Goal: Information Seeking & Learning: Check status

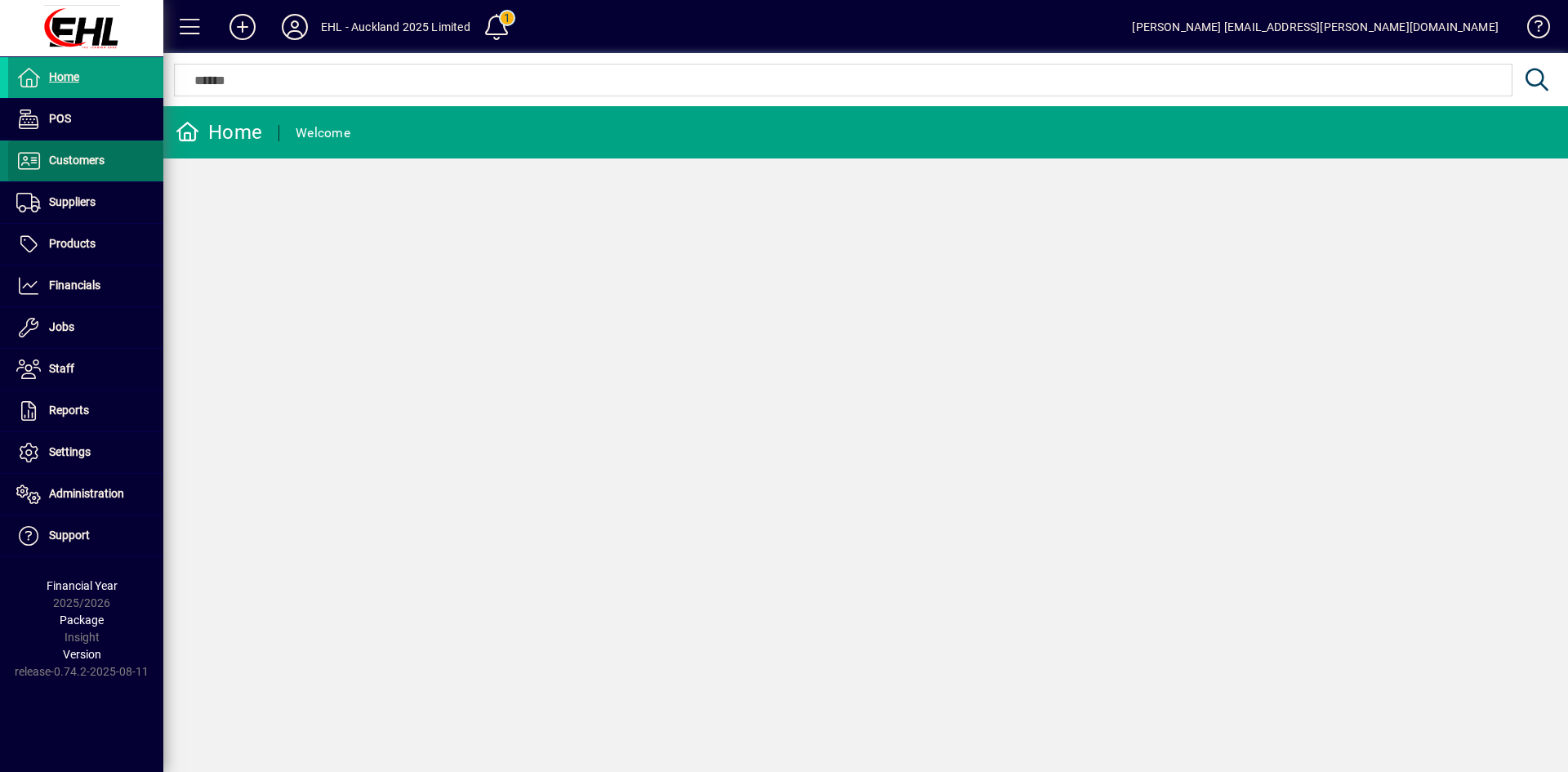
click at [72, 163] on span "Customers" at bounding box center [77, 161] width 56 height 13
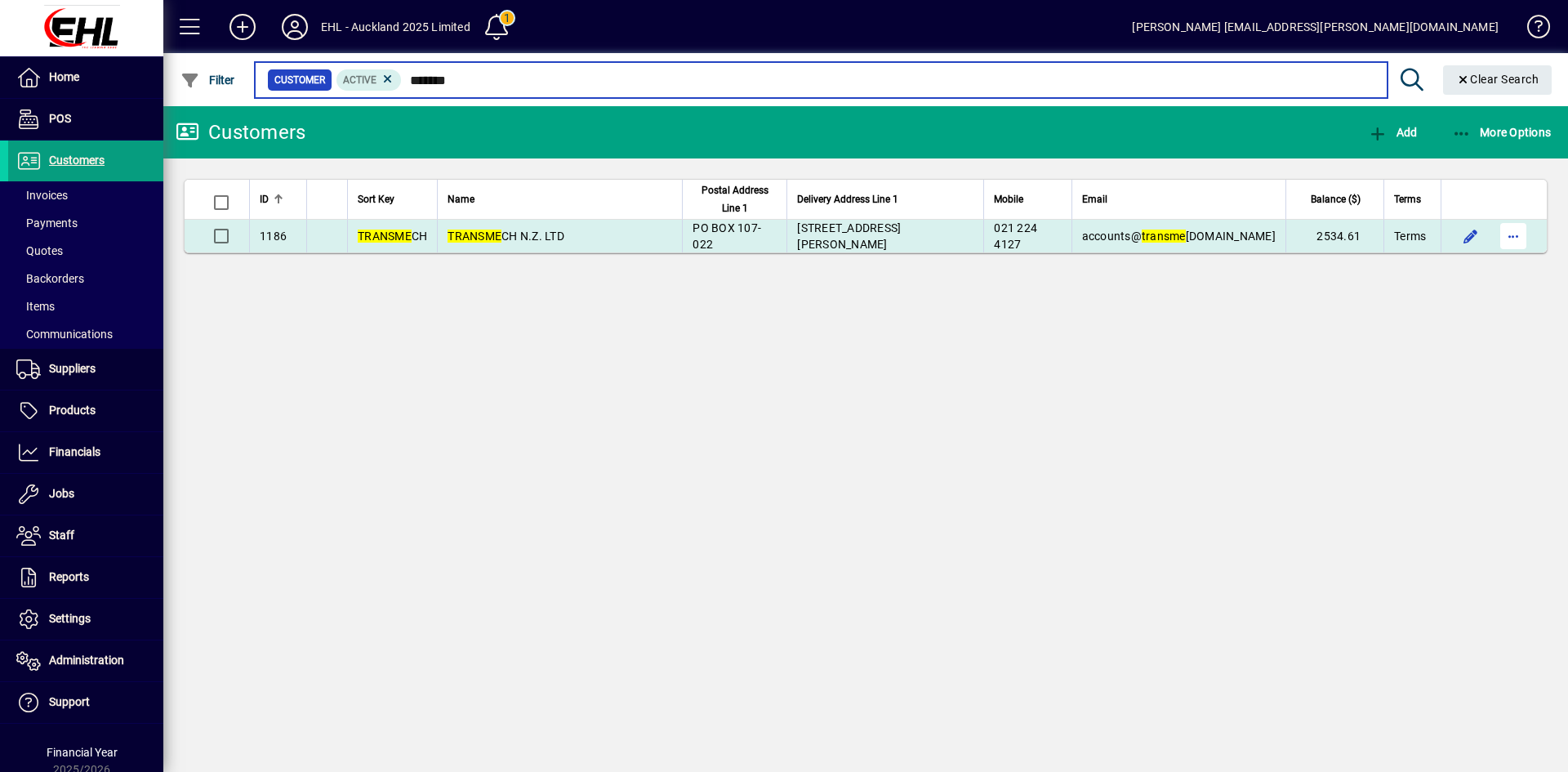
type input "*******"
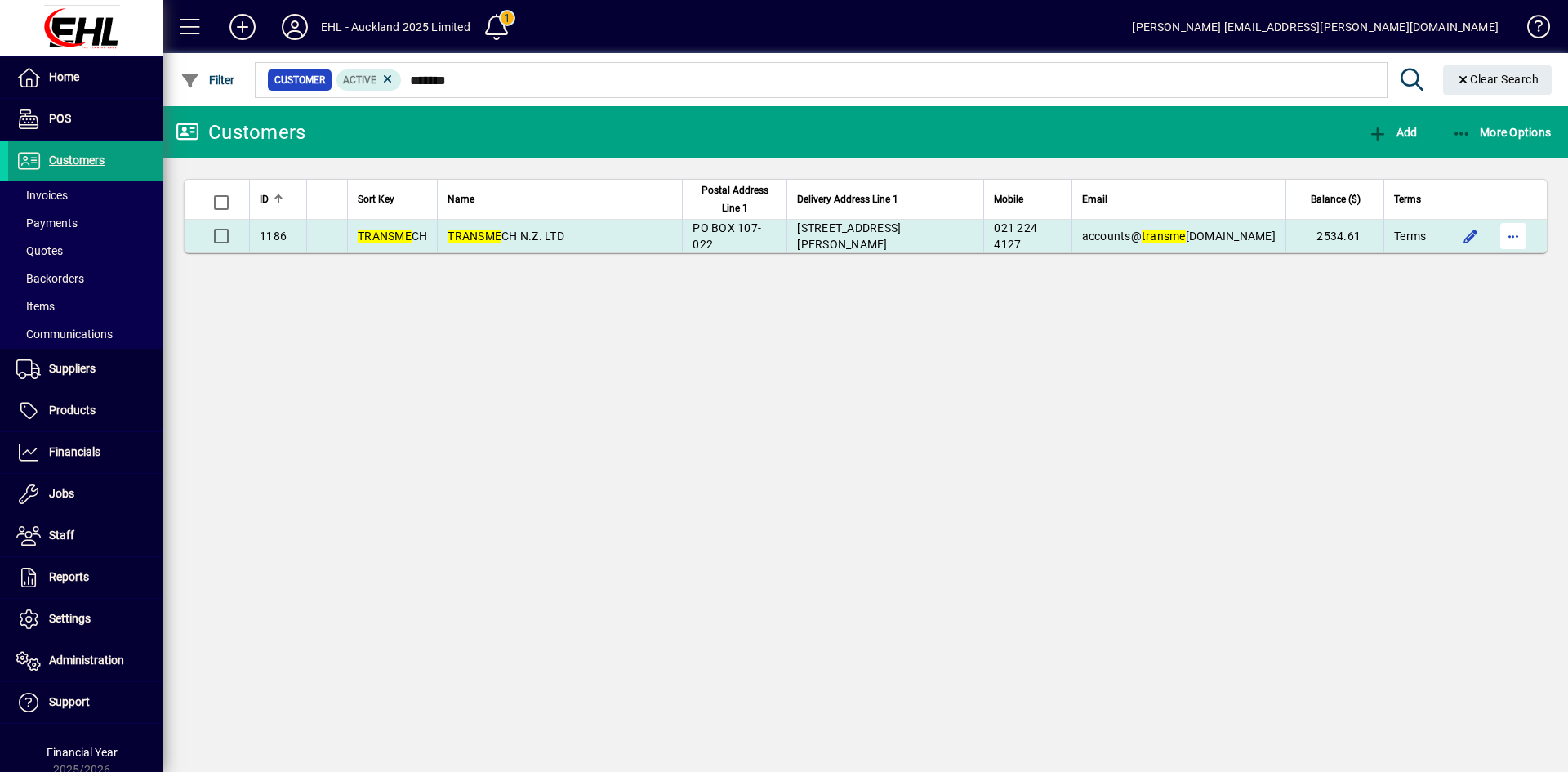
click at [1514, 234] on span "button" at bounding box center [1513, 236] width 39 height 39
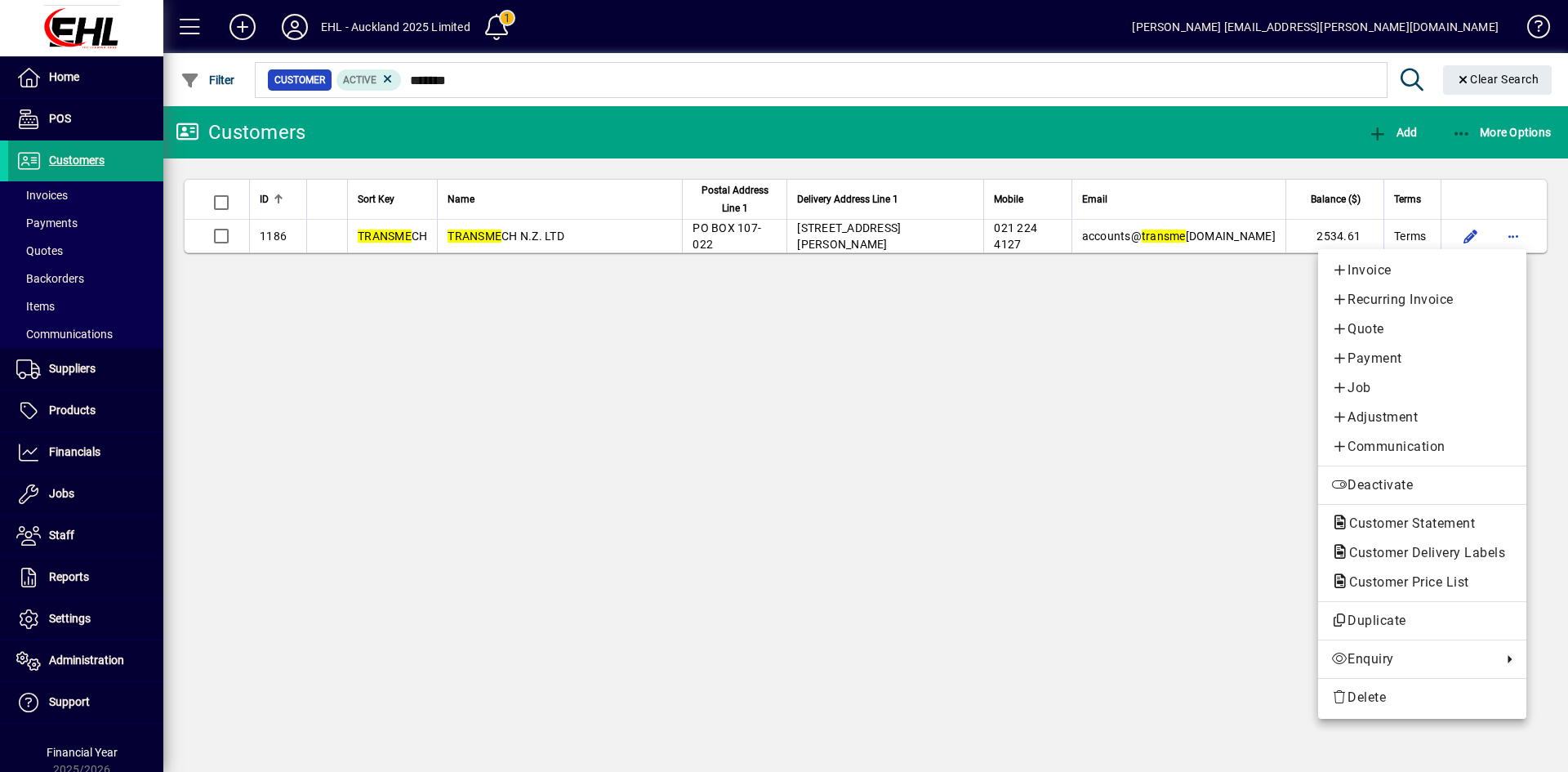
click at [1514, 237] on div at bounding box center [784, 386] width 1568 height 772
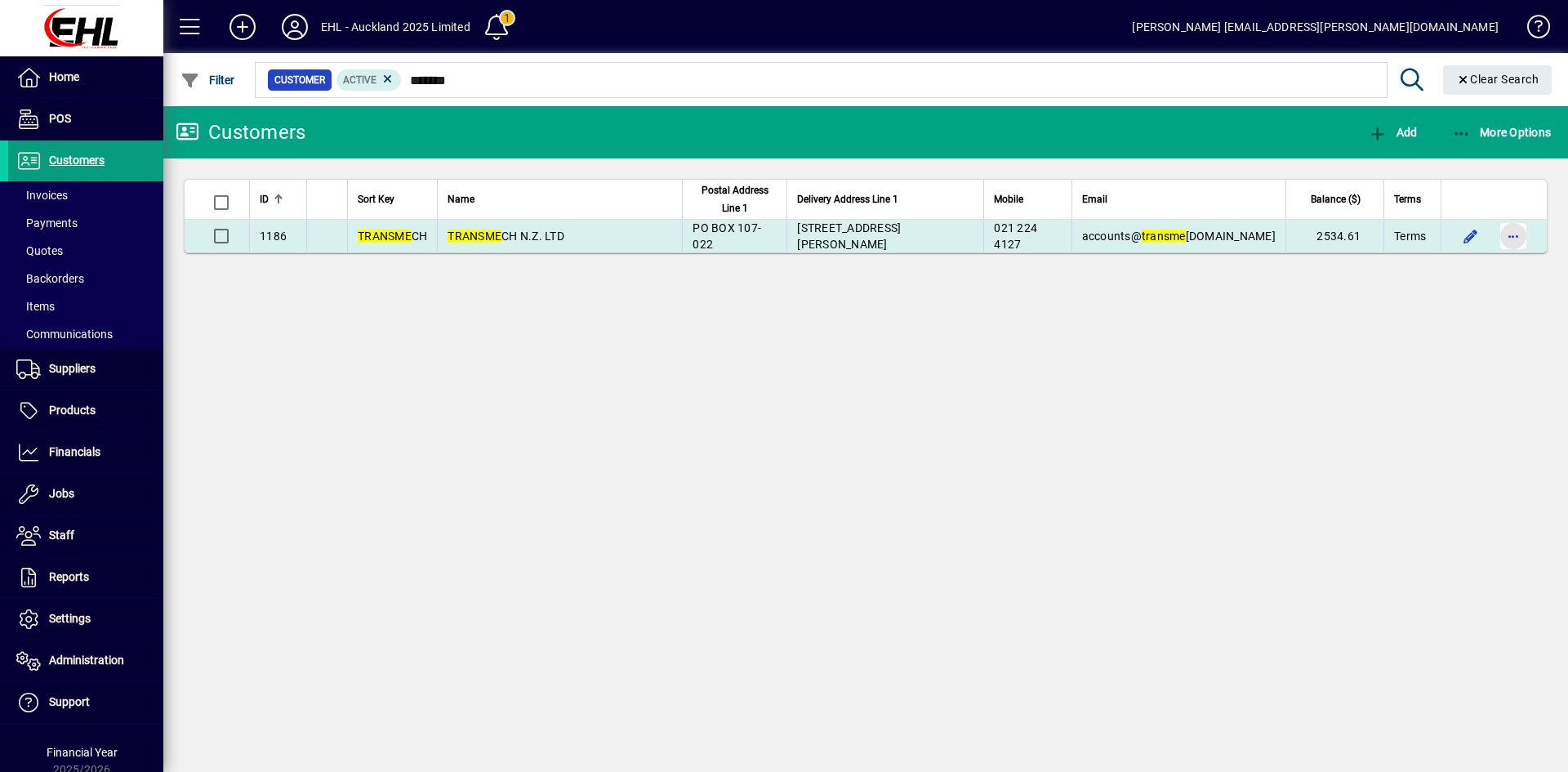
click at [1514, 237] on span "button" at bounding box center [1513, 236] width 39 height 39
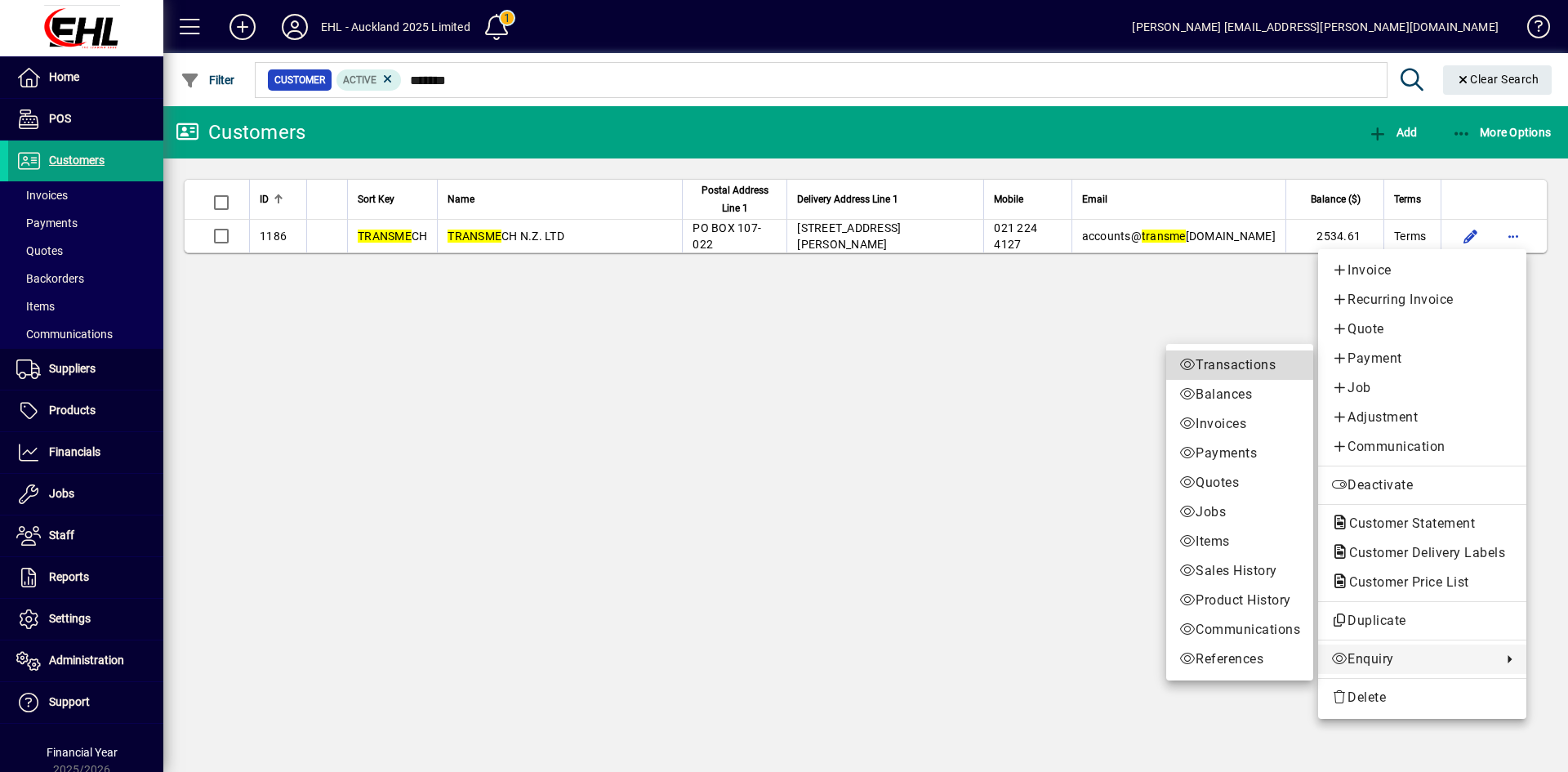
click at [1245, 362] on span "Transactions" at bounding box center [1240, 365] width 121 height 19
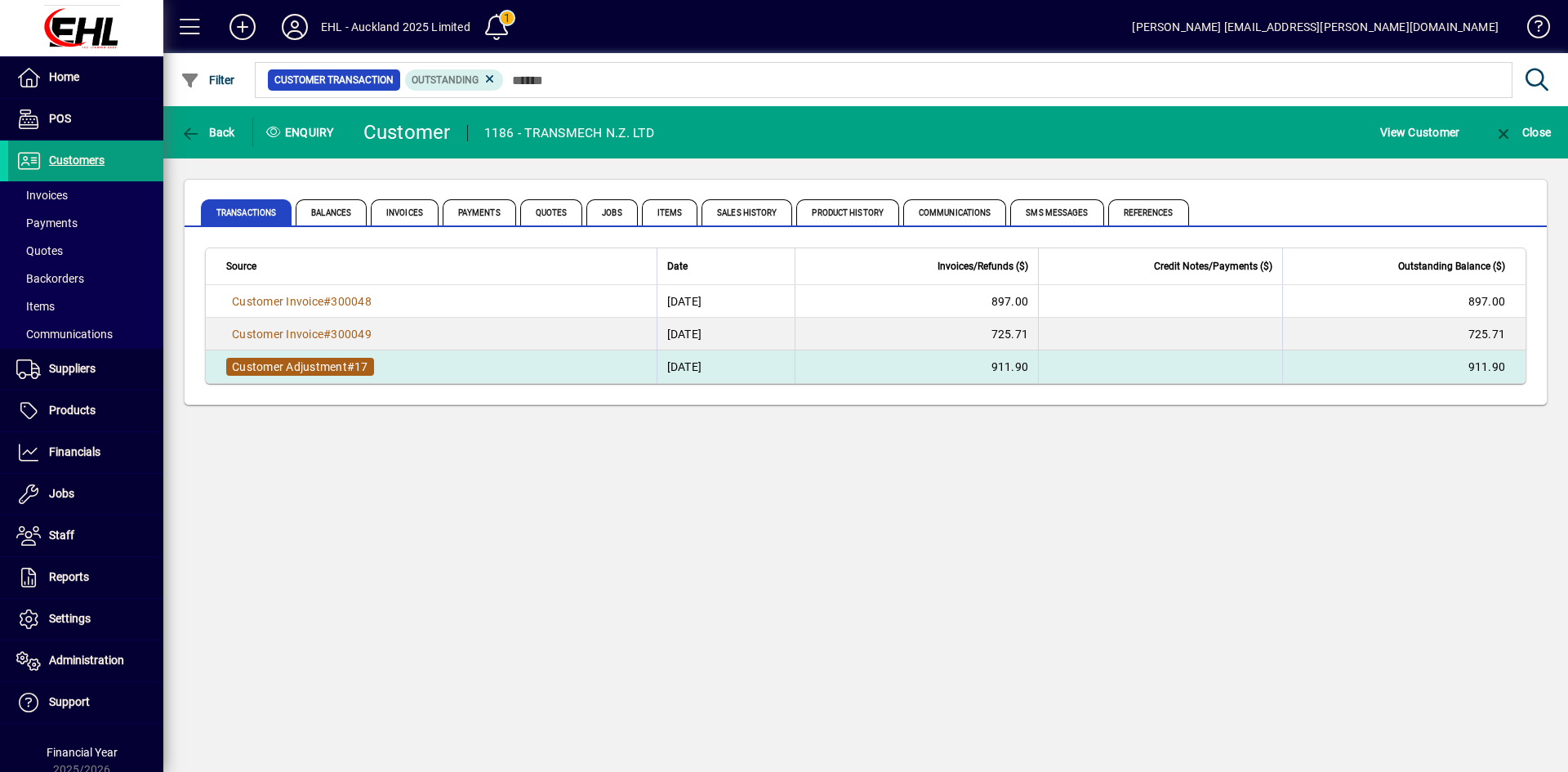
click at [347, 367] on span "Customer Adjustment" at bounding box center [289, 367] width 115 height 13
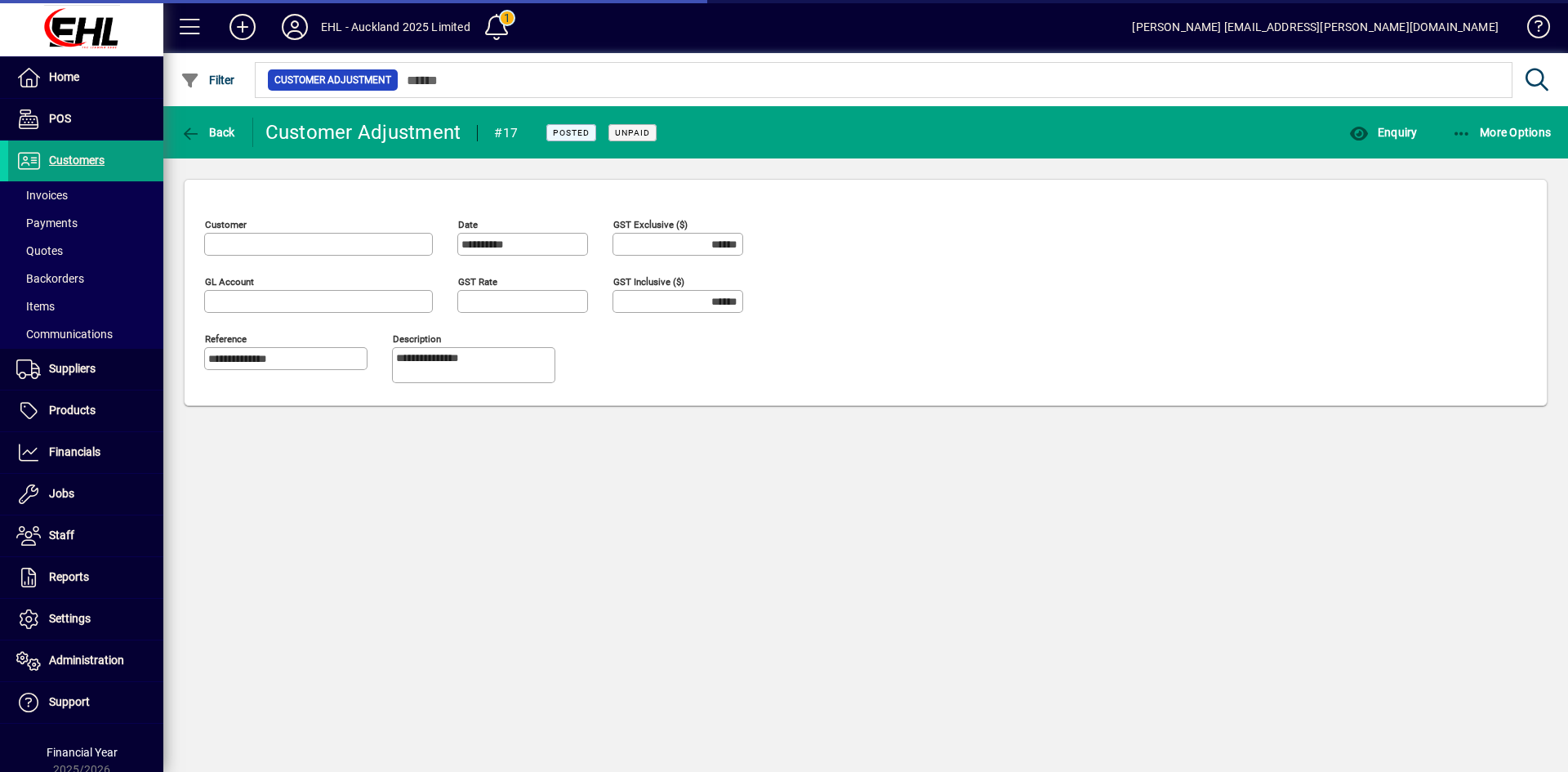
type input "********"
type input "**********"
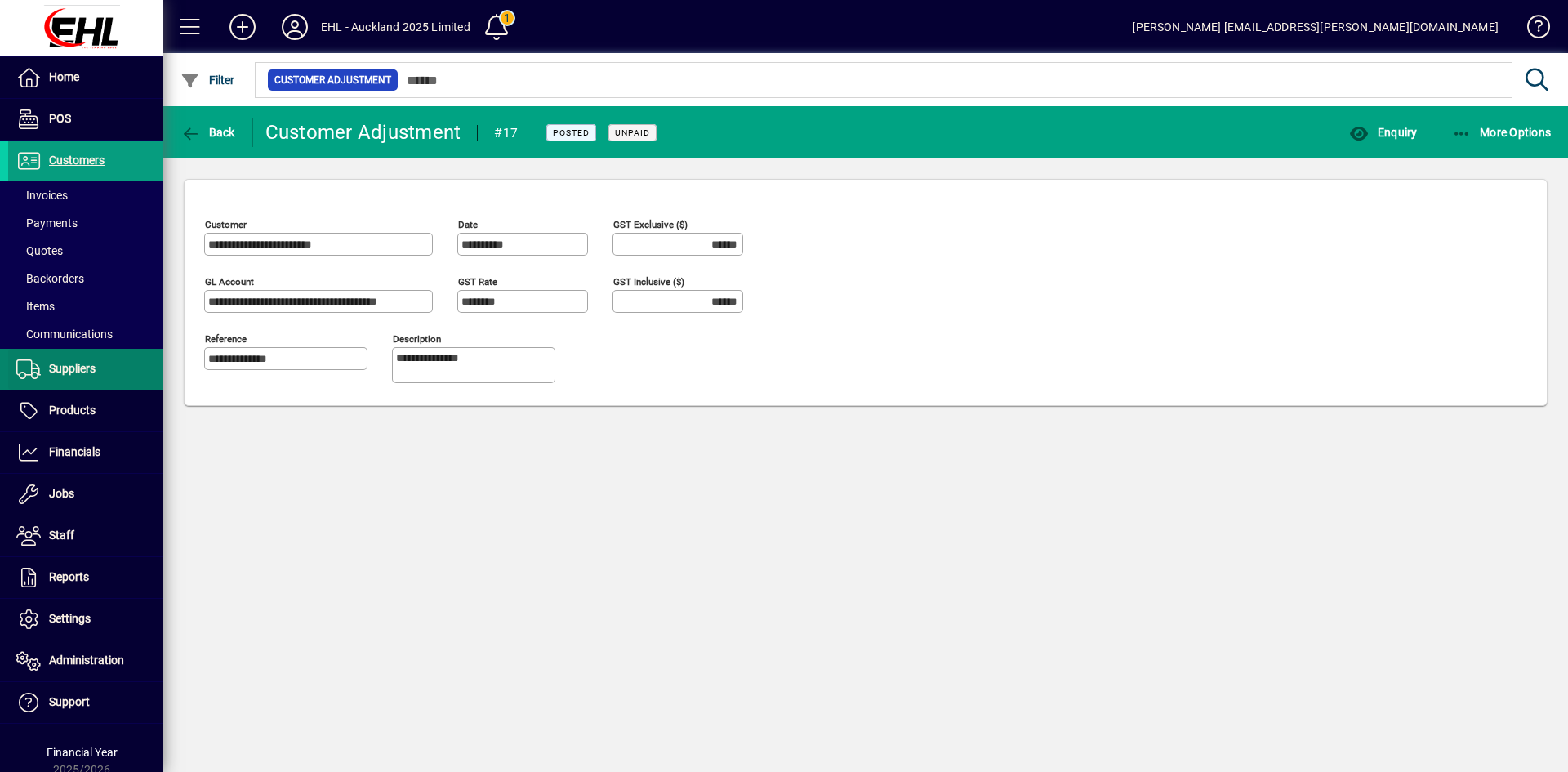
click at [84, 364] on span "Suppliers" at bounding box center [72, 368] width 46 height 13
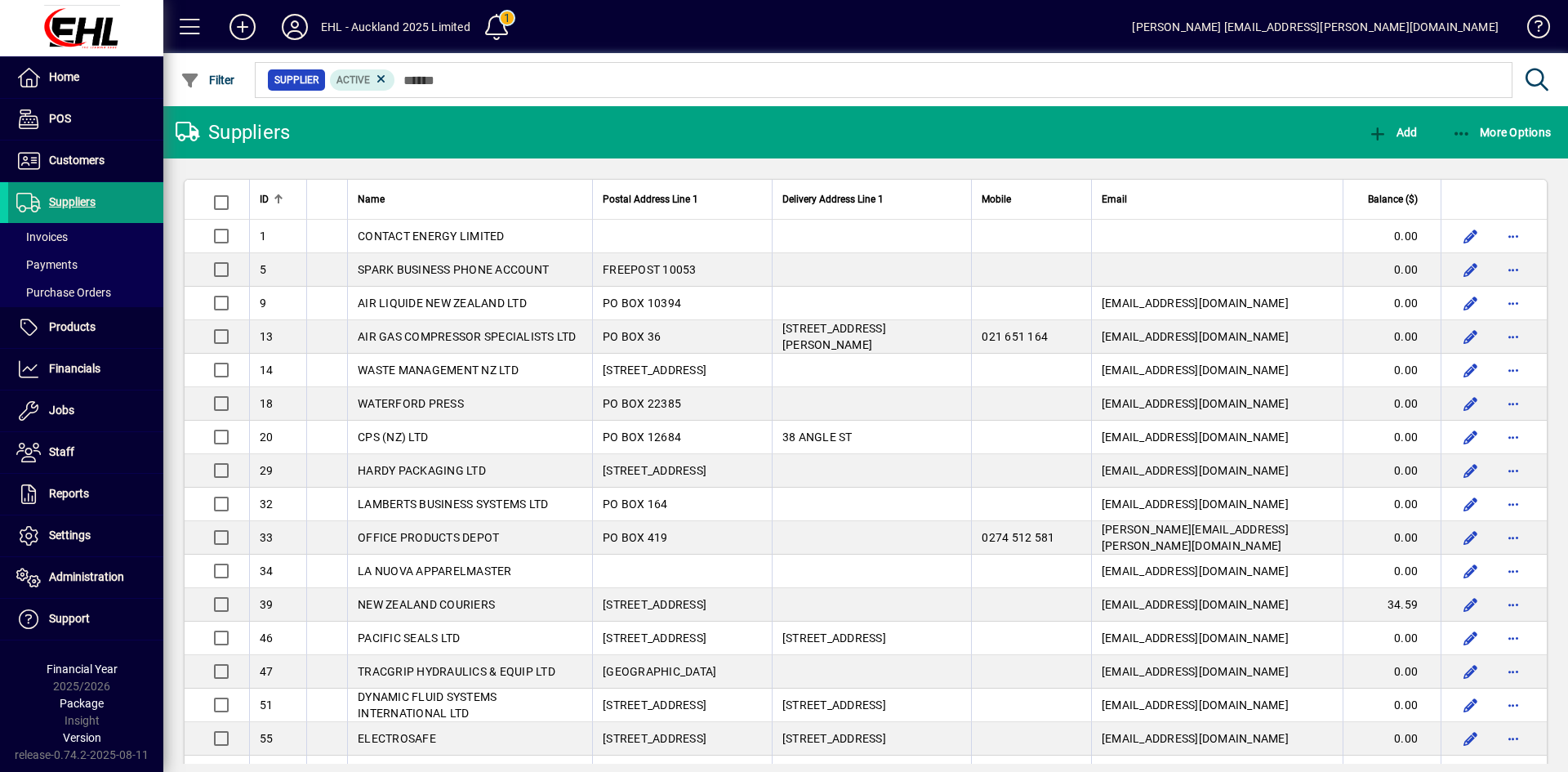
click at [73, 199] on span "Suppliers" at bounding box center [72, 202] width 46 height 13
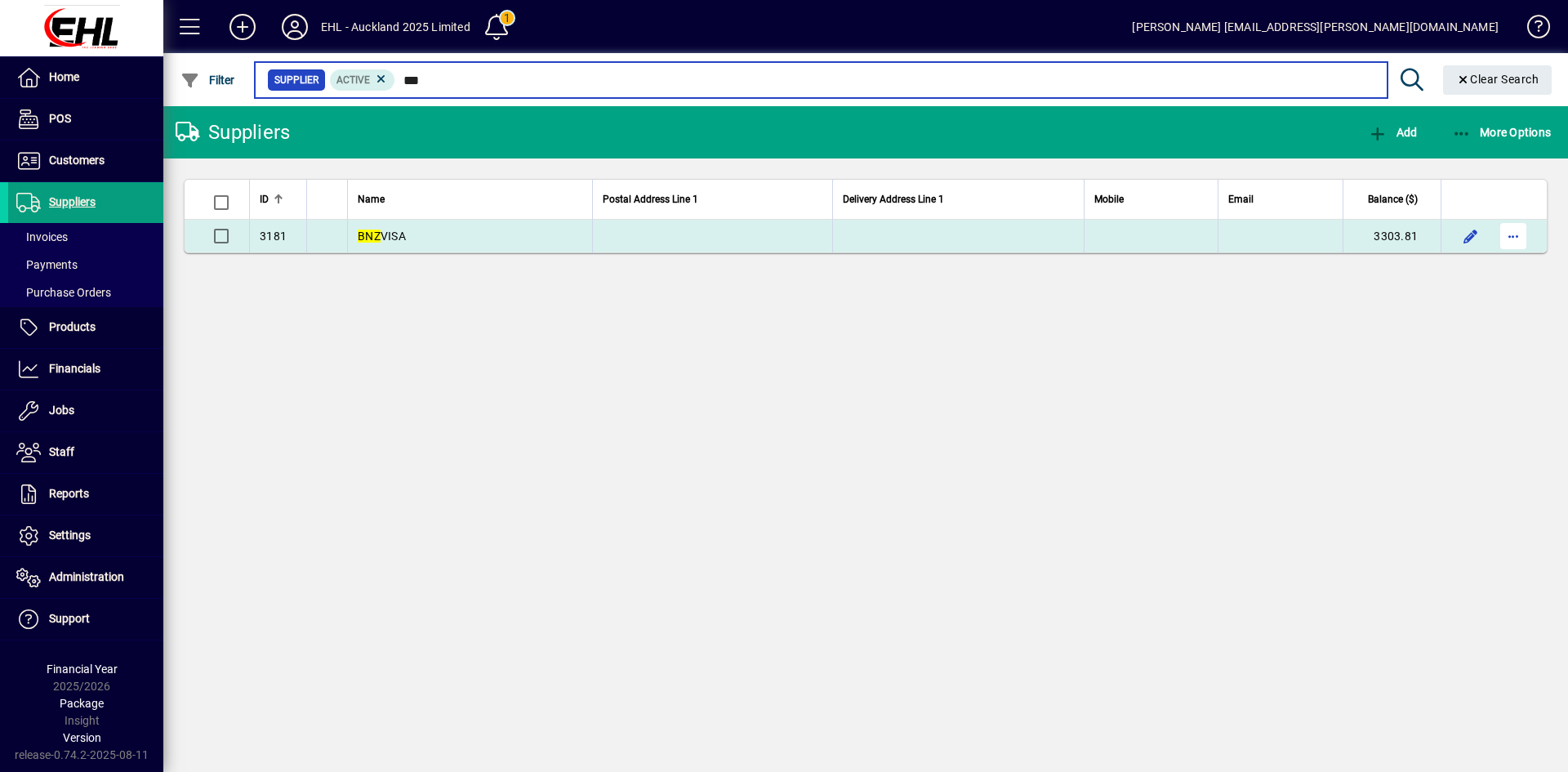
type input "***"
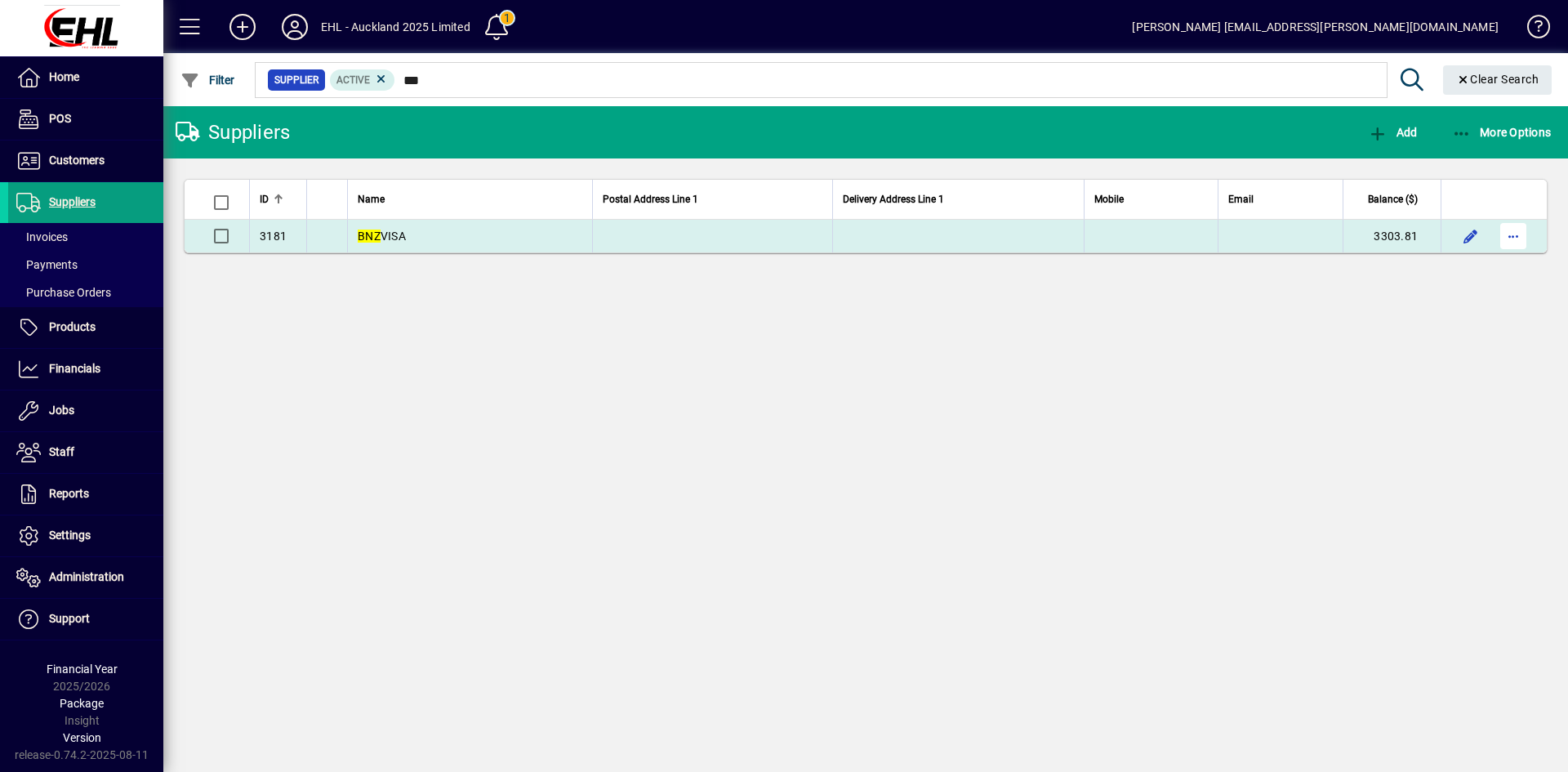
click at [1512, 234] on span "button" at bounding box center [1513, 236] width 39 height 39
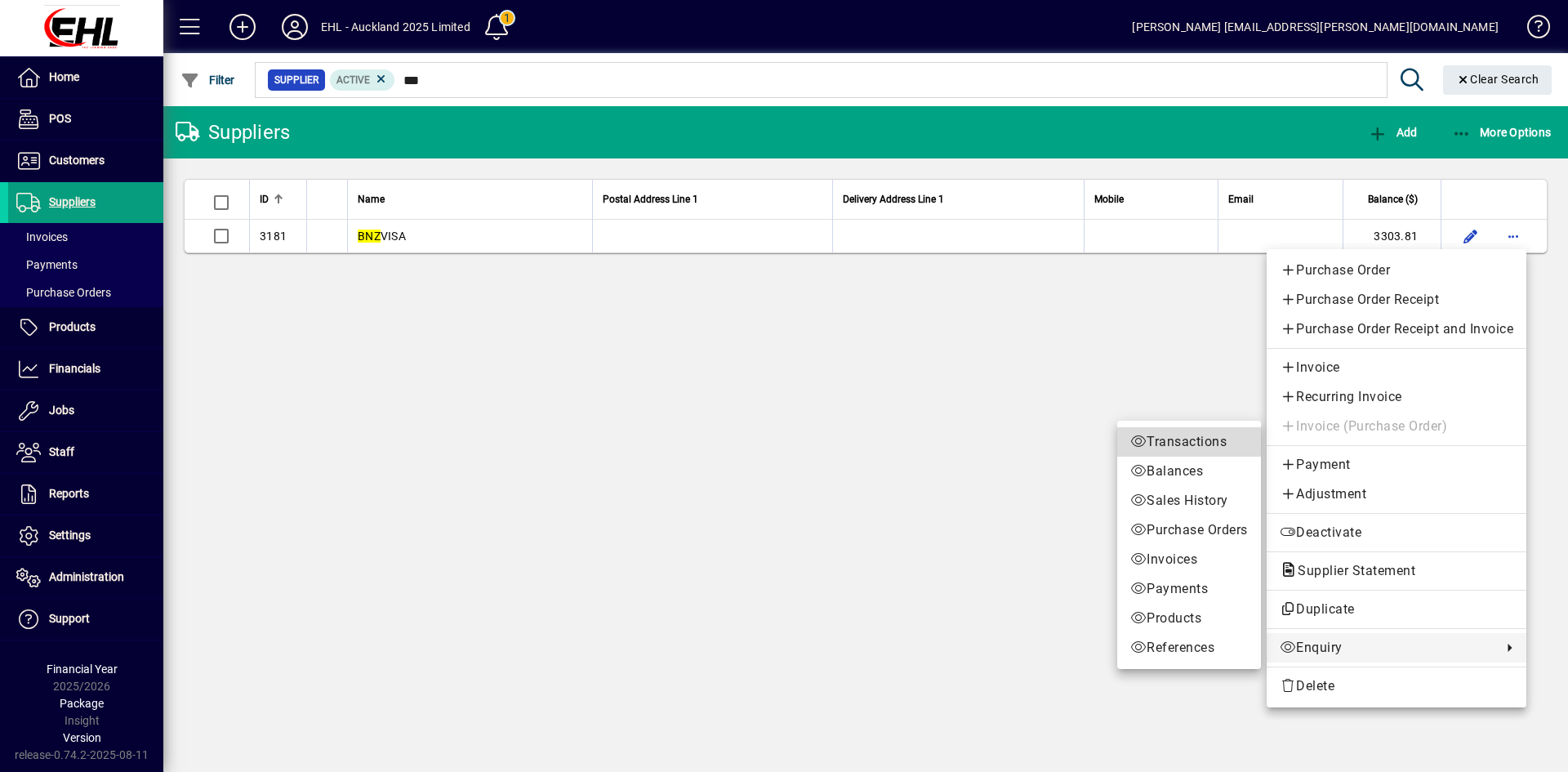
click at [1191, 435] on span "Transactions" at bounding box center [1189, 441] width 117 height 19
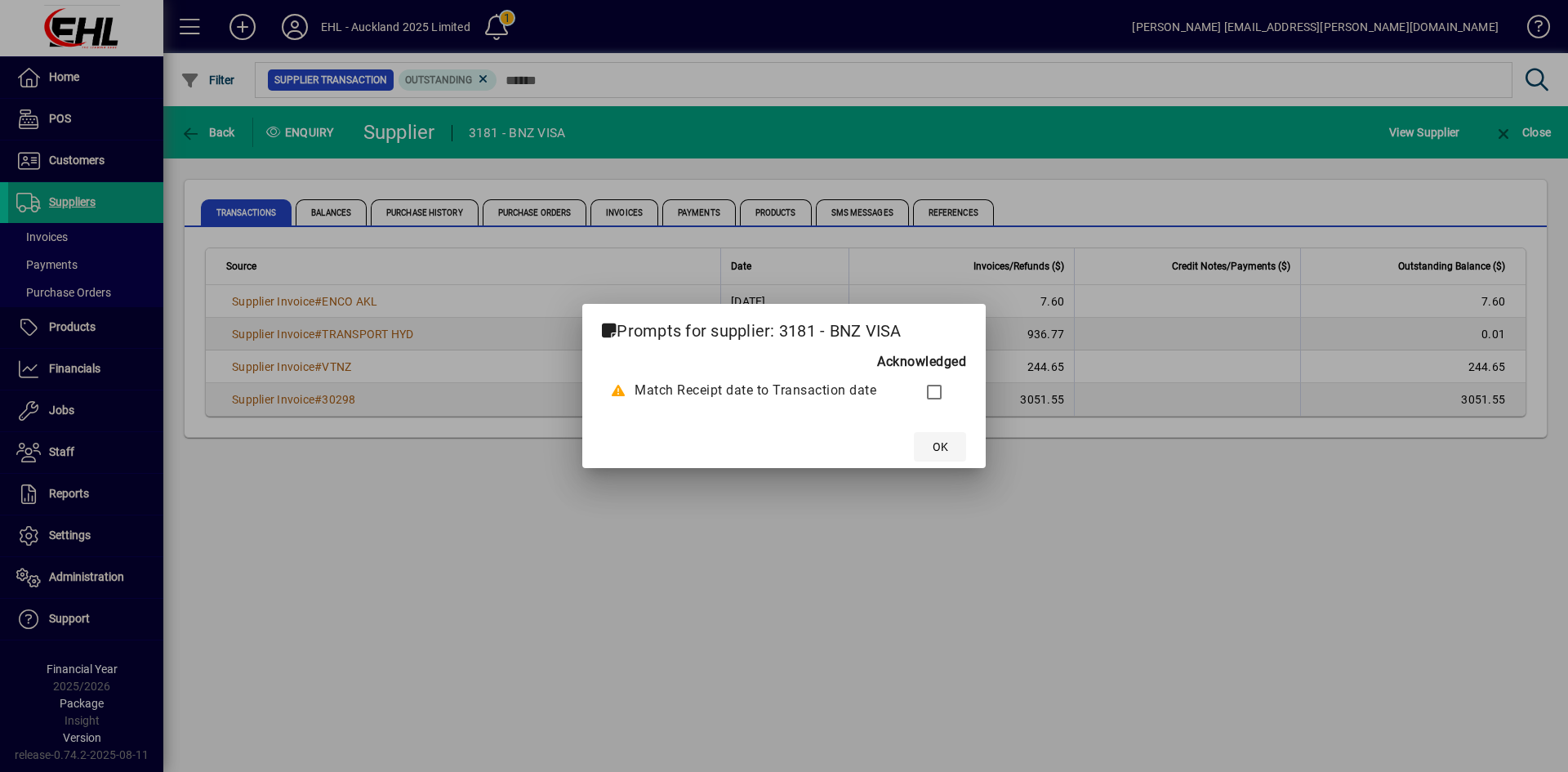
click at [947, 448] on span "OK" at bounding box center [940, 447] width 15 height 17
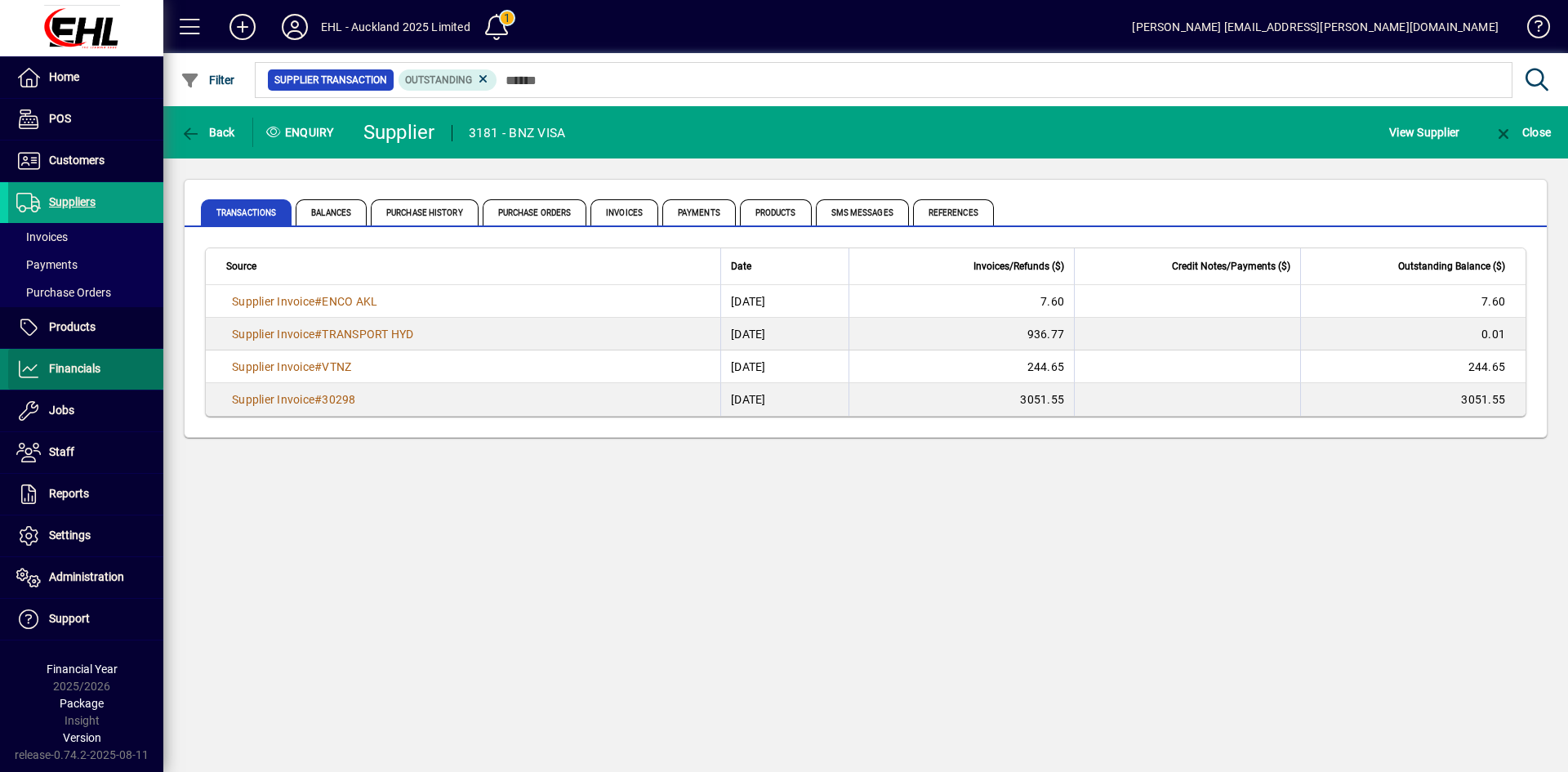
click at [89, 364] on span "Financials" at bounding box center [75, 368] width 52 height 13
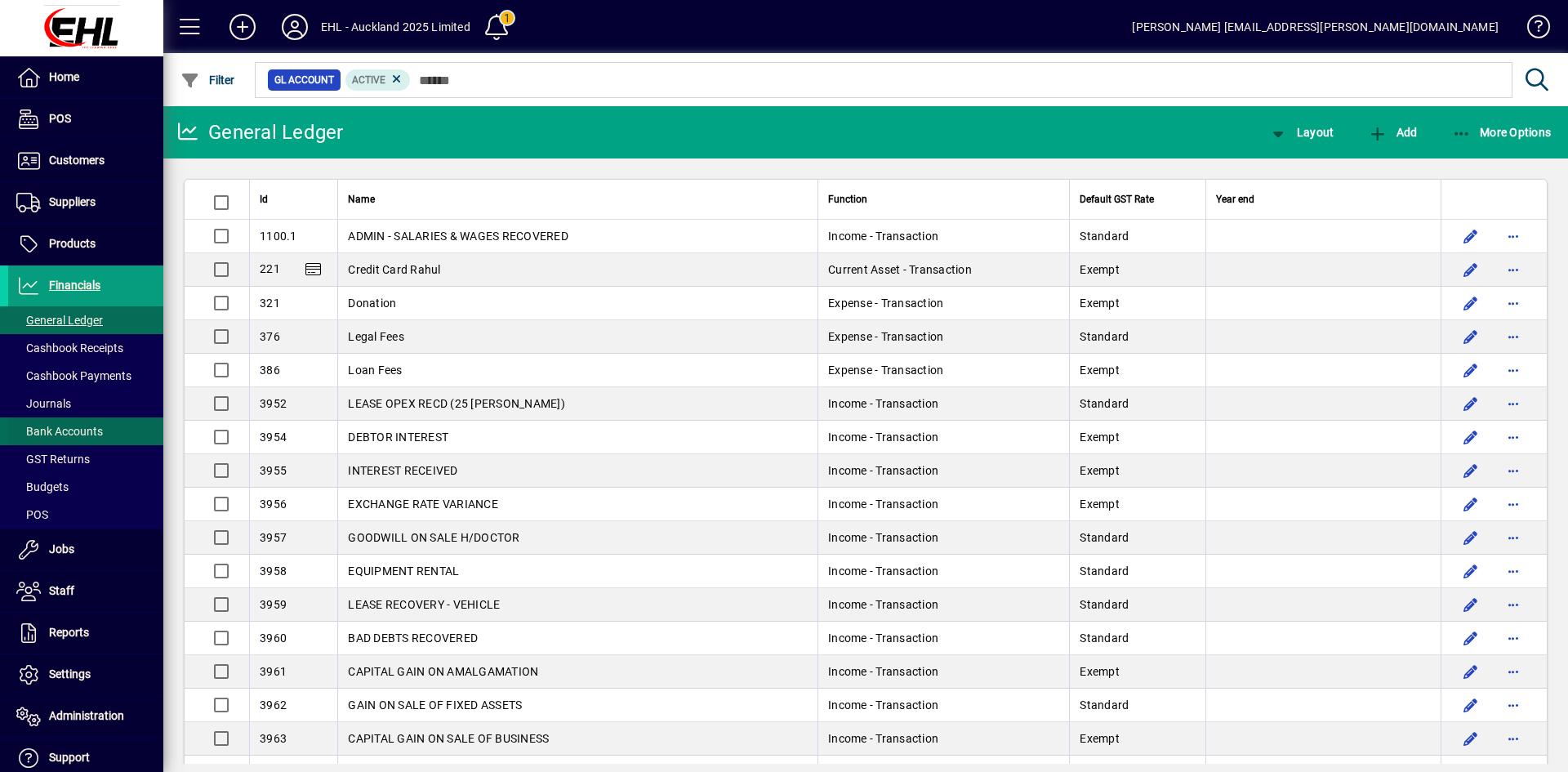
click at [88, 427] on span "Bank Accounts" at bounding box center [60, 432] width 87 height 13
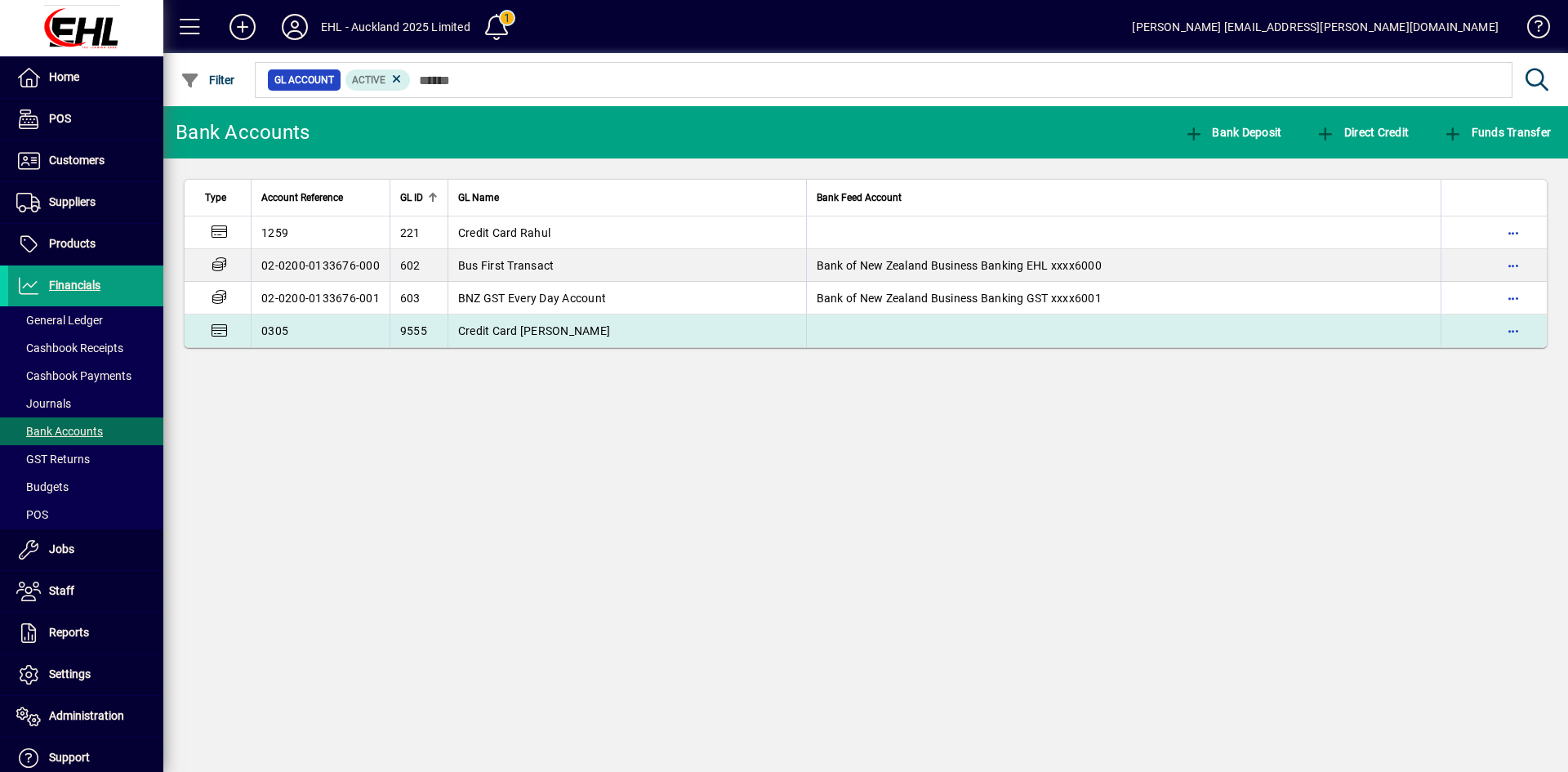
click at [545, 324] on span "Credit Card [PERSON_NAME]" at bounding box center [535, 331] width 152 height 13
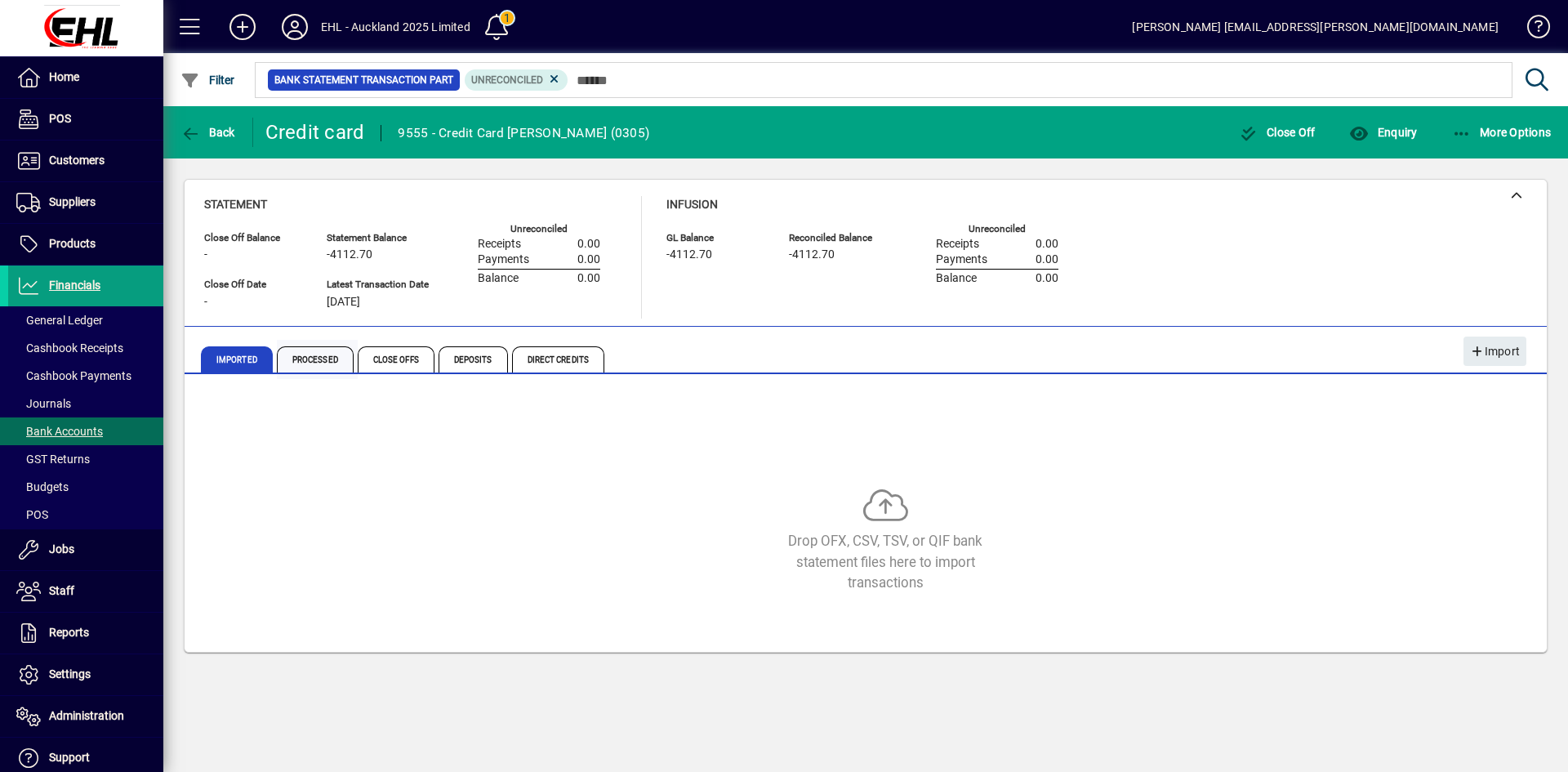
click at [314, 359] on span "Processed" at bounding box center [315, 359] width 77 height 26
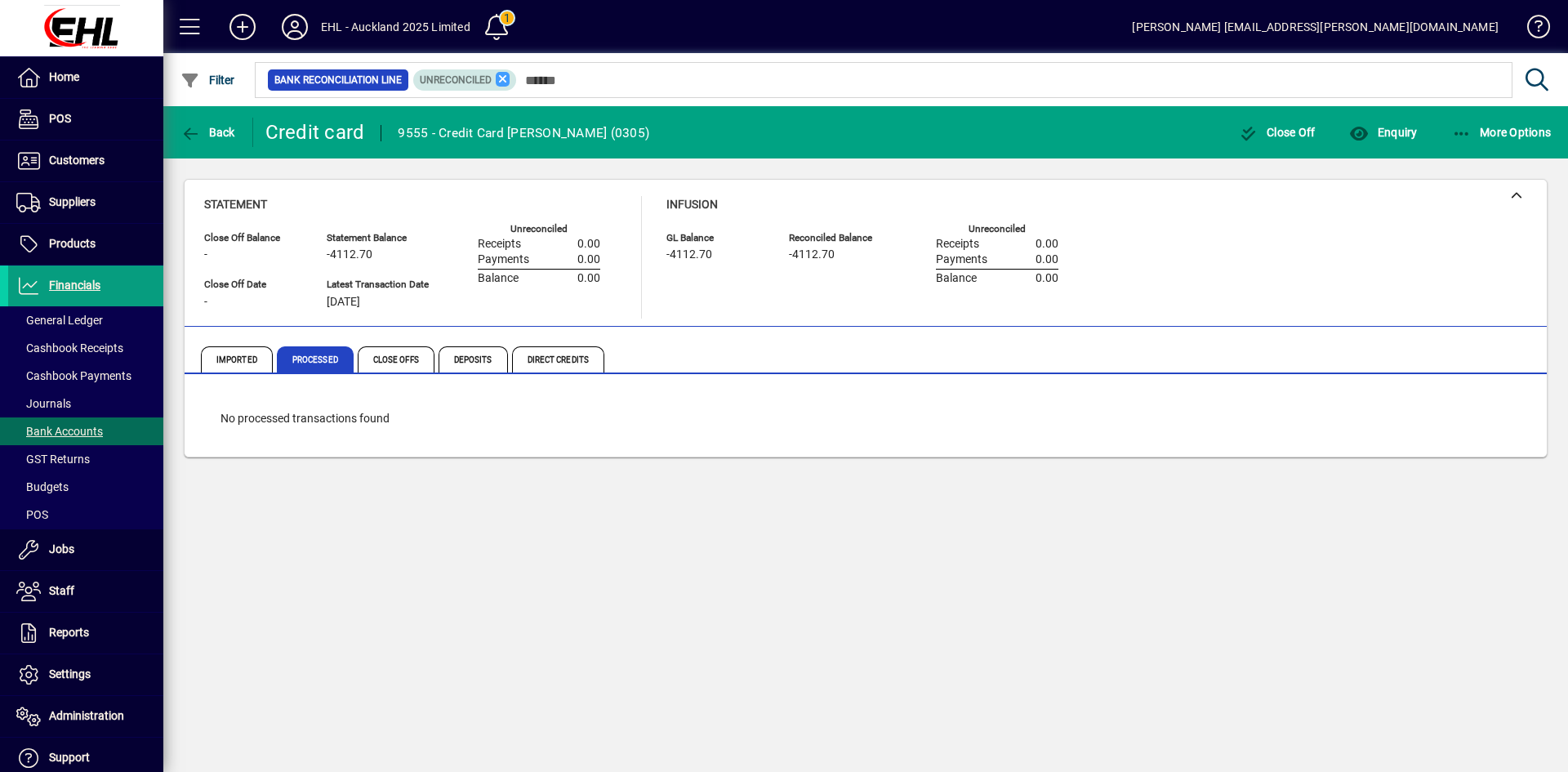
click at [500, 77] on icon at bounding box center [503, 79] width 14 height 14
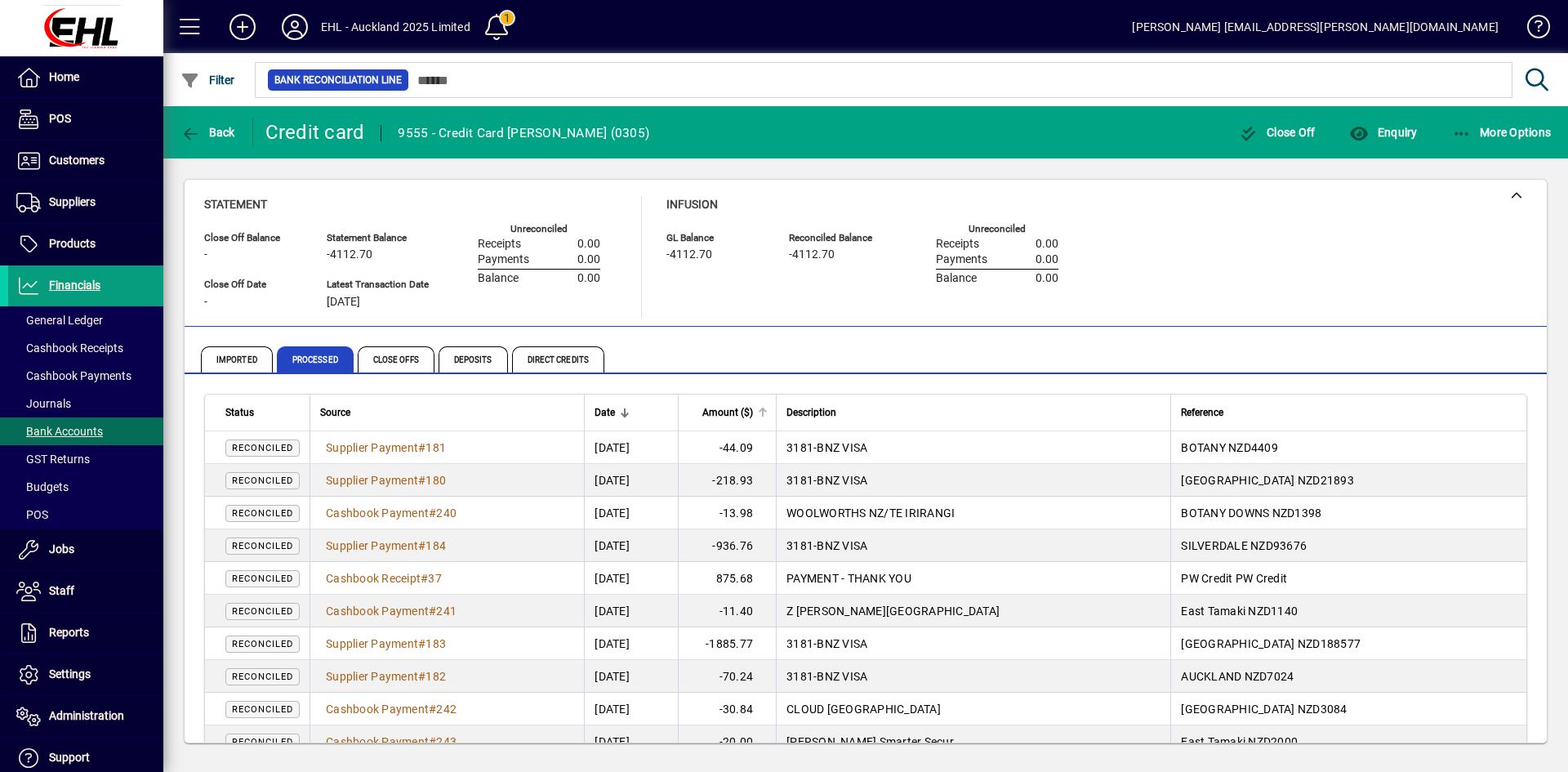
click at [753, 407] on span "Amount ($)" at bounding box center [728, 412] width 51 height 18
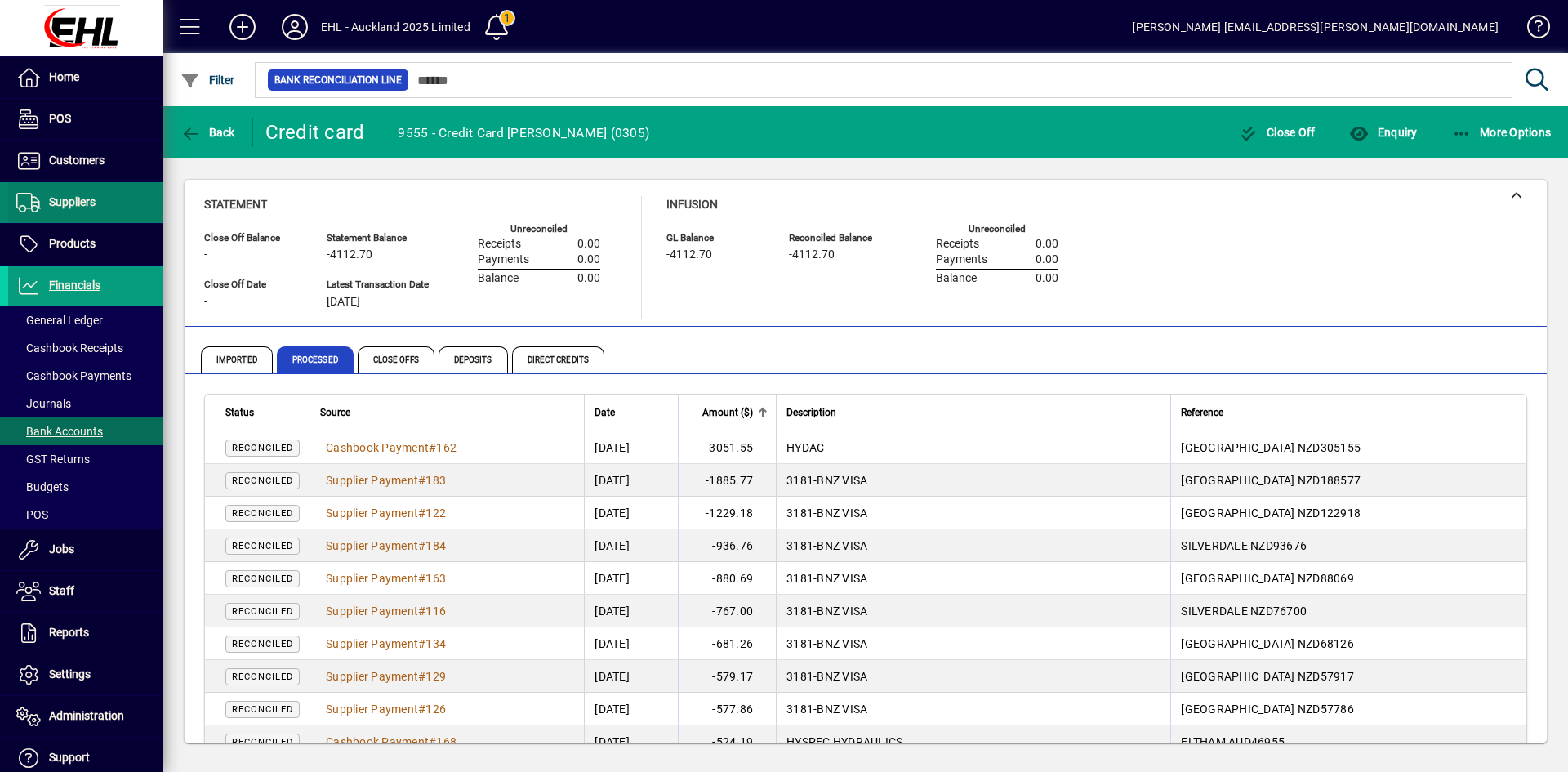
click at [101, 192] on span at bounding box center [85, 202] width 155 height 39
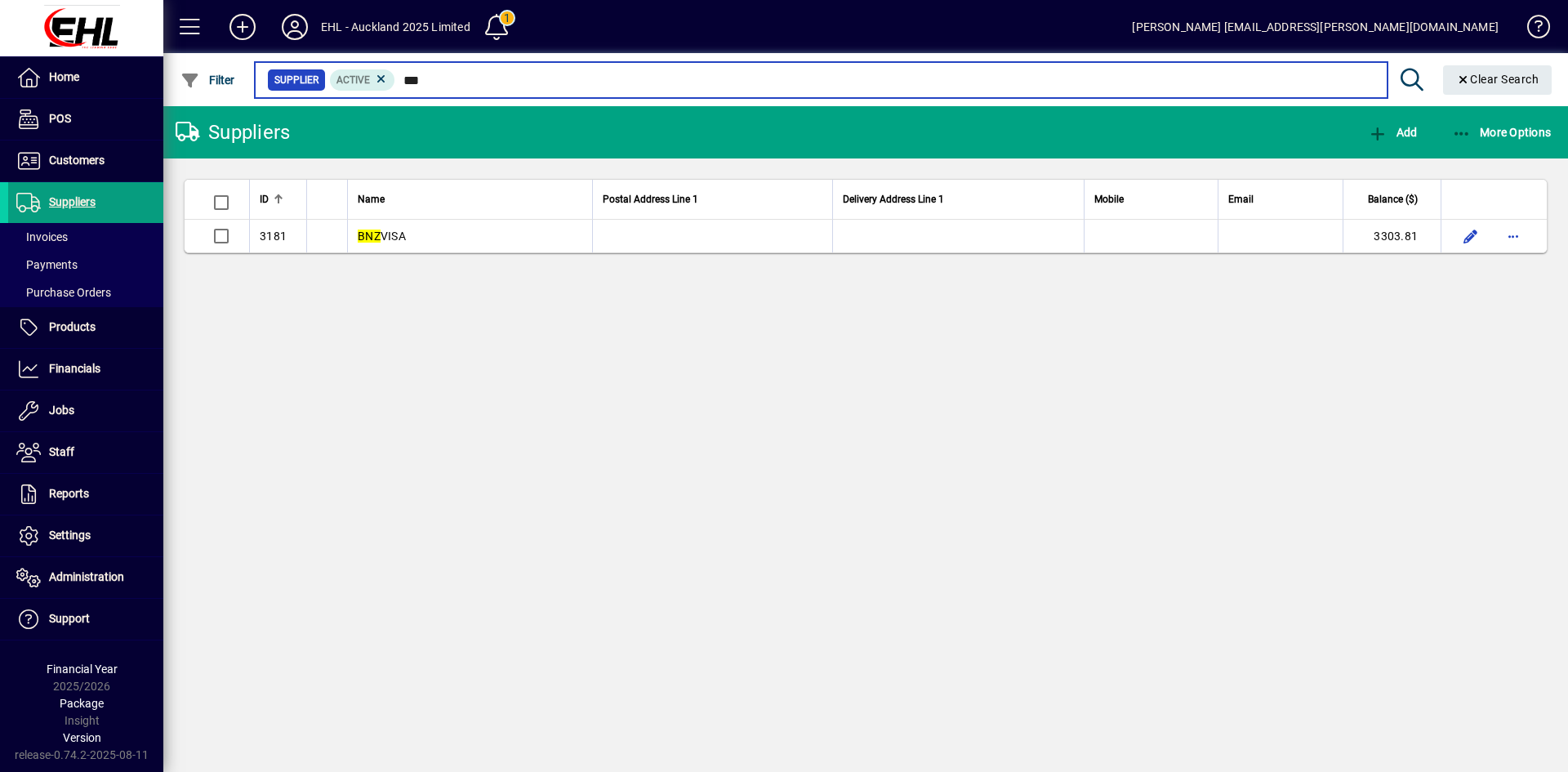
type input "***"
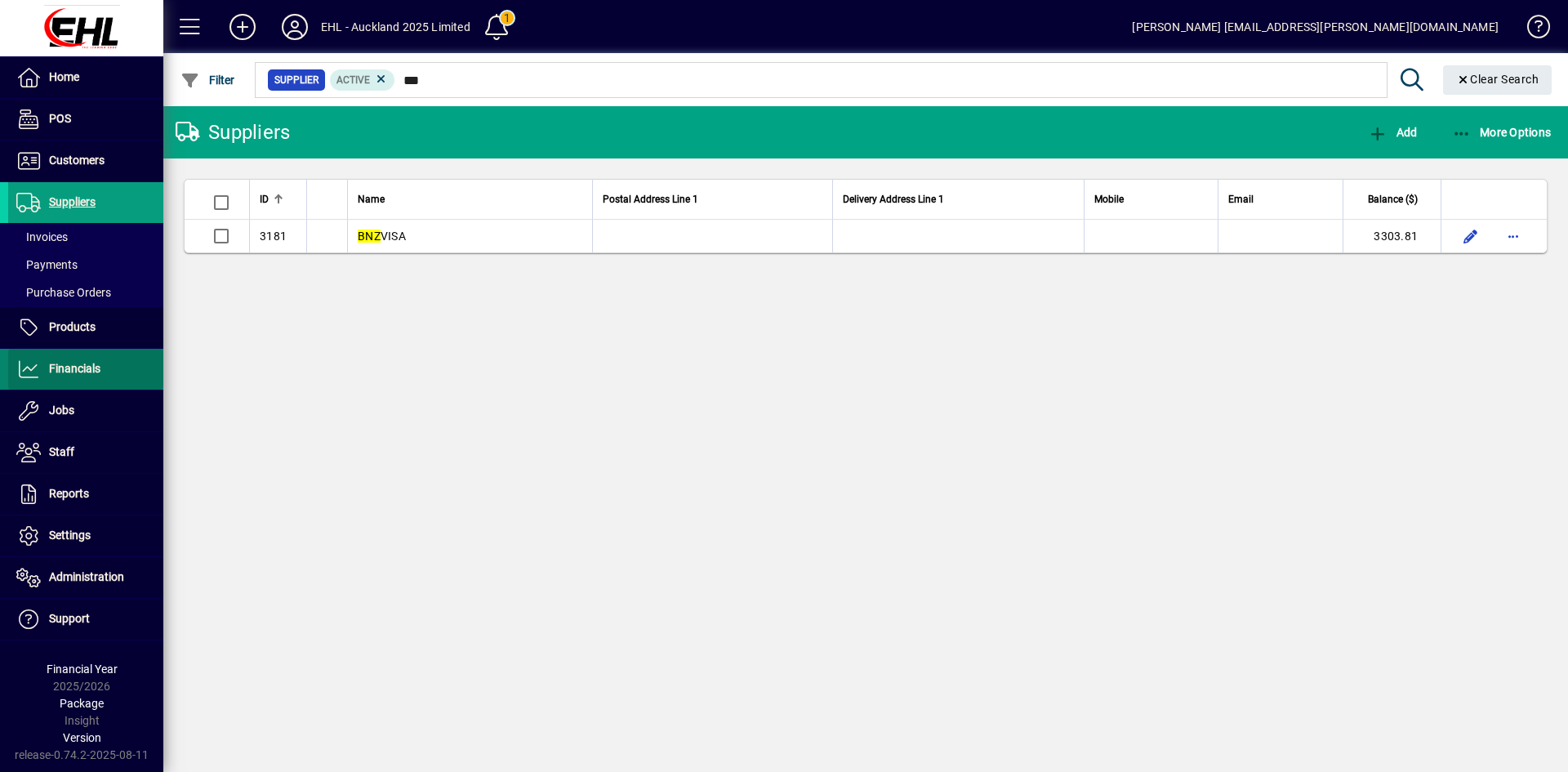
click at [80, 364] on span "Financials" at bounding box center [75, 368] width 52 height 13
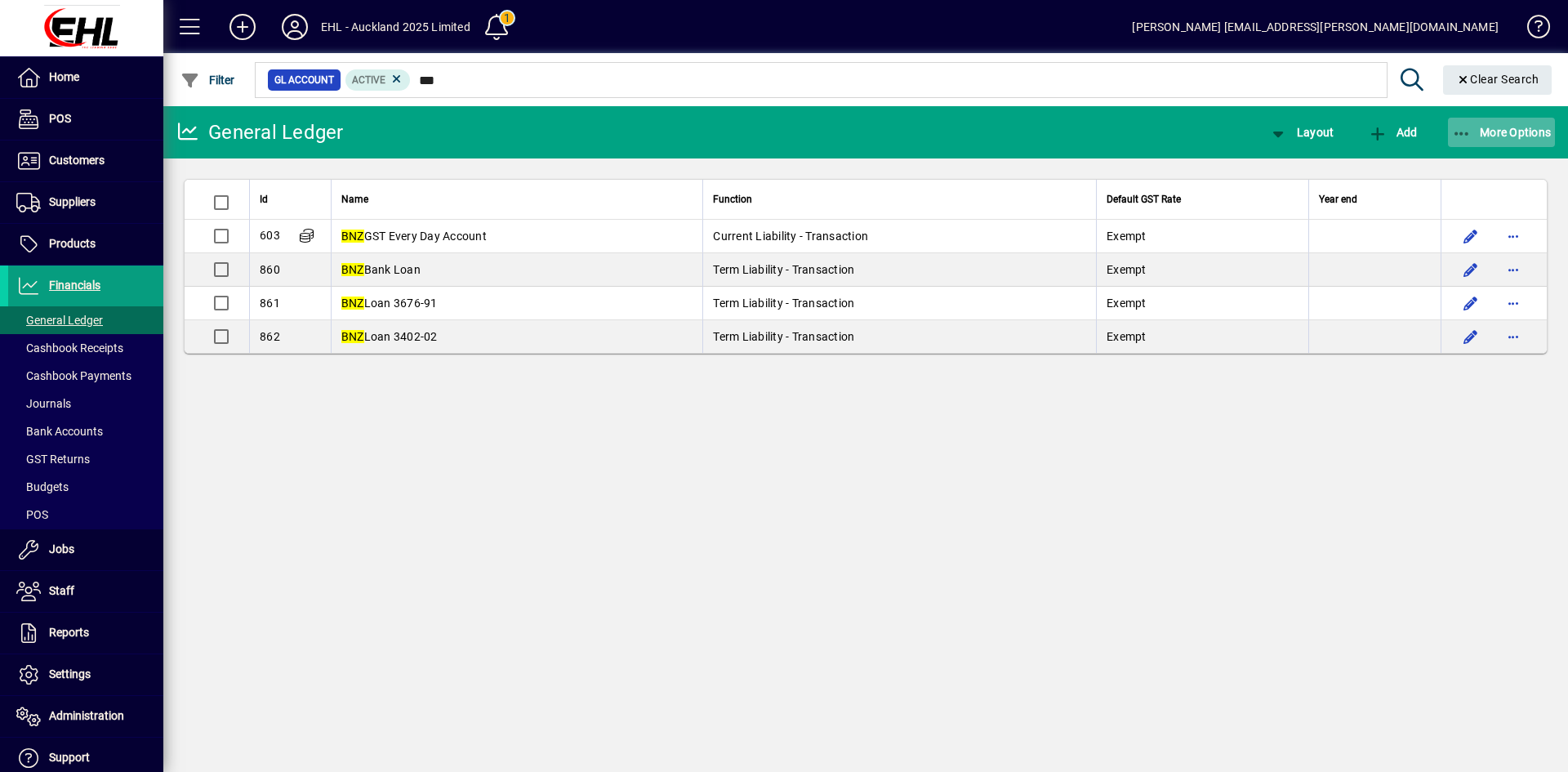
click at [1487, 135] on span "More Options" at bounding box center [1503, 133] width 100 height 13
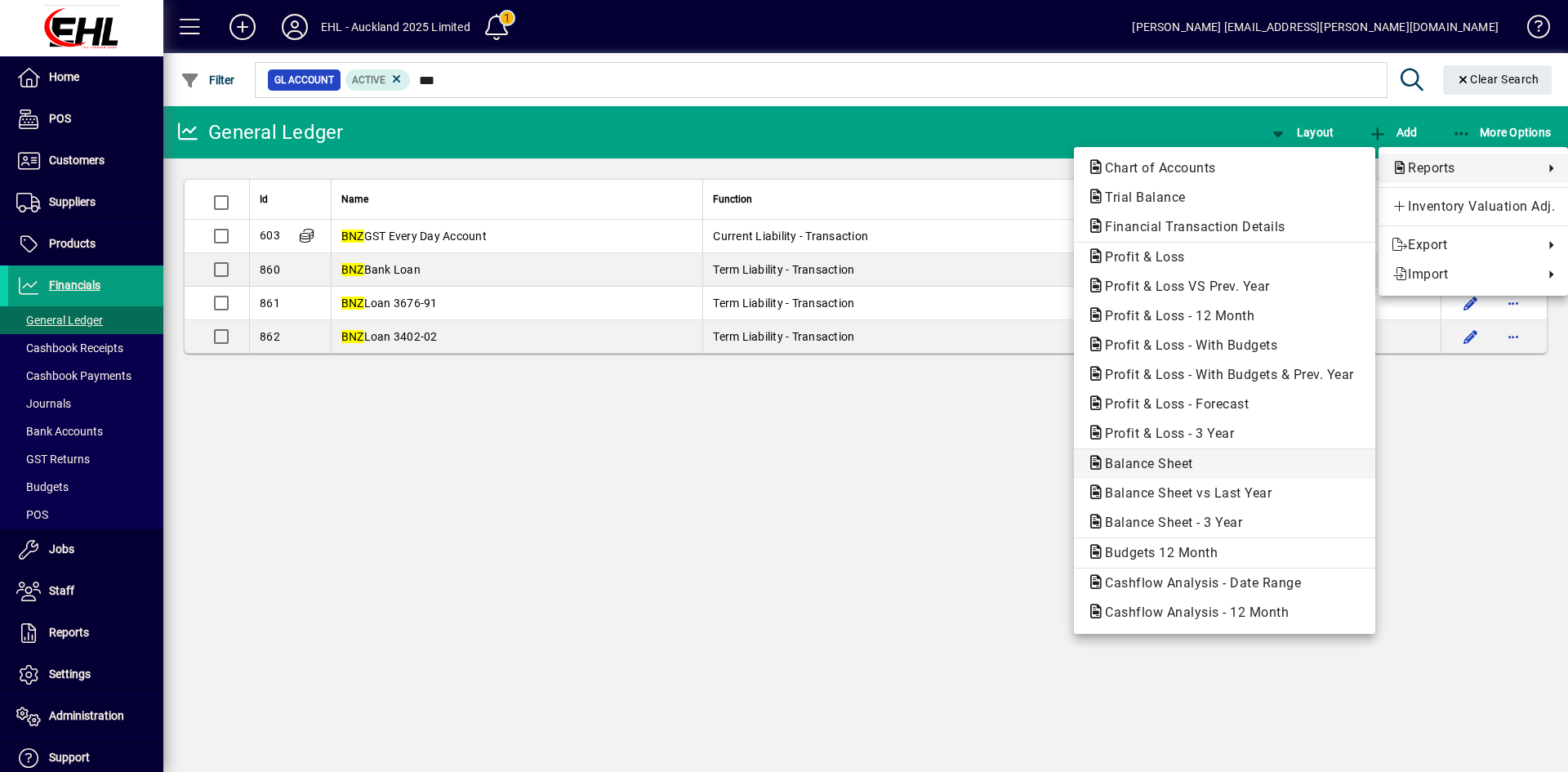
click at [1154, 461] on span "Balance Sheet" at bounding box center [1144, 463] width 114 height 15
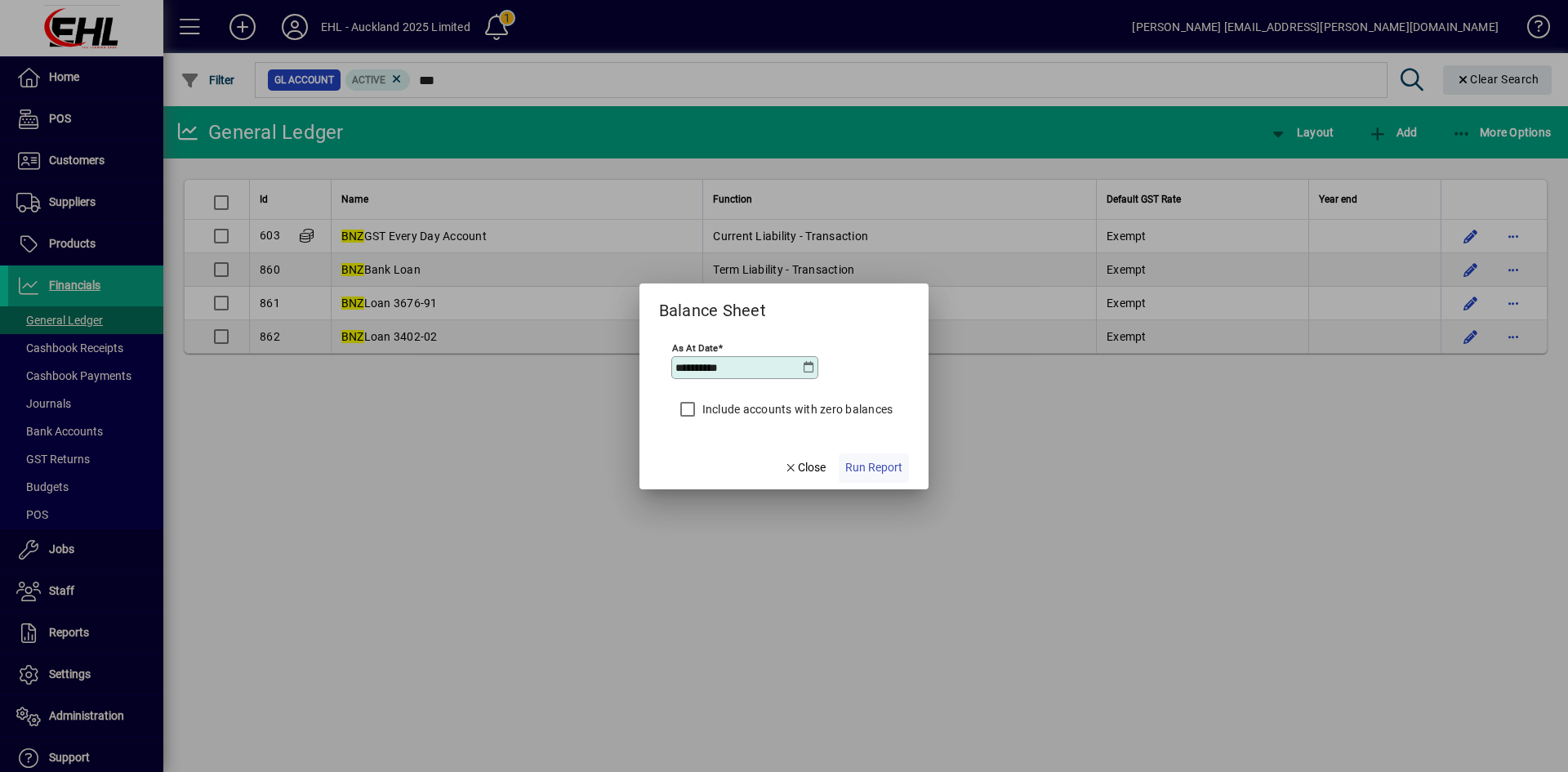
click at [876, 468] on span "Run Report" at bounding box center [873, 468] width 57 height 17
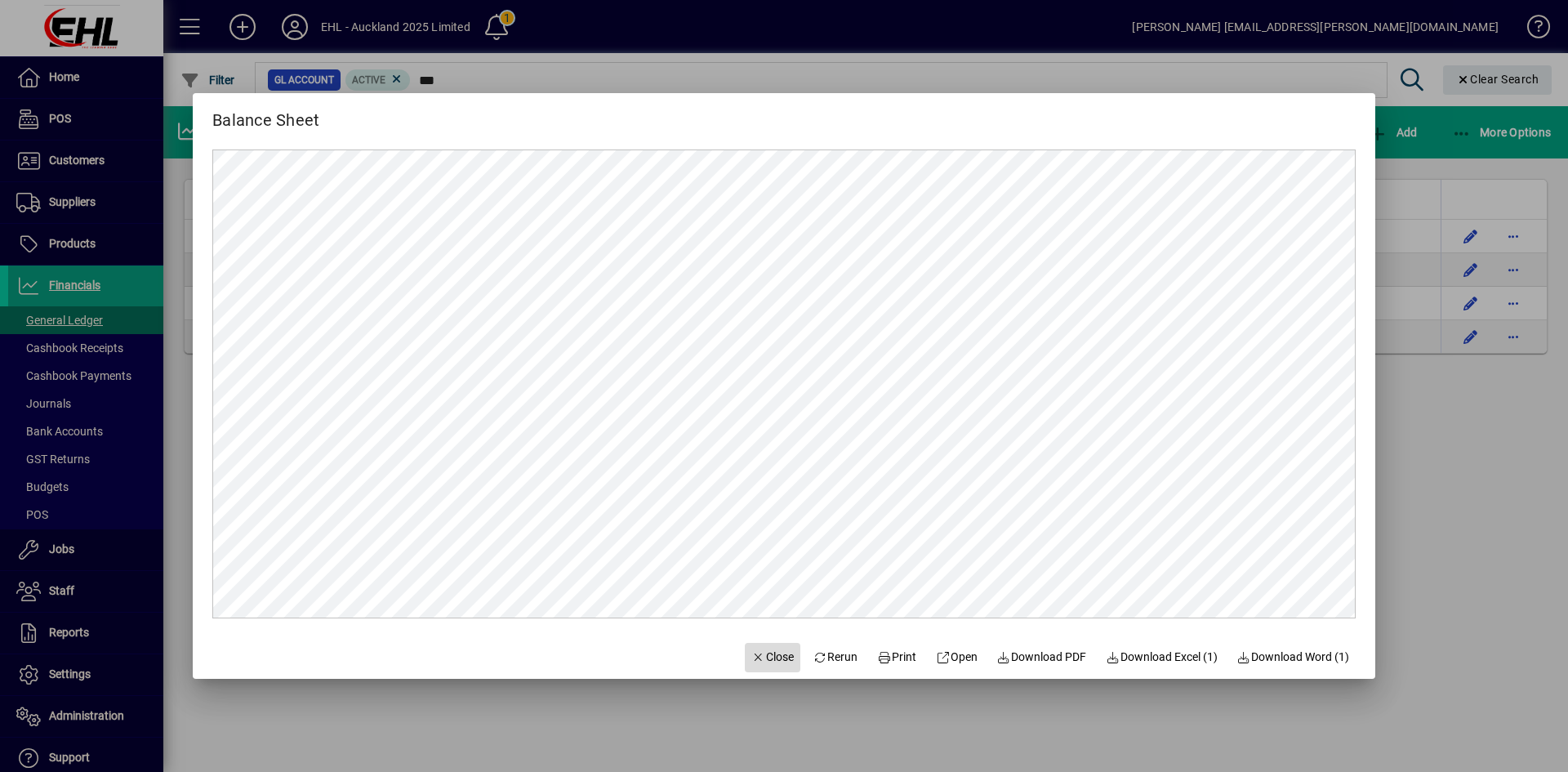
click at [760, 652] on span "Close" at bounding box center [773, 658] width 42 height 17
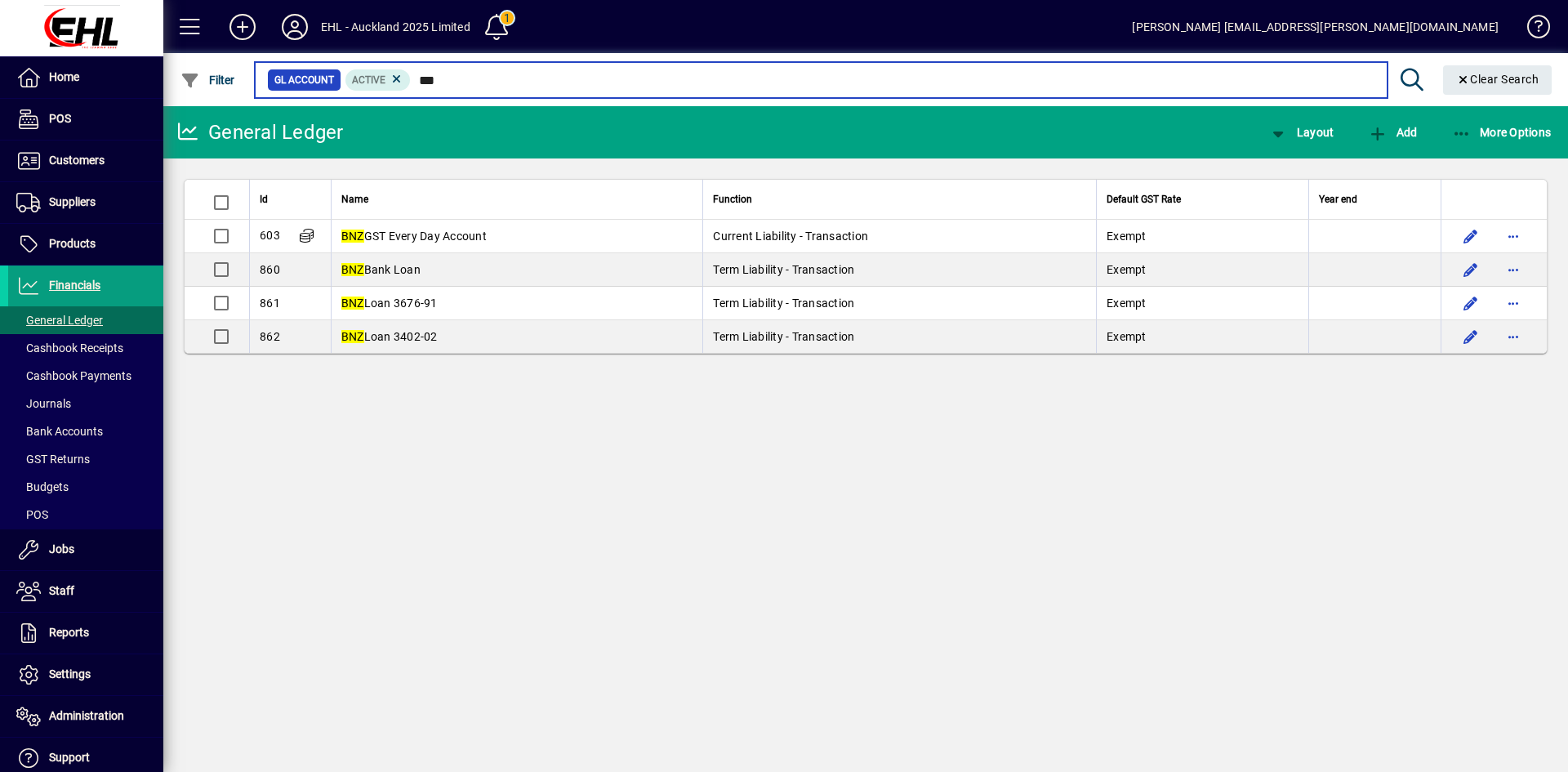
click at [446, 80] on input "***" at bounding box center [892, 80] width 963 height 23
type input "*"
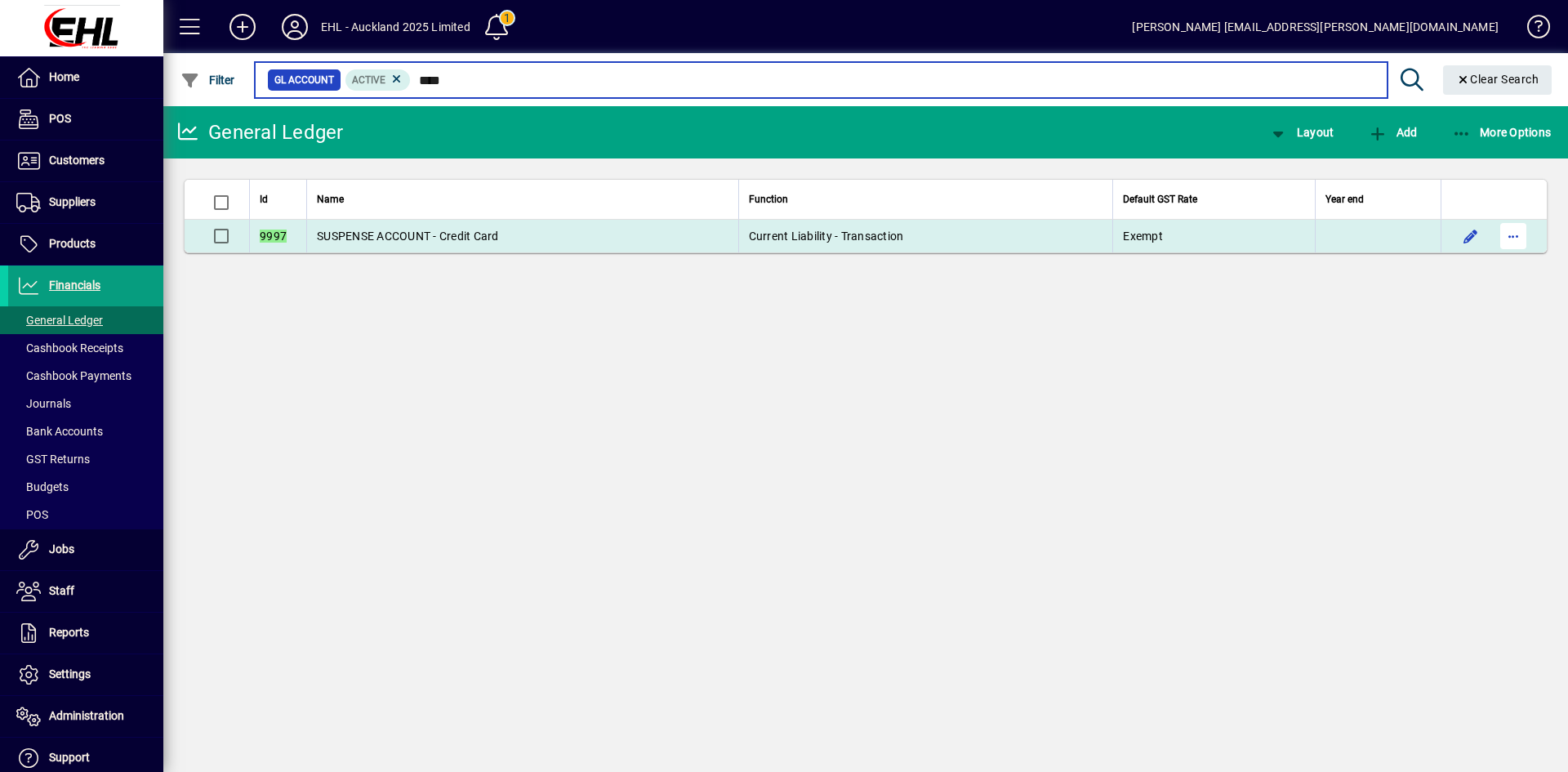
type input "****"
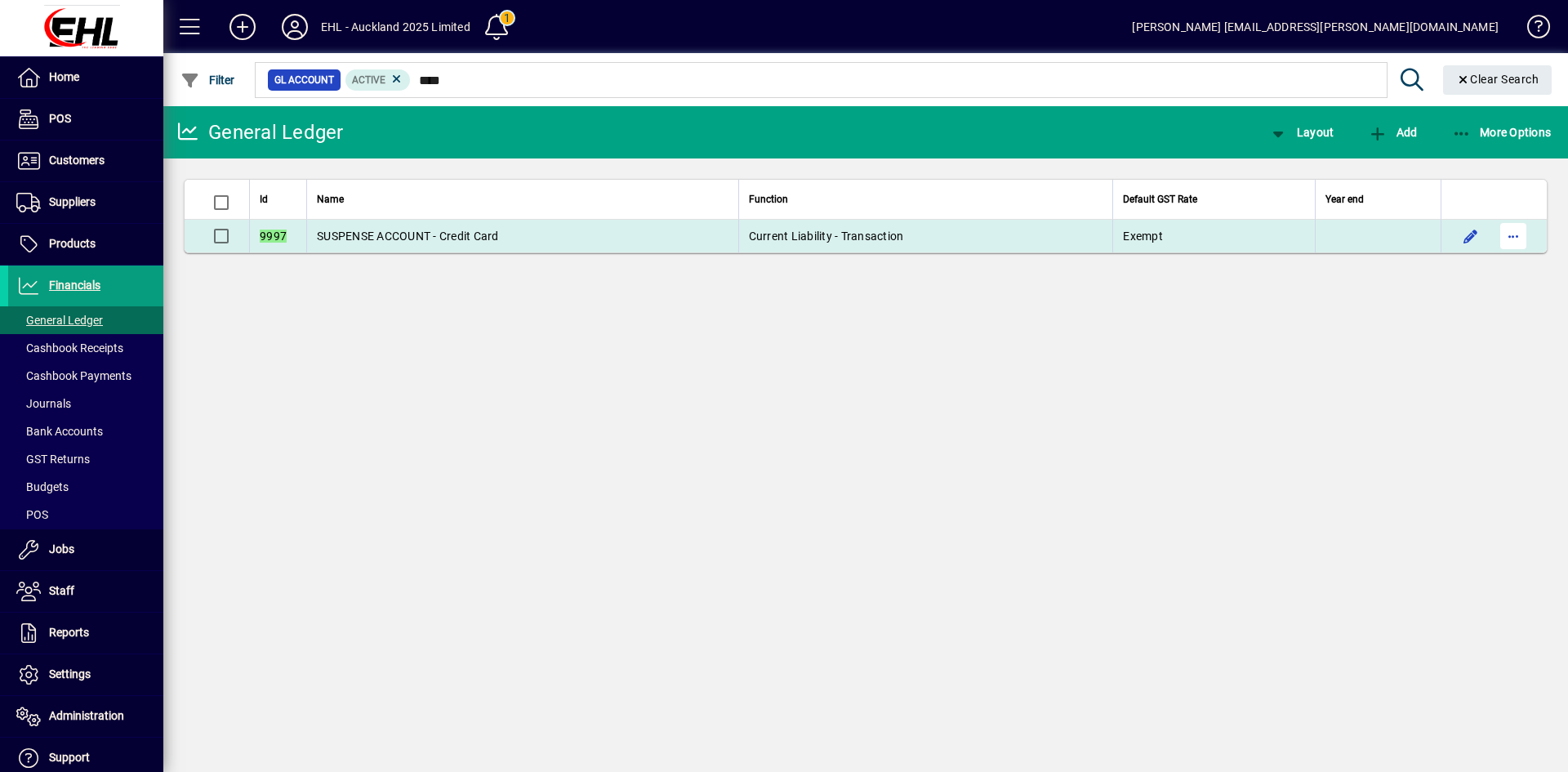
click at [1509, 228] on span "button" at bounding box center [1513, 236] width 39 height 39
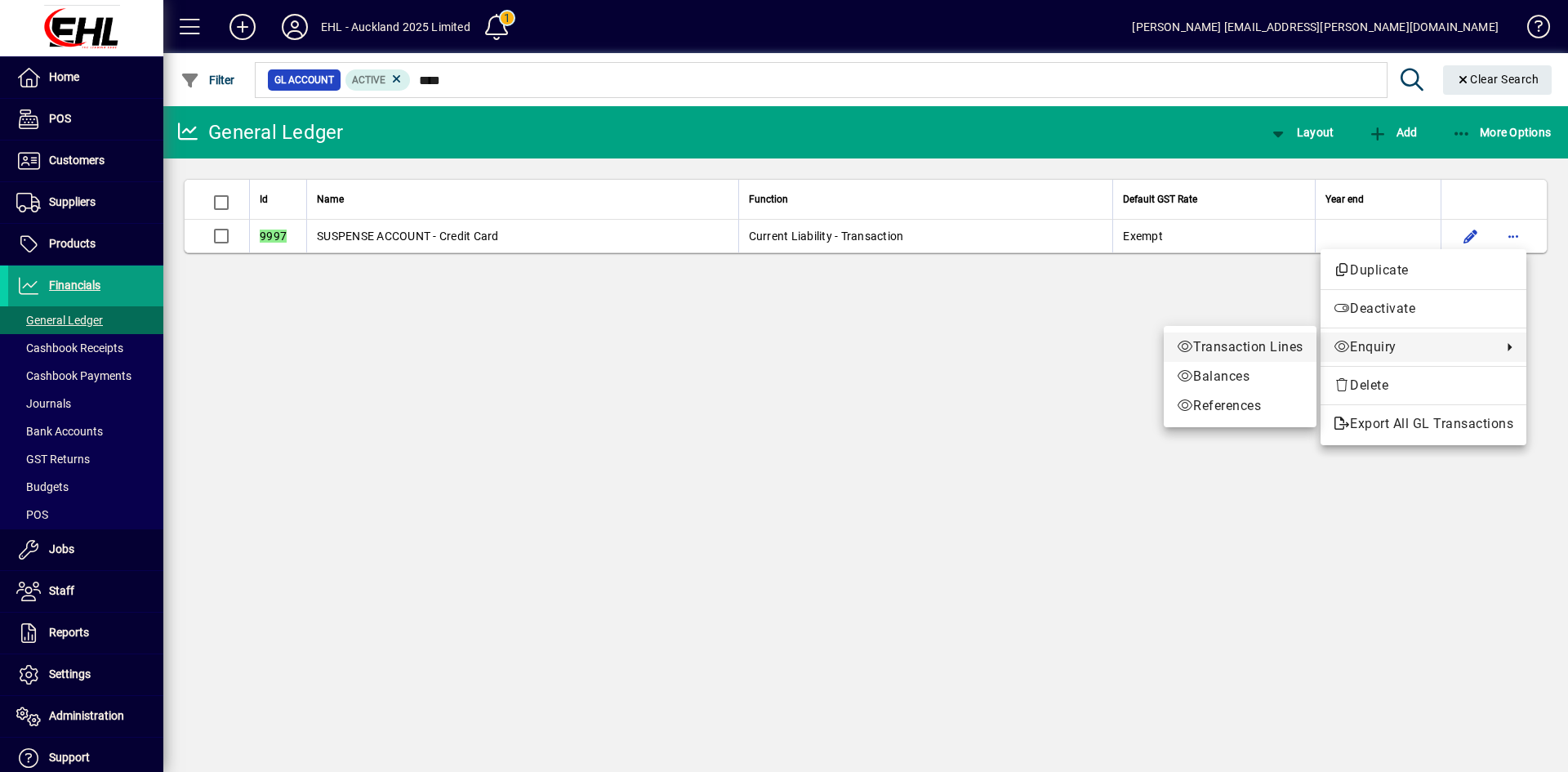
click at [1258, 339] on span "Transaction Lines" at bounding box center [1240, 347] width 127 height 19
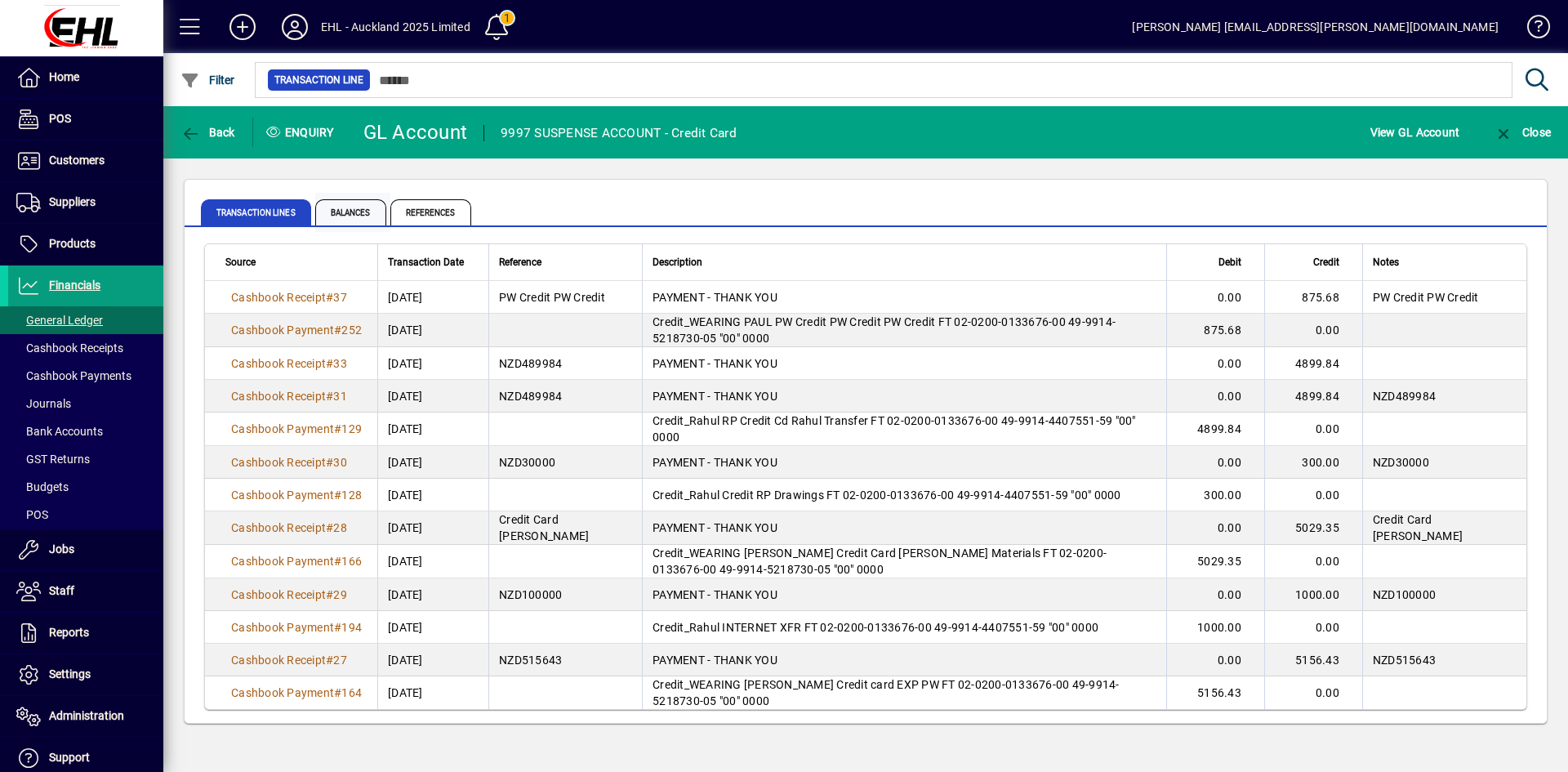
click at [330, 212] on span "Balances" at bounding box center [351, 212] width 71 height 26
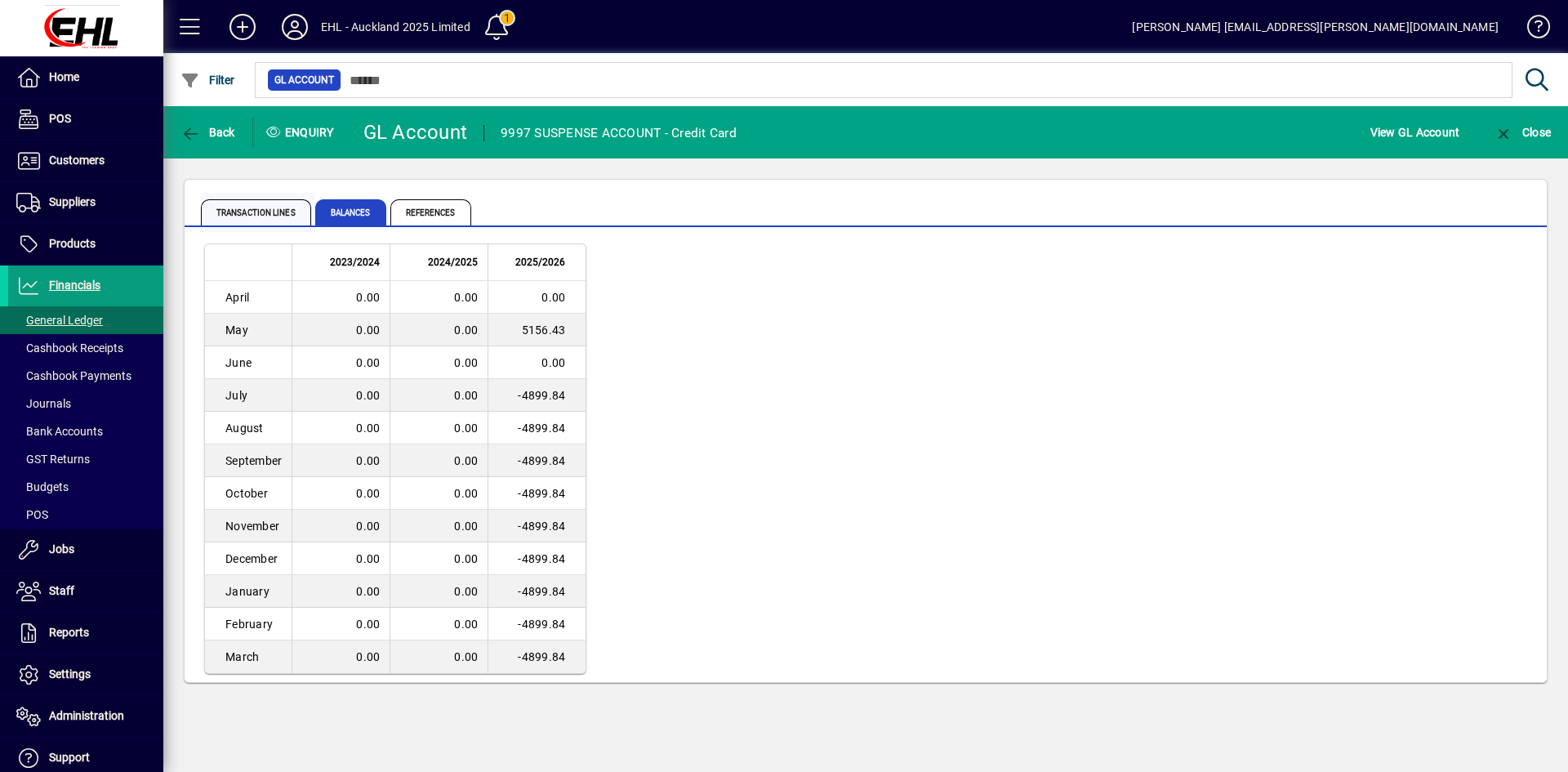
click at [247, 206] on span "Transaction lines" at bounding box center [256, 212] width 111 height 26
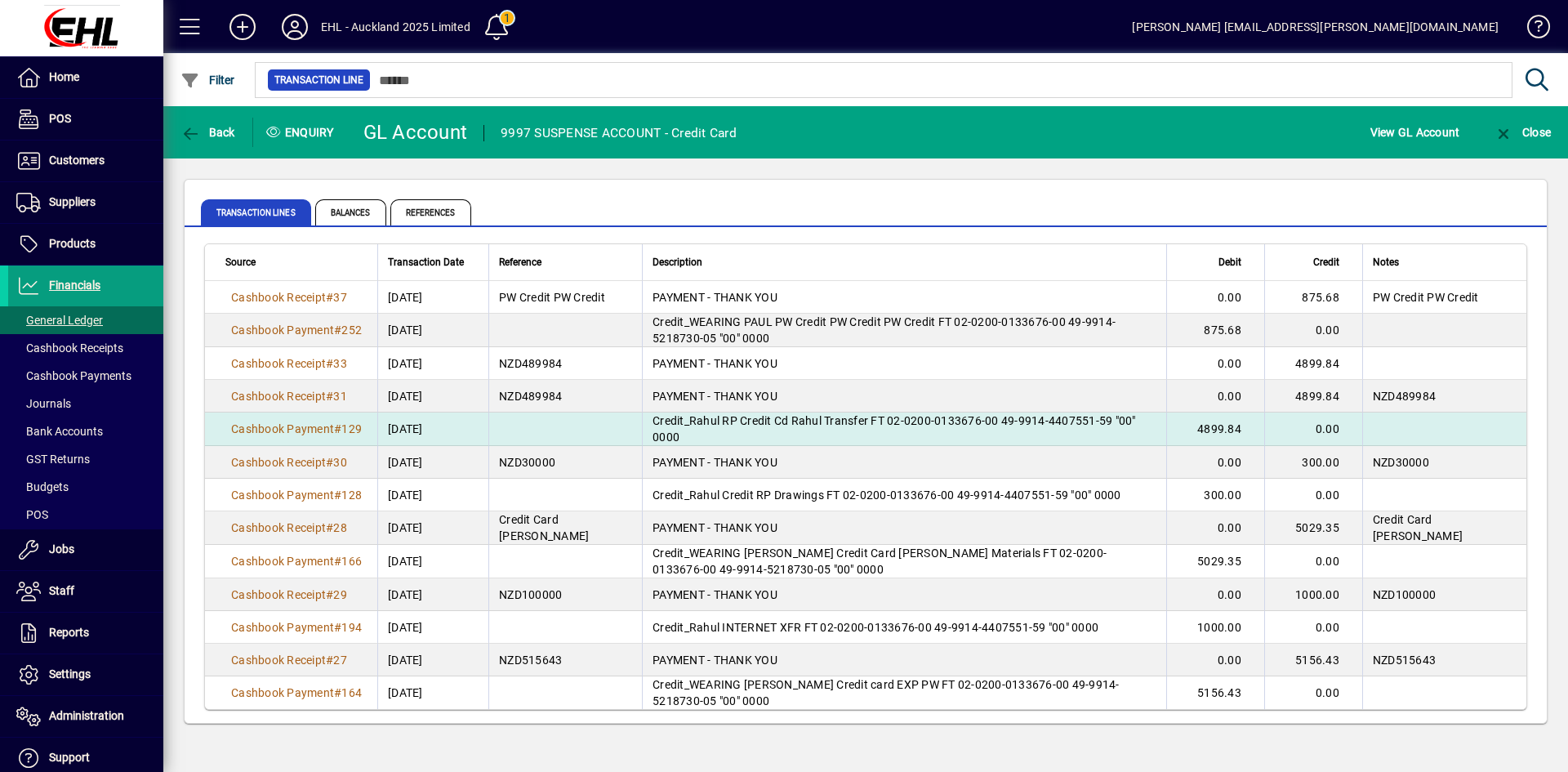
click at [704, 424] on span "Credit_Rahul RP Credit Cd Rahul Transfer FT 02-0200-0133676-00 49-9914-4407551-…" at bounding box center [894, 429] width 484 height 30
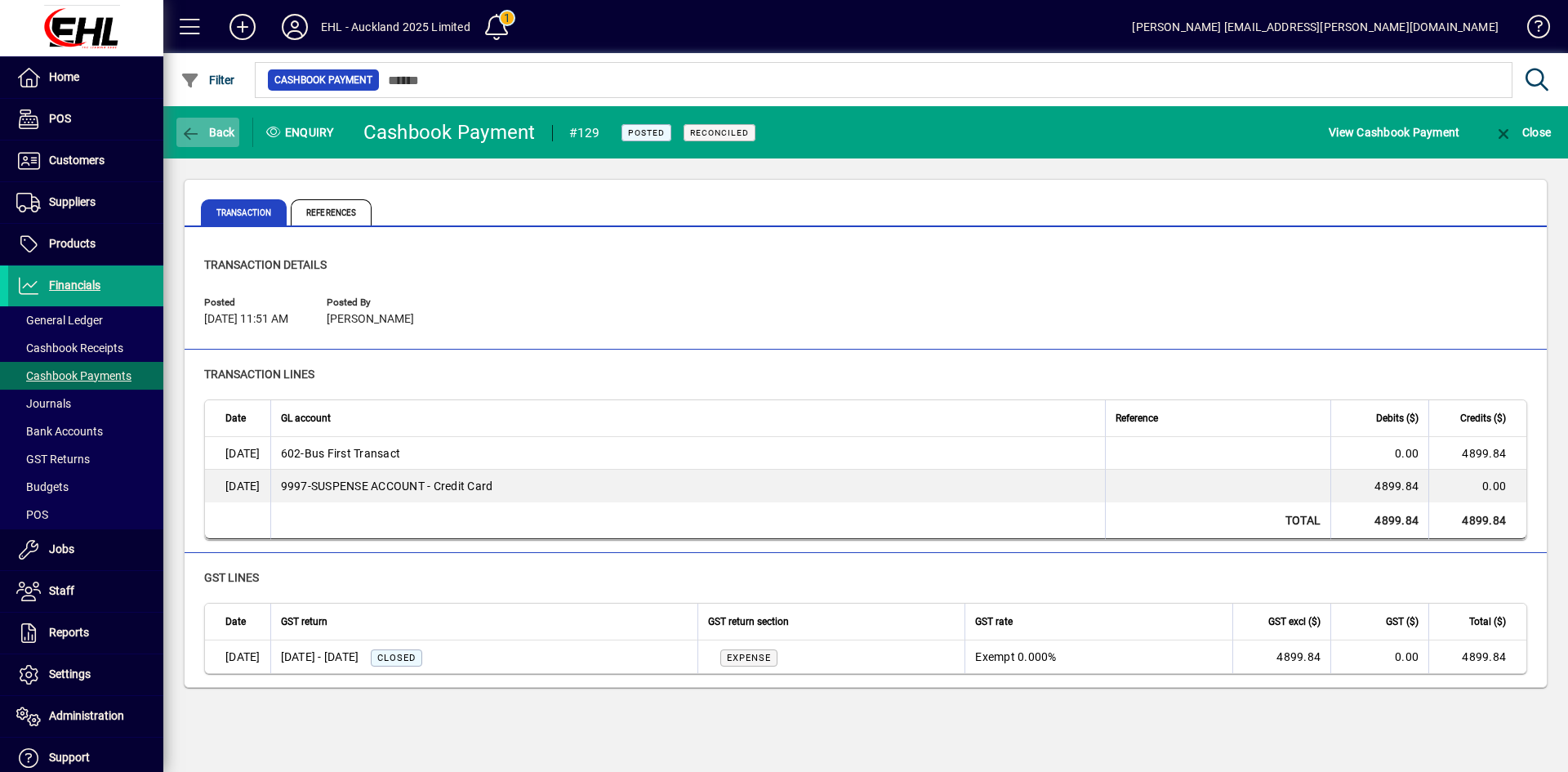
click at [221, 123] on span "button" at bounding box center [208, 132] width 62 height 39
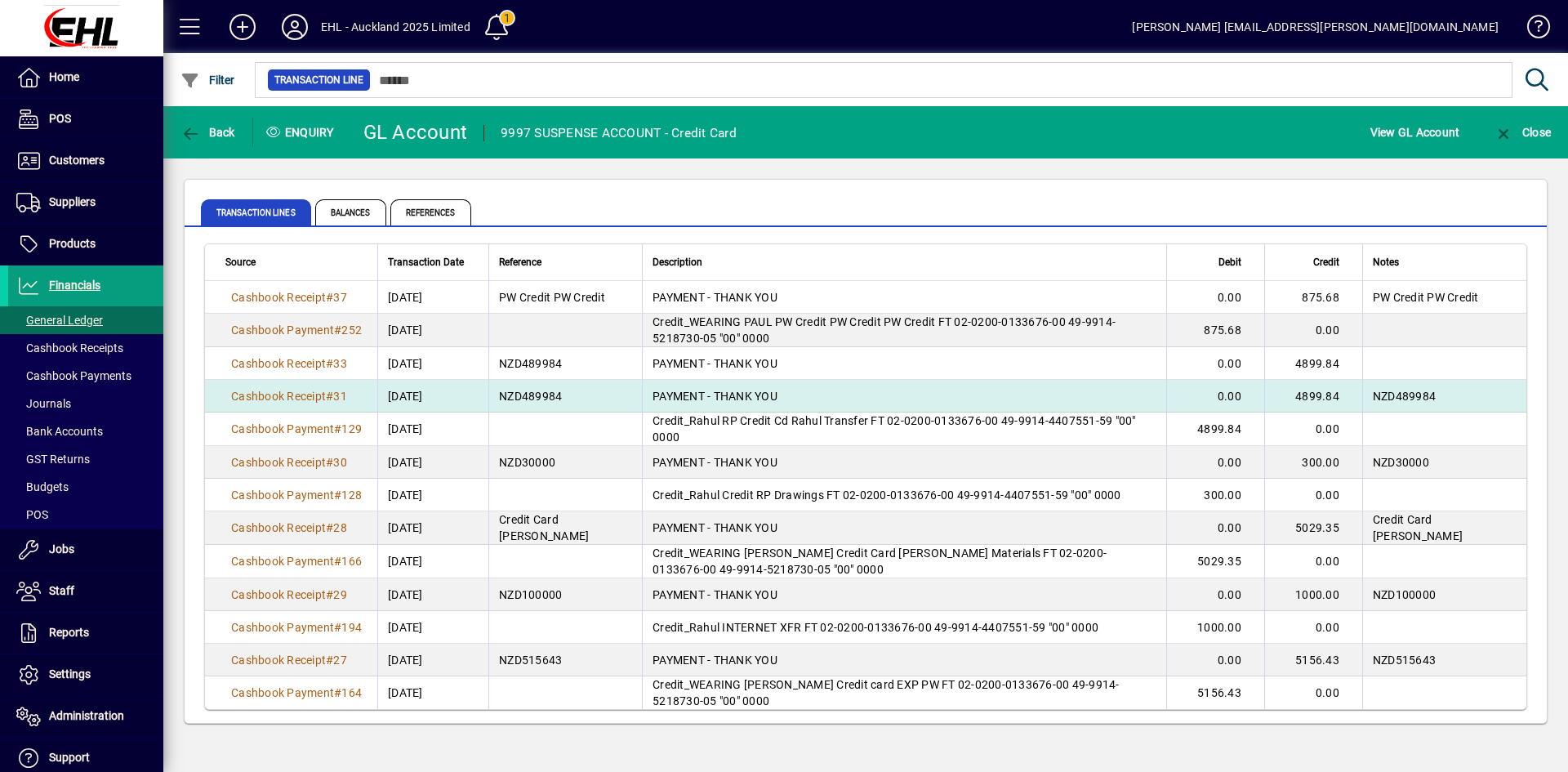
click at [681, 390] on span "PAYMENT - THANK YOU" at bounding box center [715, 396] width 125 height 13
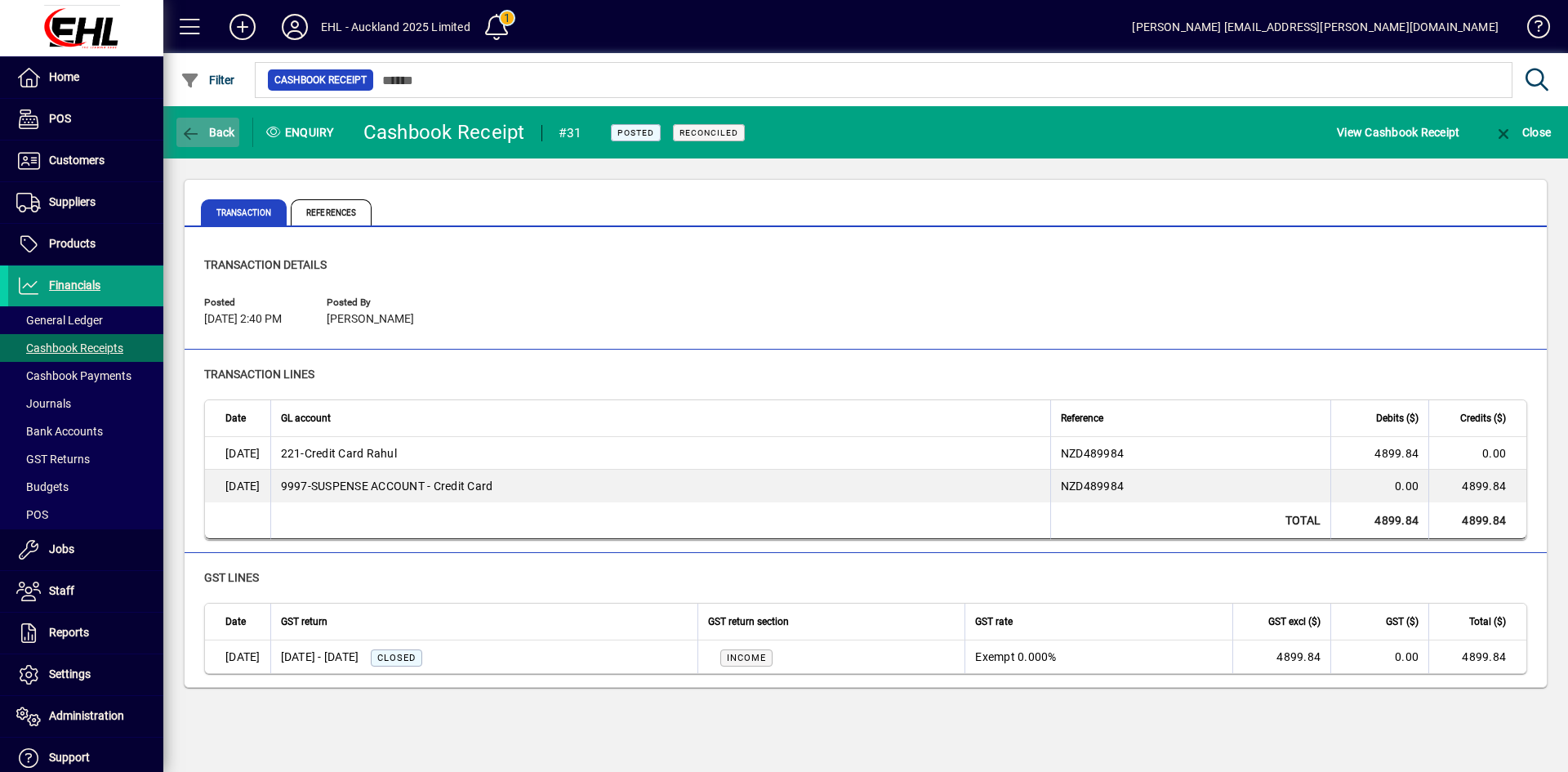
click at [214, 134] on span "Back" at bounding box center [208, 133] width 55 height 13
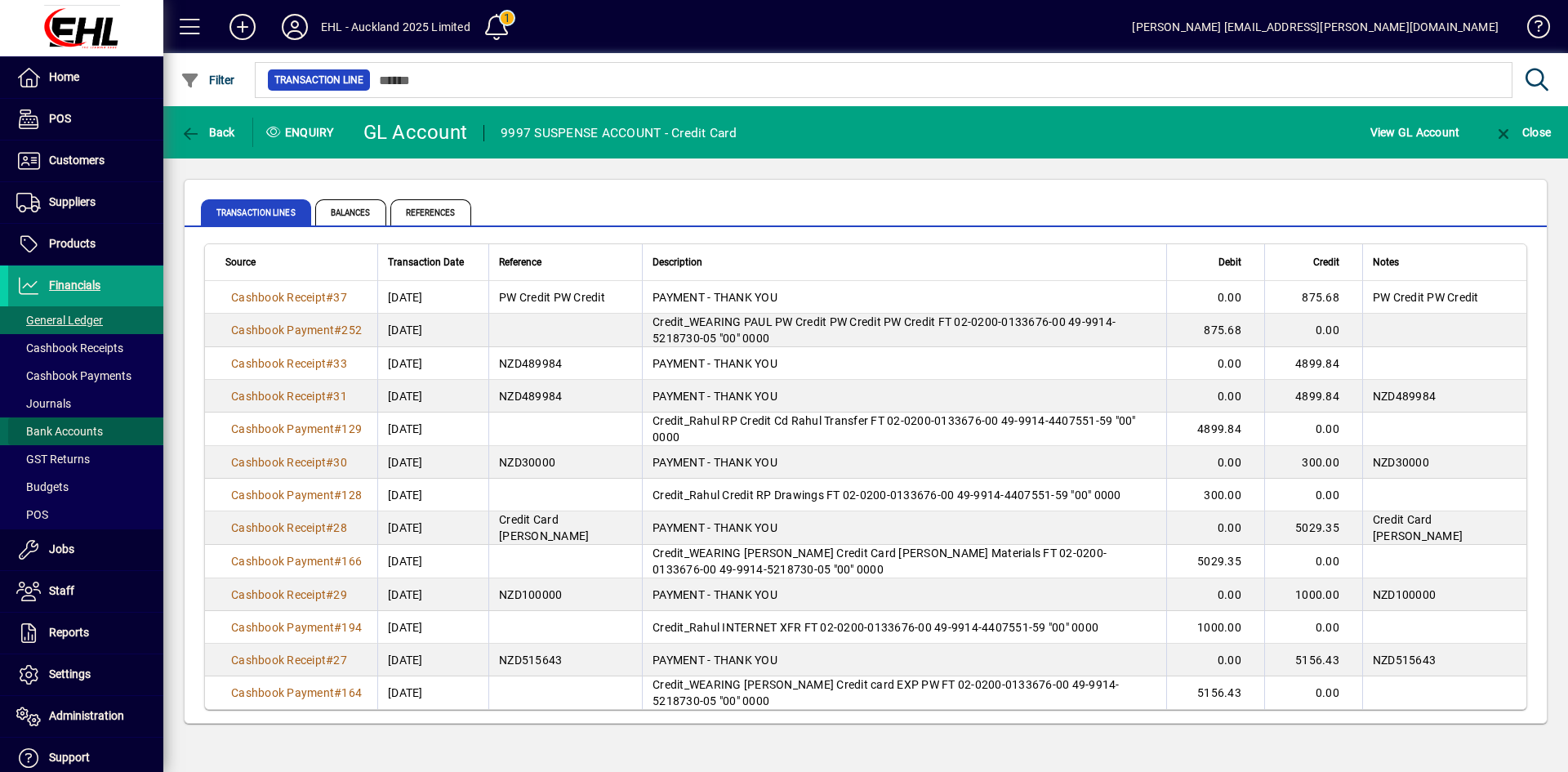
click at [101, 425] on span "Bank Accounts" at bounding box center [60, 432] width 87 height 13
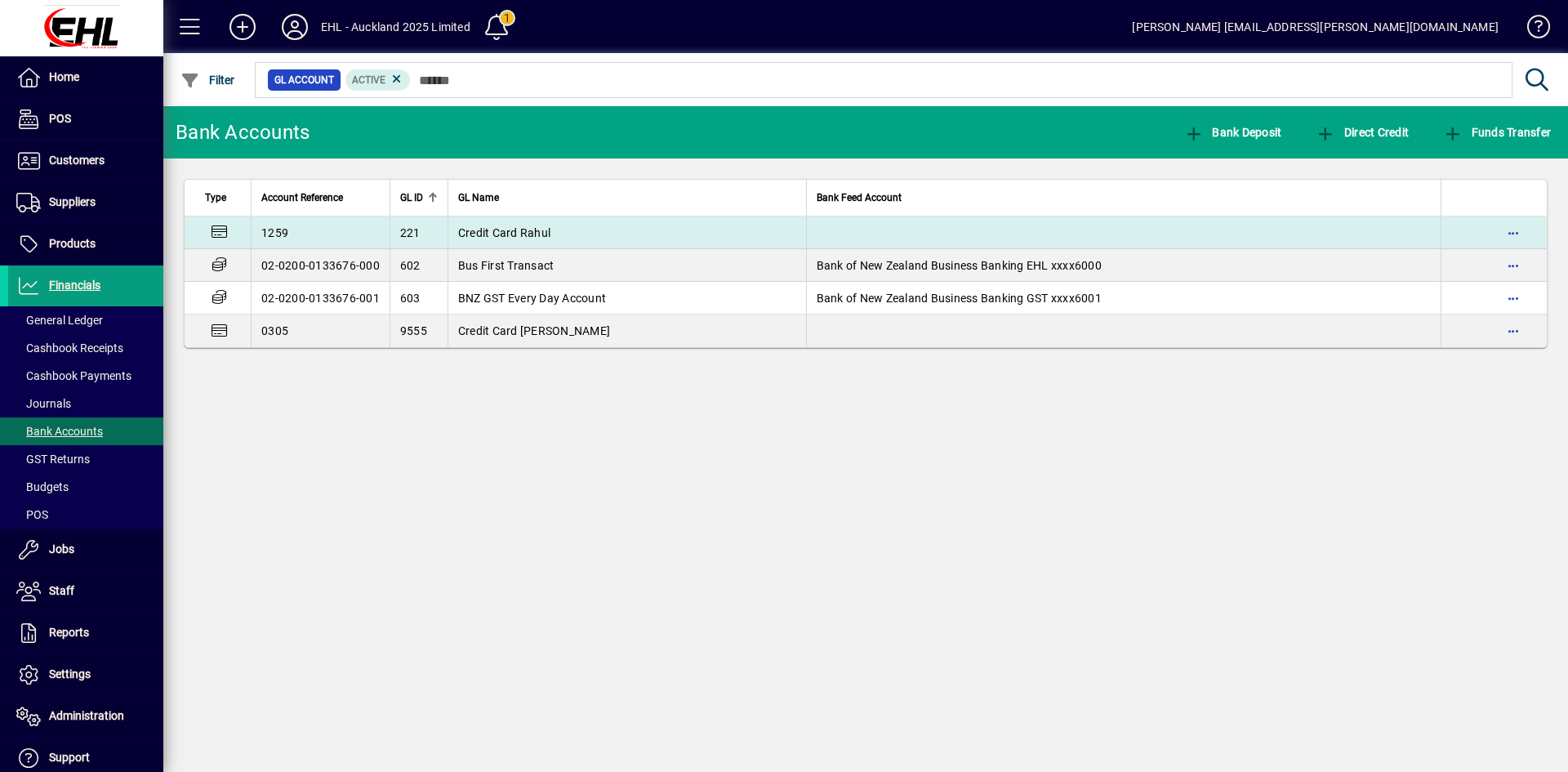
click at [521, 232] on span "Credit Card Rahul" at bounding box center [505, 233] width 92 height 13
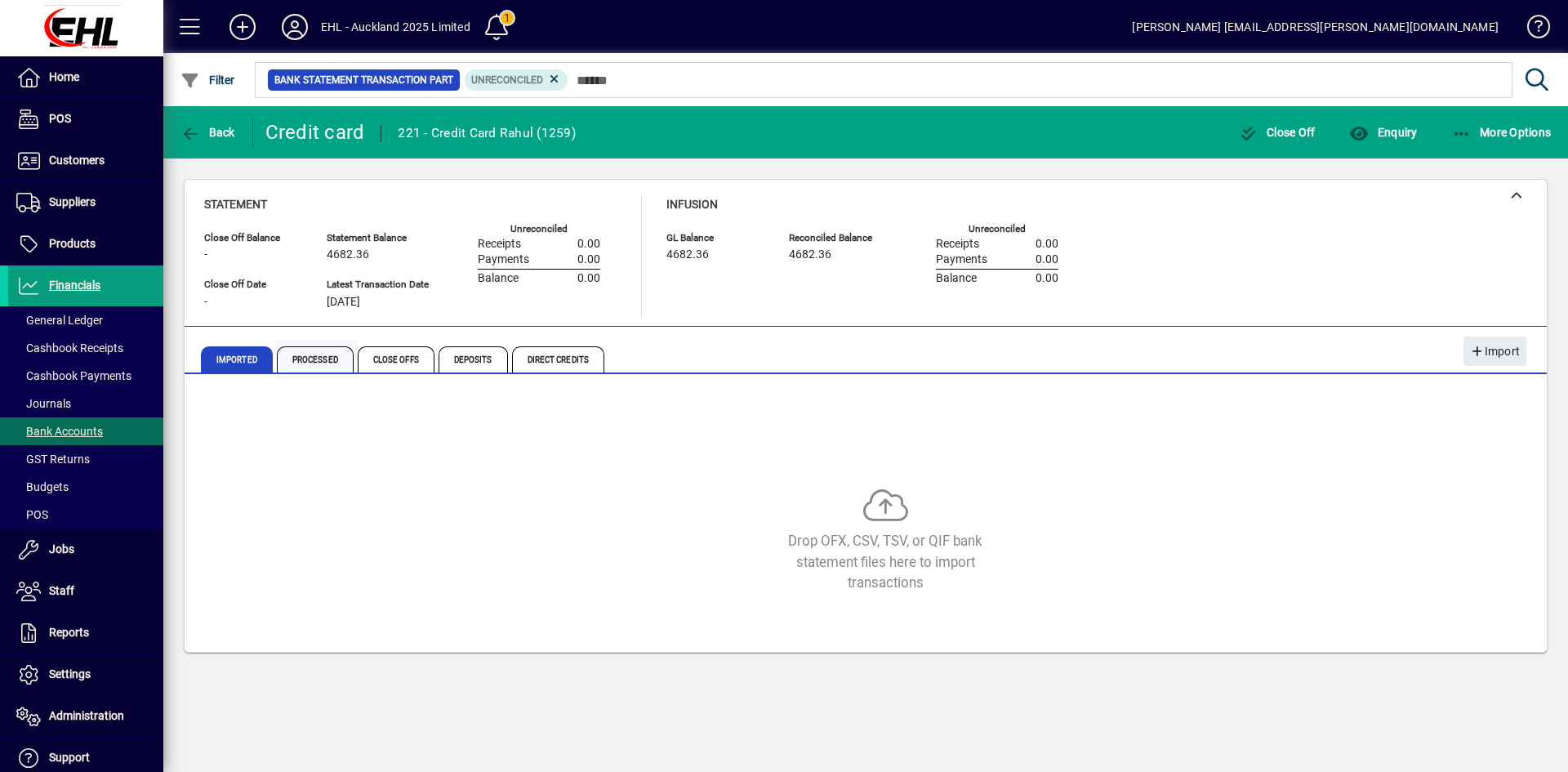
click at [326, 361] on span "Processed" at bounding box center [315, 359] width 77 height 26
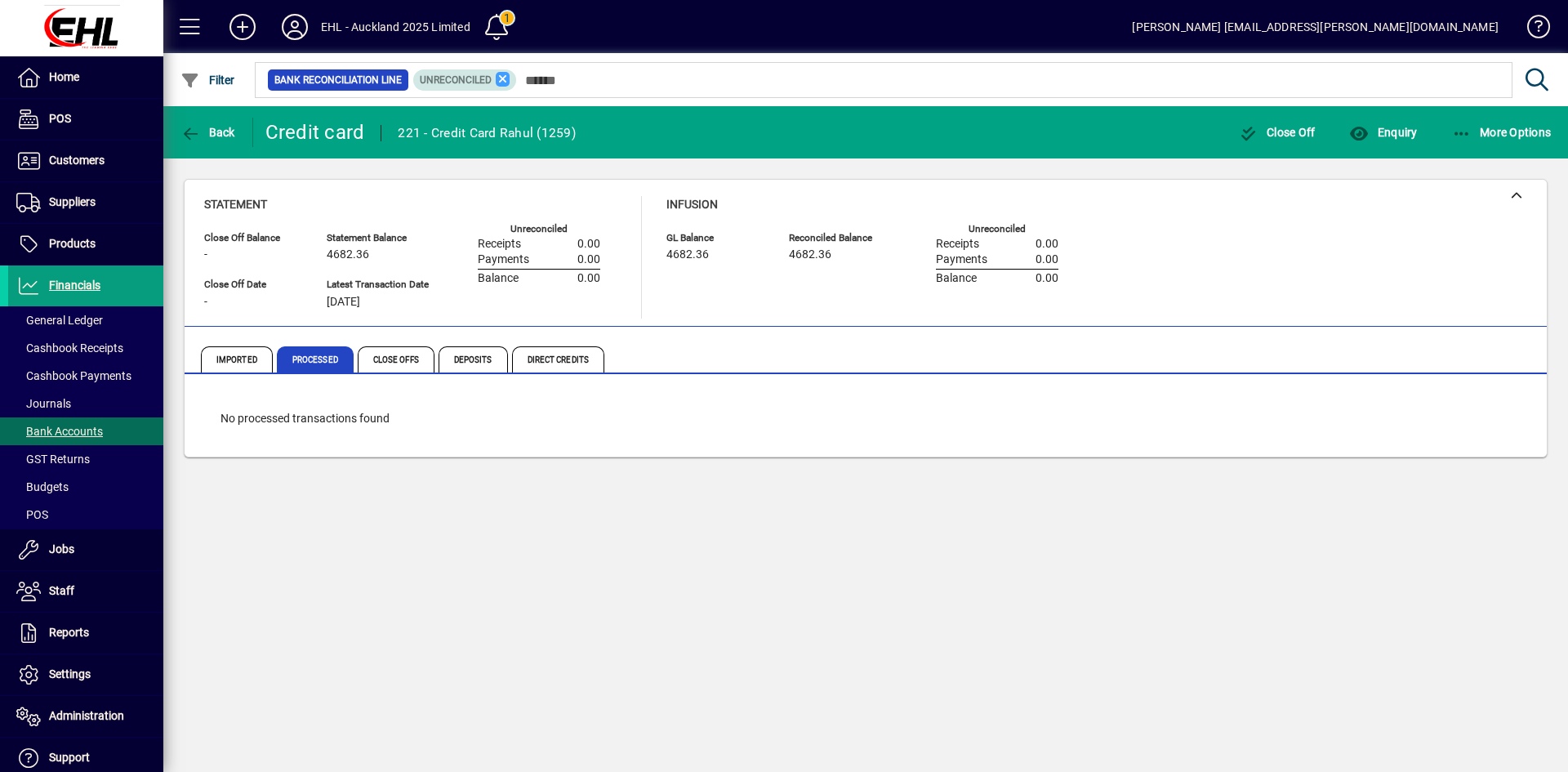
click at [496, 81] on icon at bounding box center [503, 79] width 14 height 14
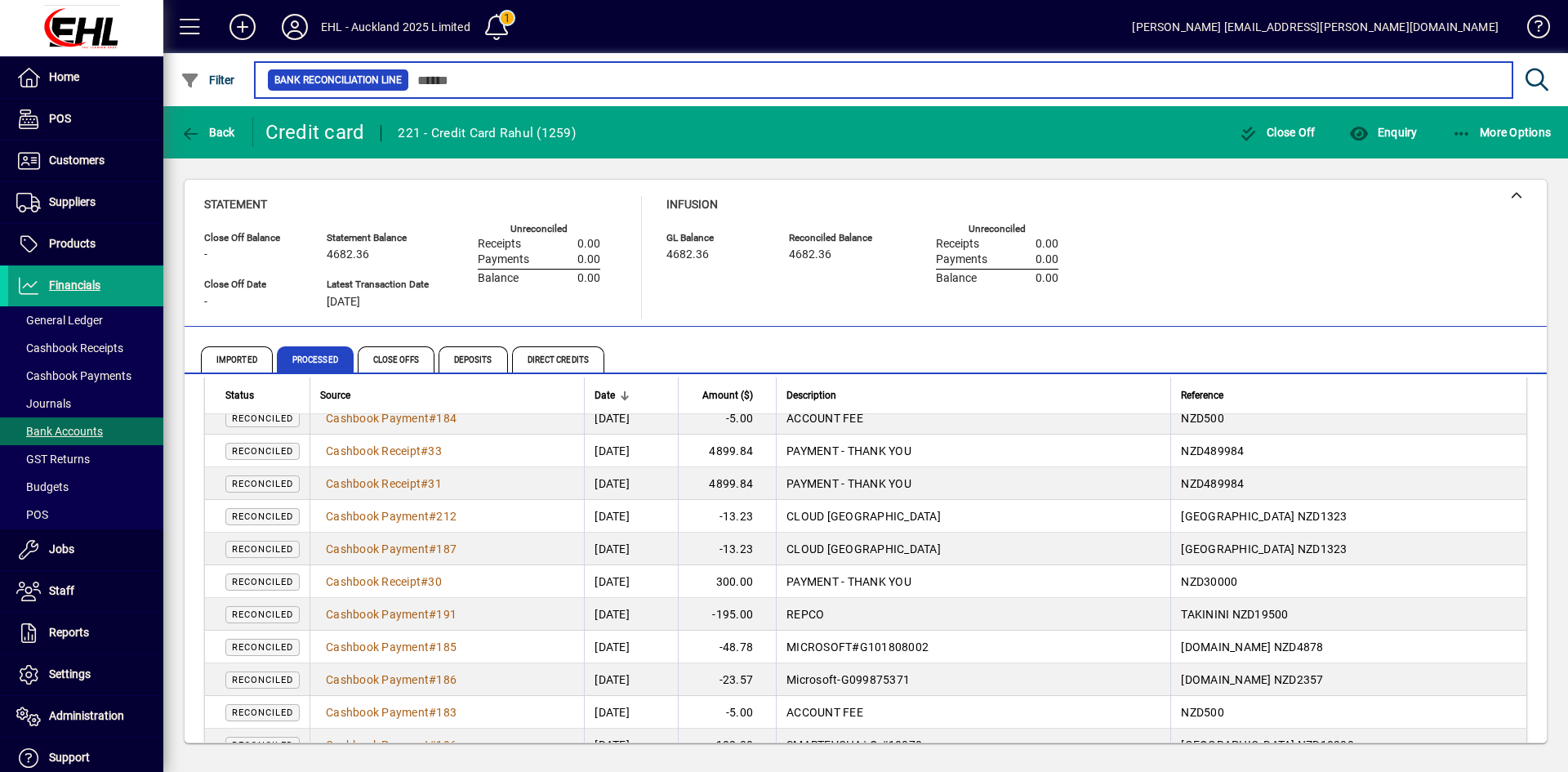
scroll to position [296, 0]
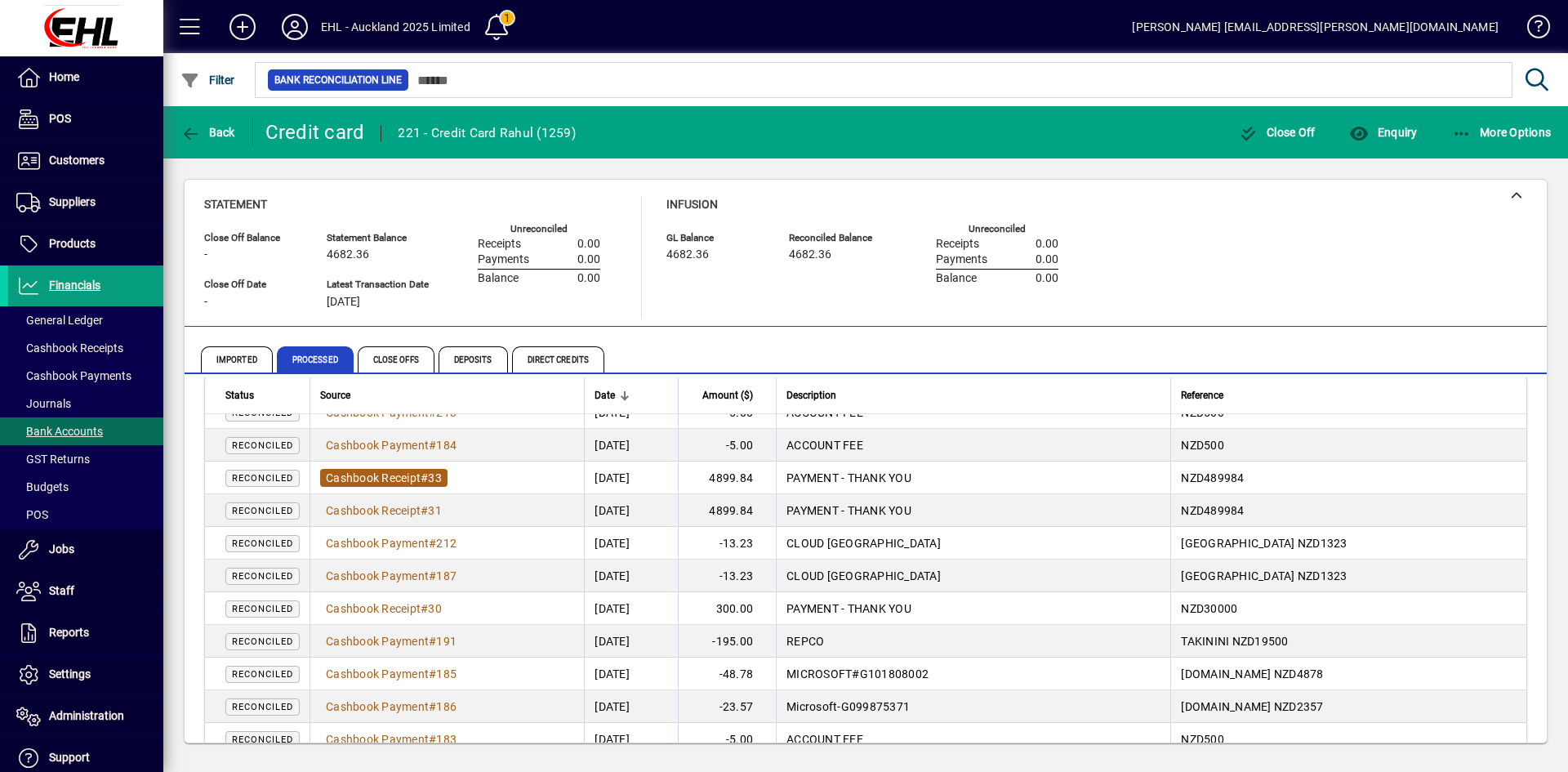
click at [378, 472] on span "Cashbook Receipt" at bounding box center [373, 478] width 95 height 13
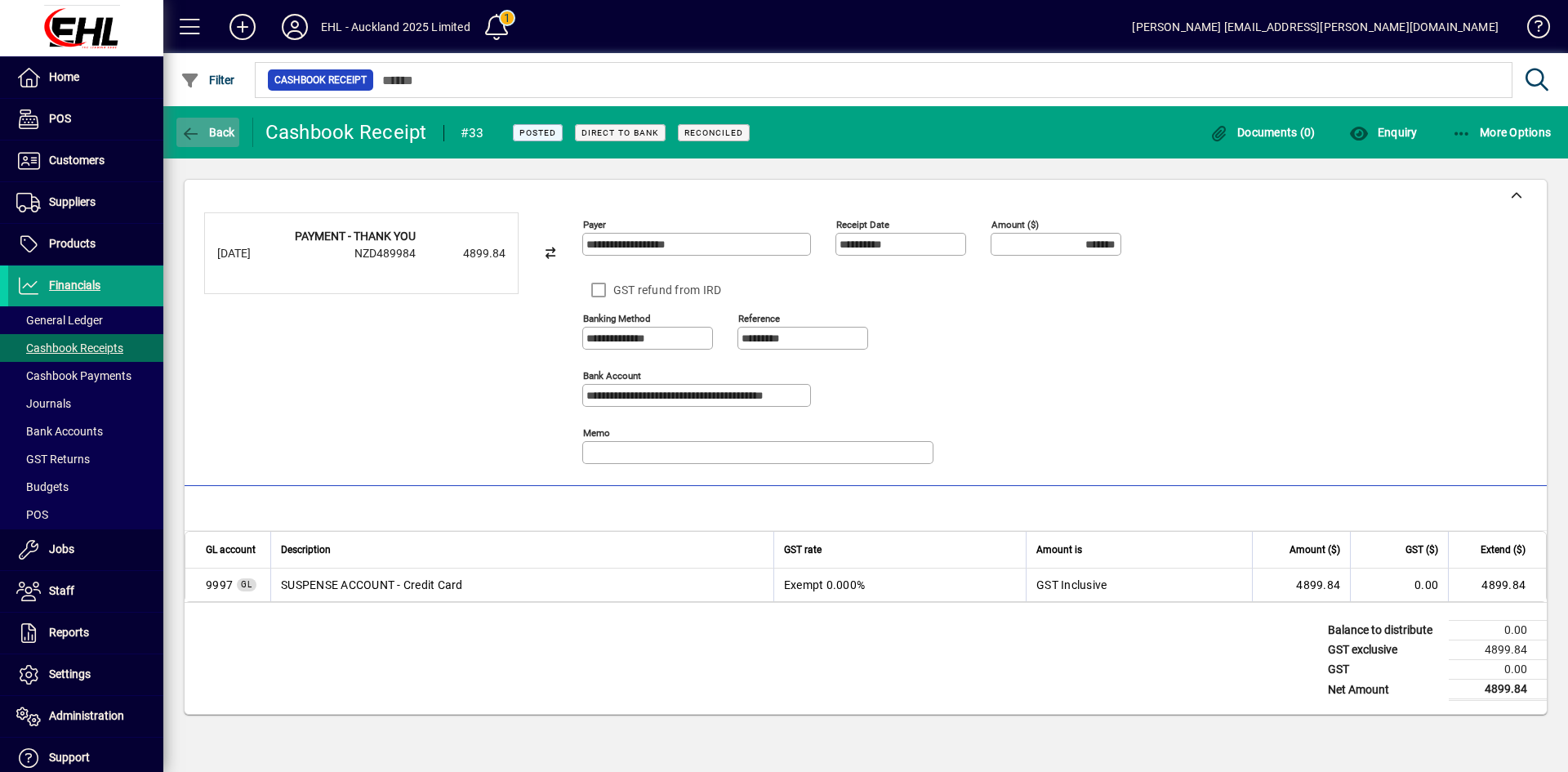
click at [204, 124] on span "button" at bounding box center [208, 132] width 62 height 39
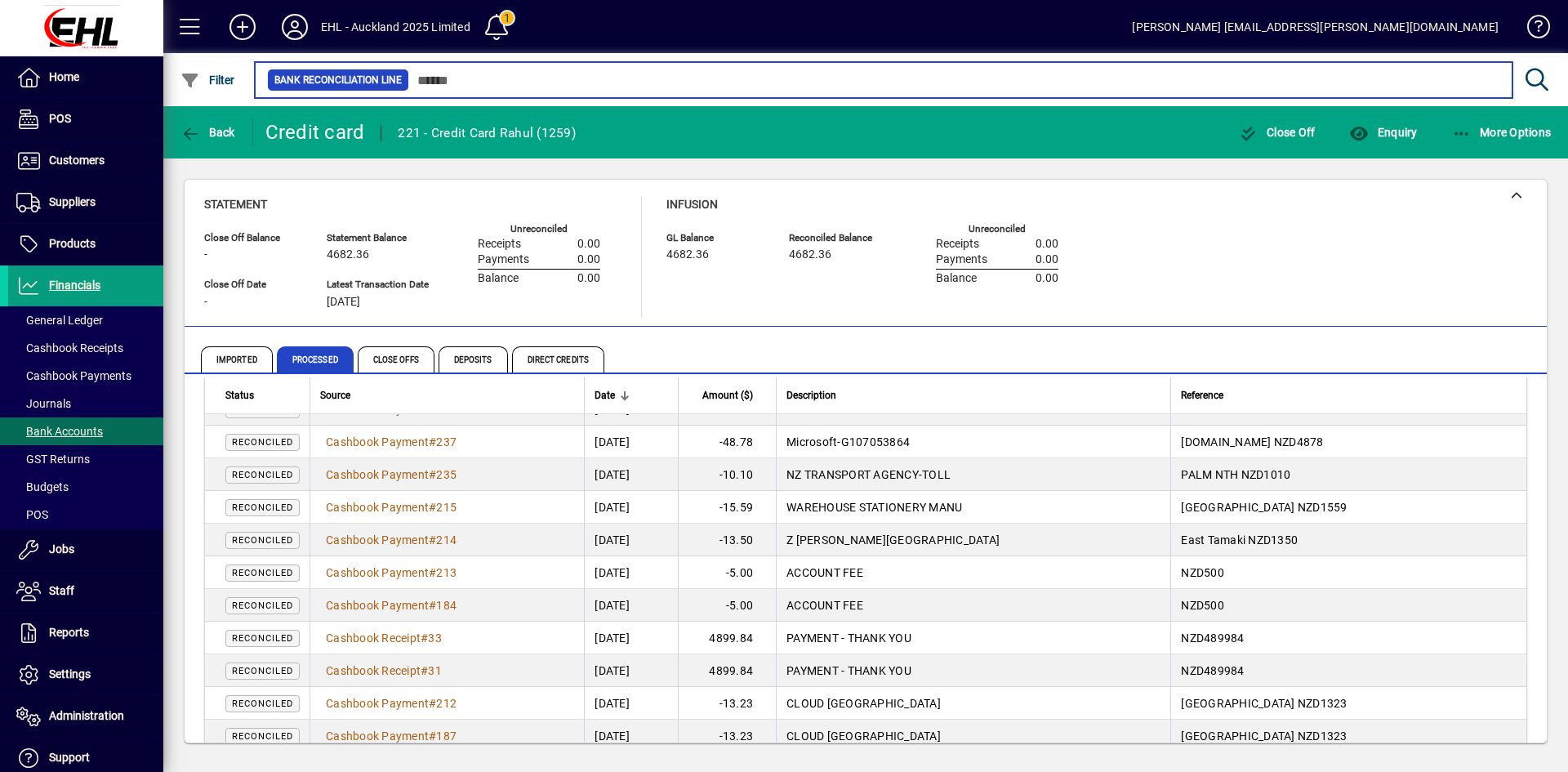
scroll to position [163, 0]
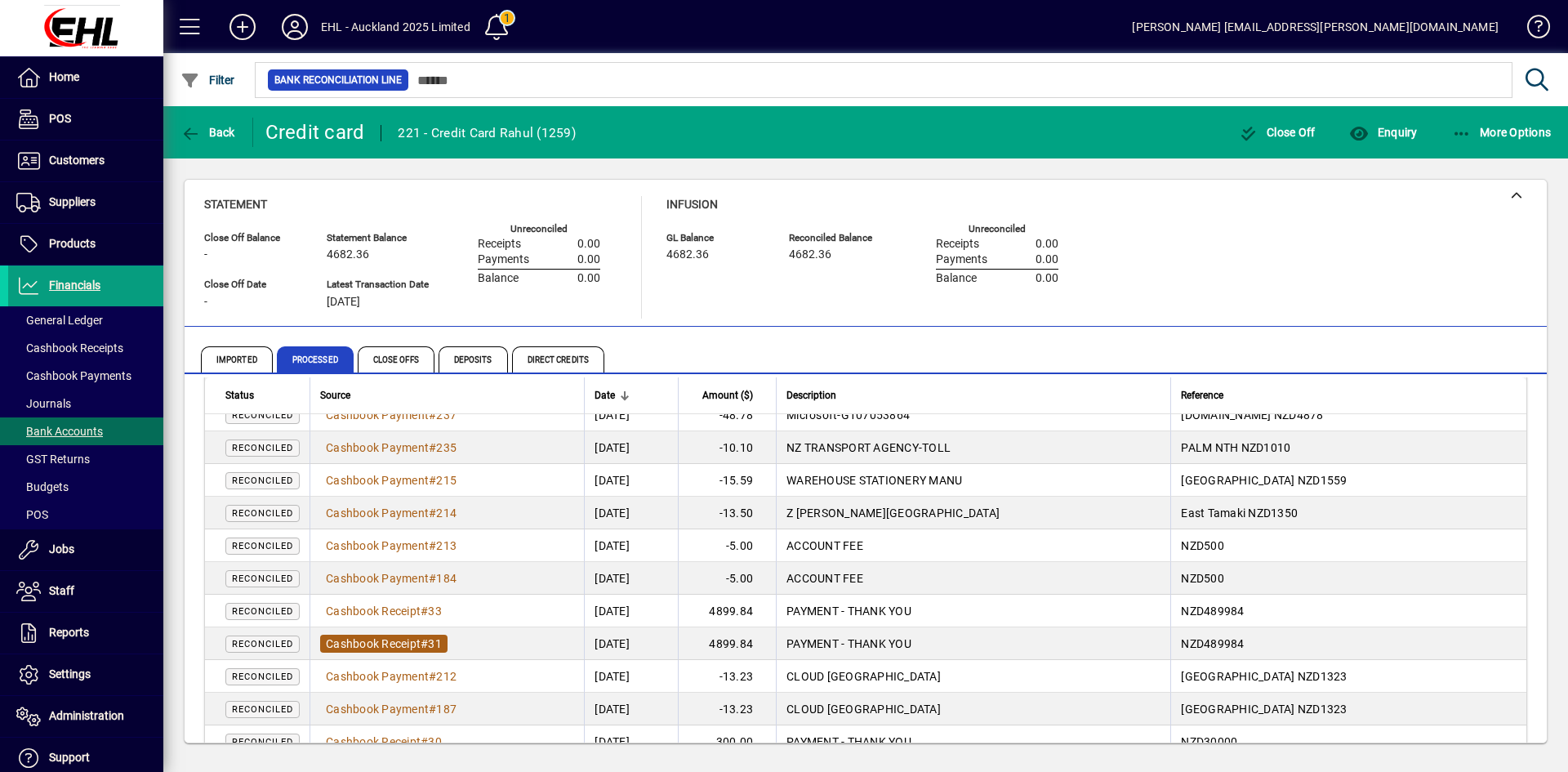
click at [377, 638] on span "Cashbook Receipt" at bounding box center [373, 644] width 95 height 13
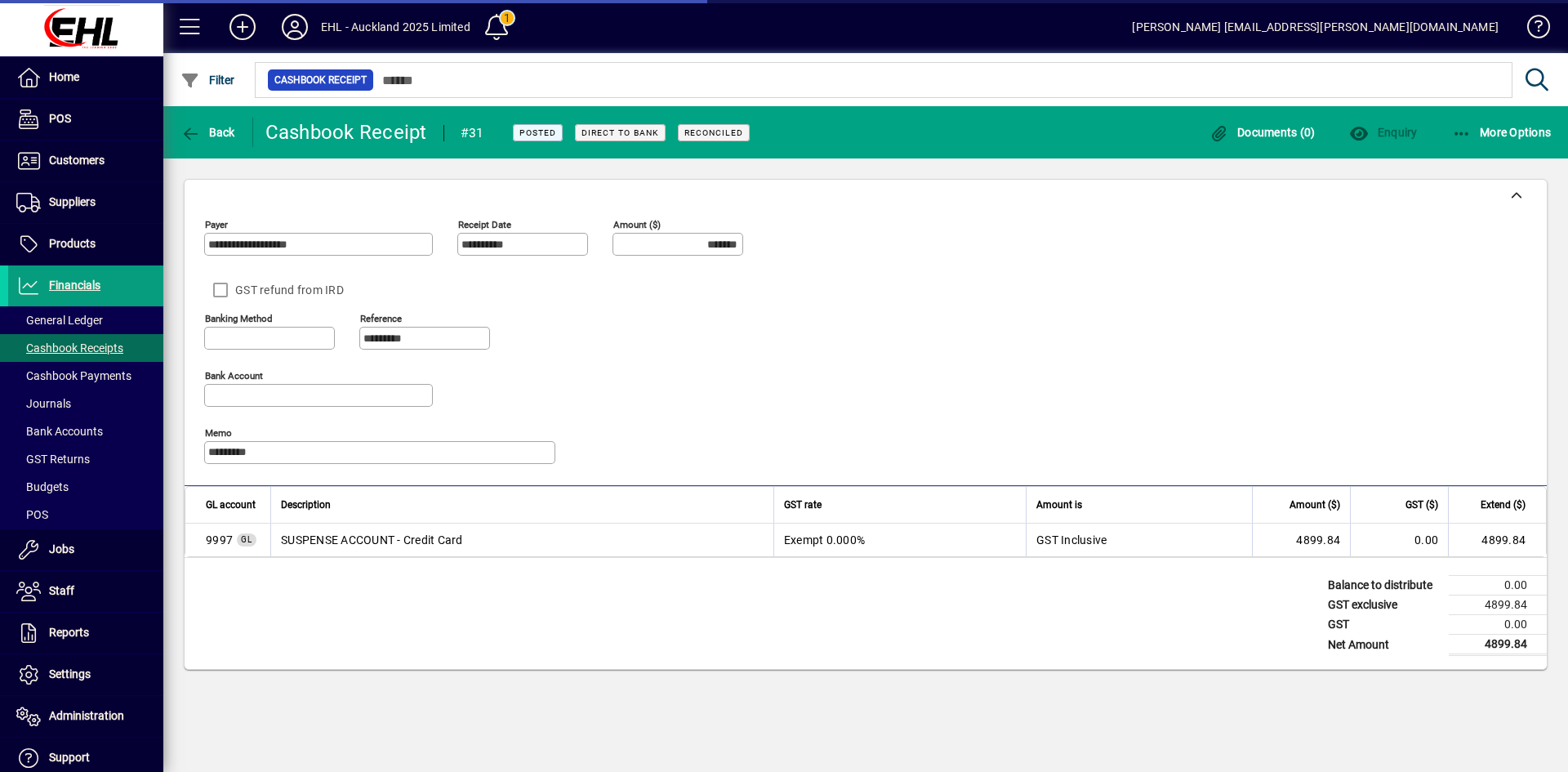
type input "**********"
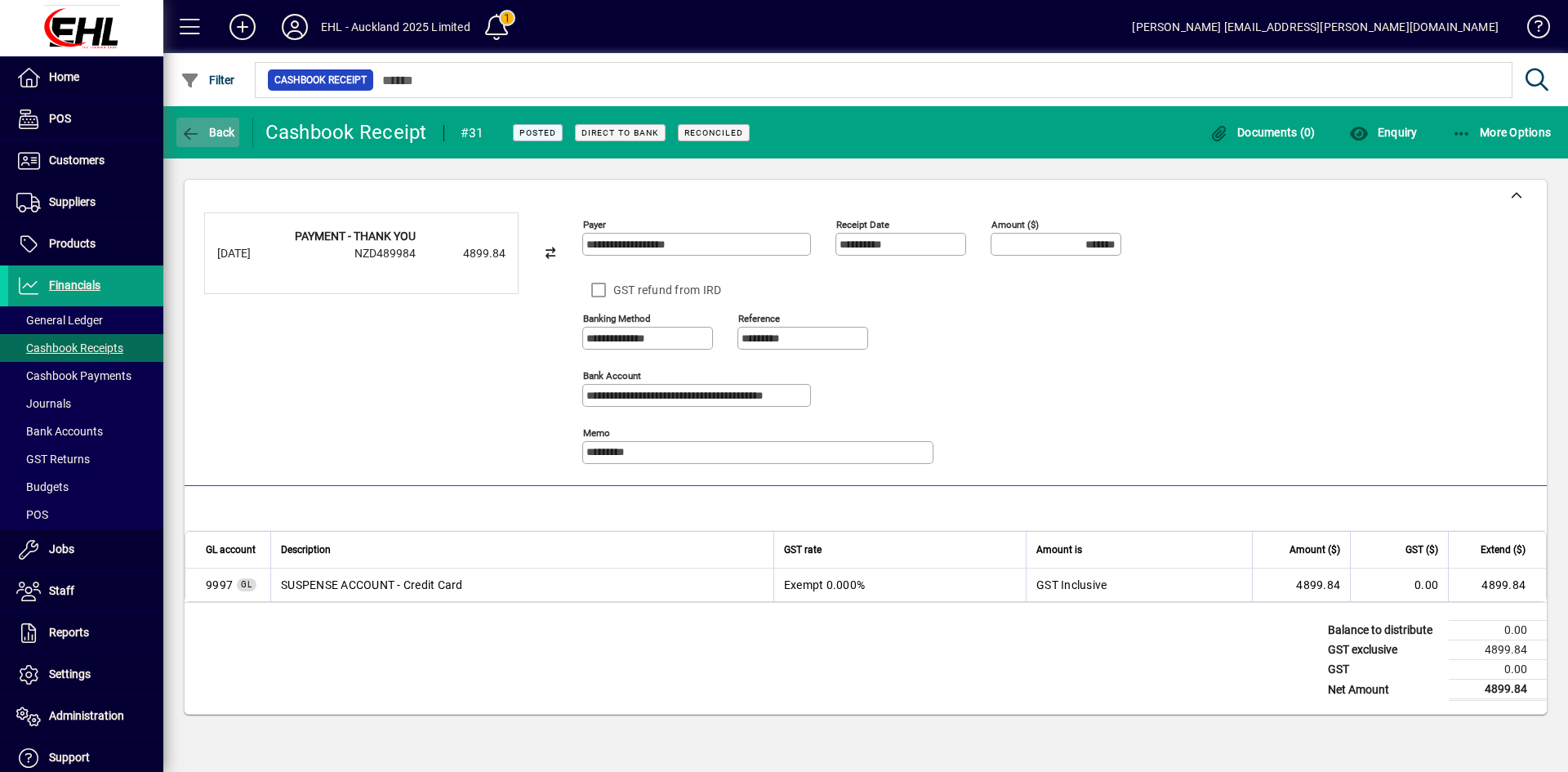
click at [201, 123] on span "button" at bounding box center [208, 132] width 62 height 39
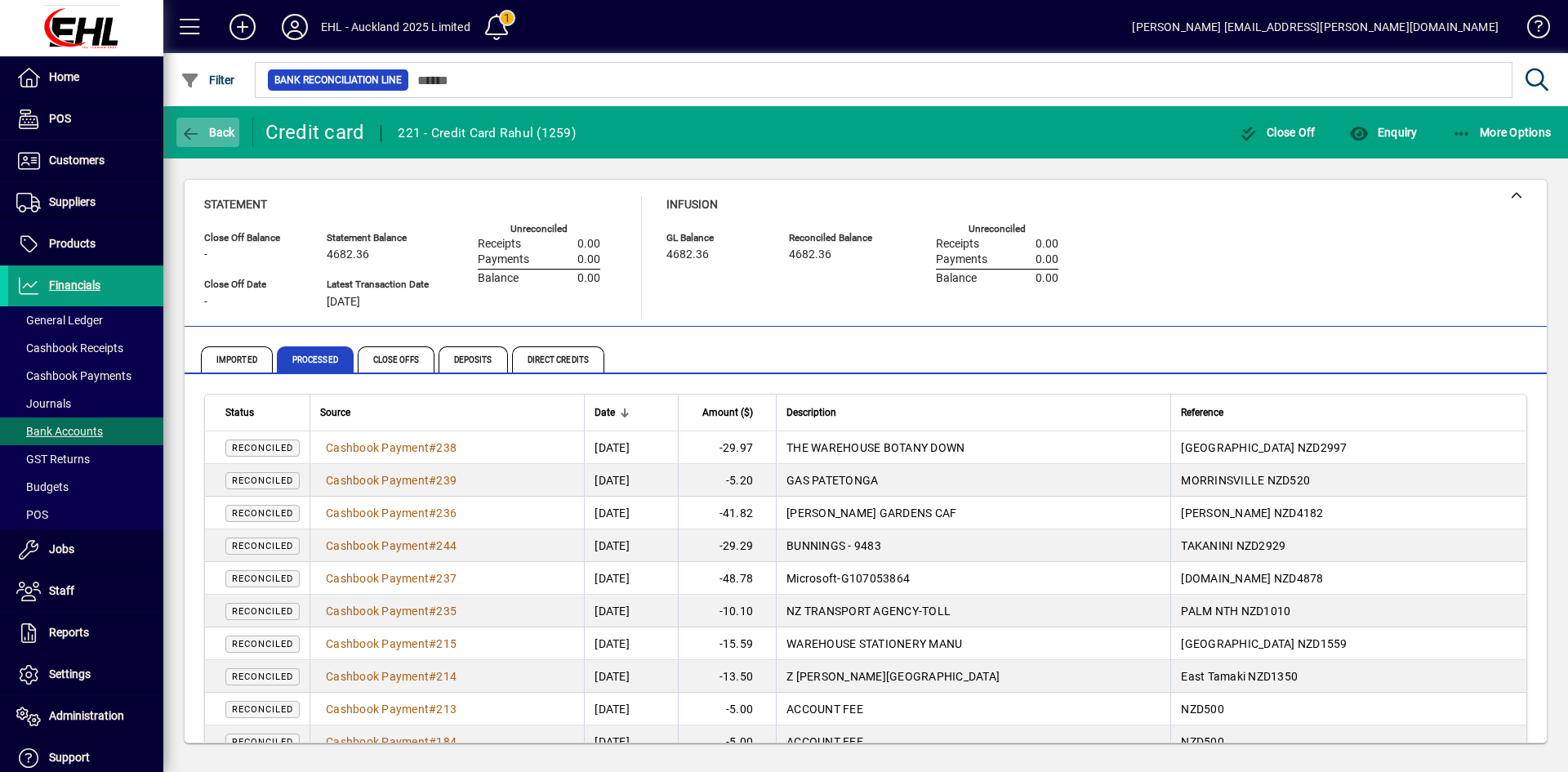
click at [198, 123] on span "button" at bounding box center [208, 132] width 62 height 39
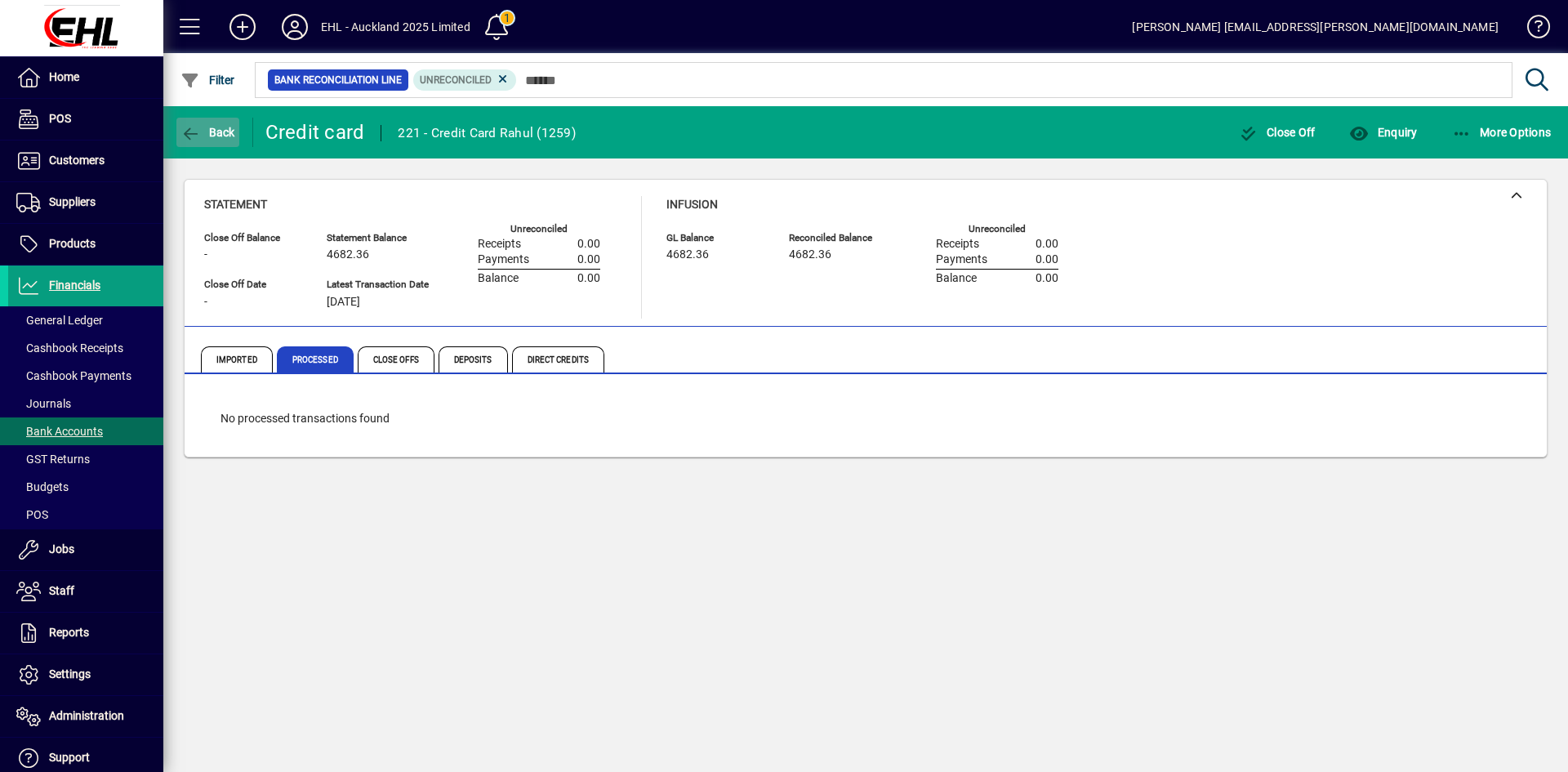
click at [198, 123] on span "button" at bounding box center [208, 132] width 62 height 39
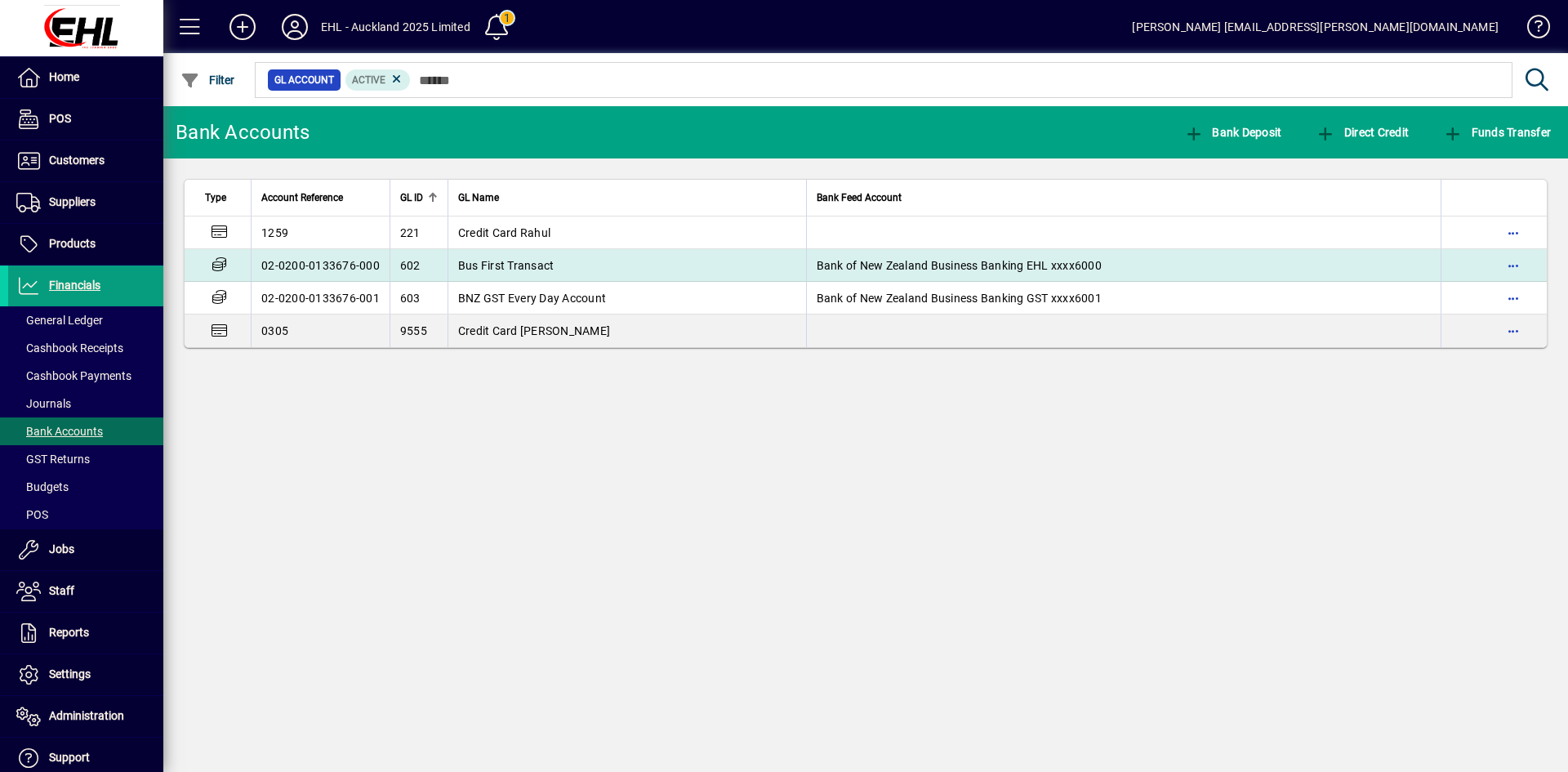
click at [472, 259] on span "Bus First Transact" at bounding box center [507, 265] width 96 height 13
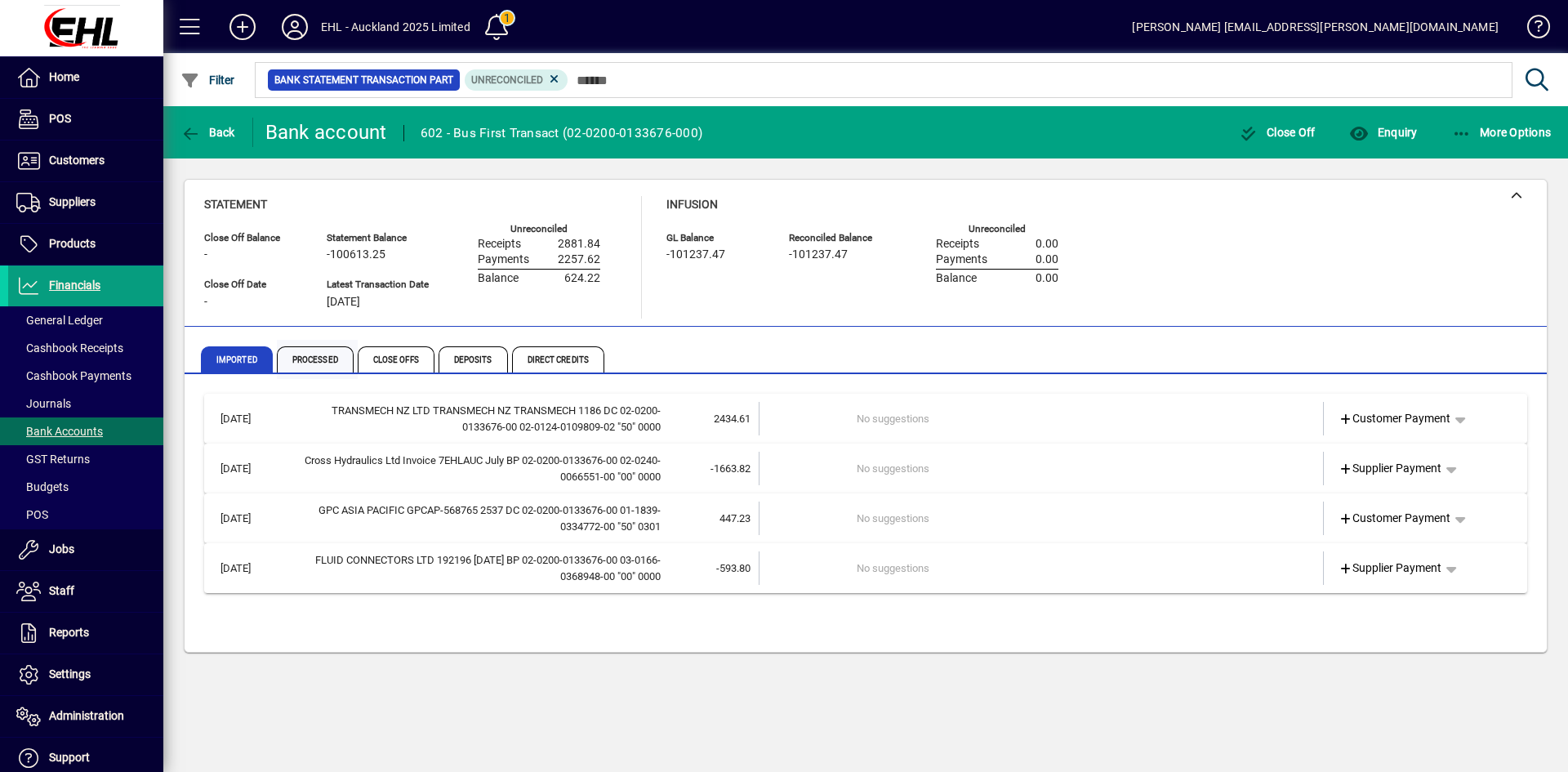
click at [318, 353] on span "Processed" at bounding box center [315, 359] width 77 height 26
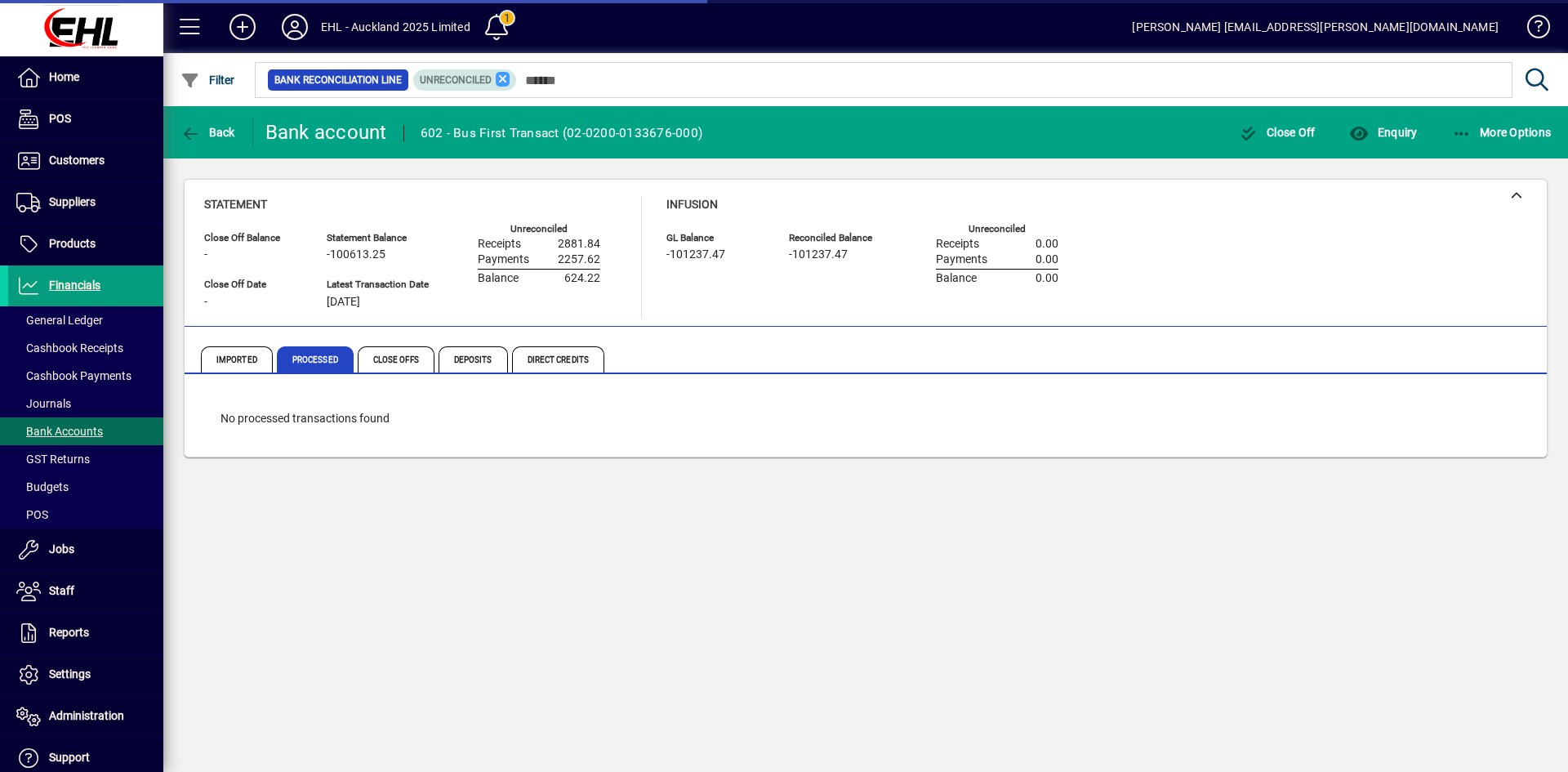
click at [499, 75] on icon at bounding box center [503, 79] width 14 height 14
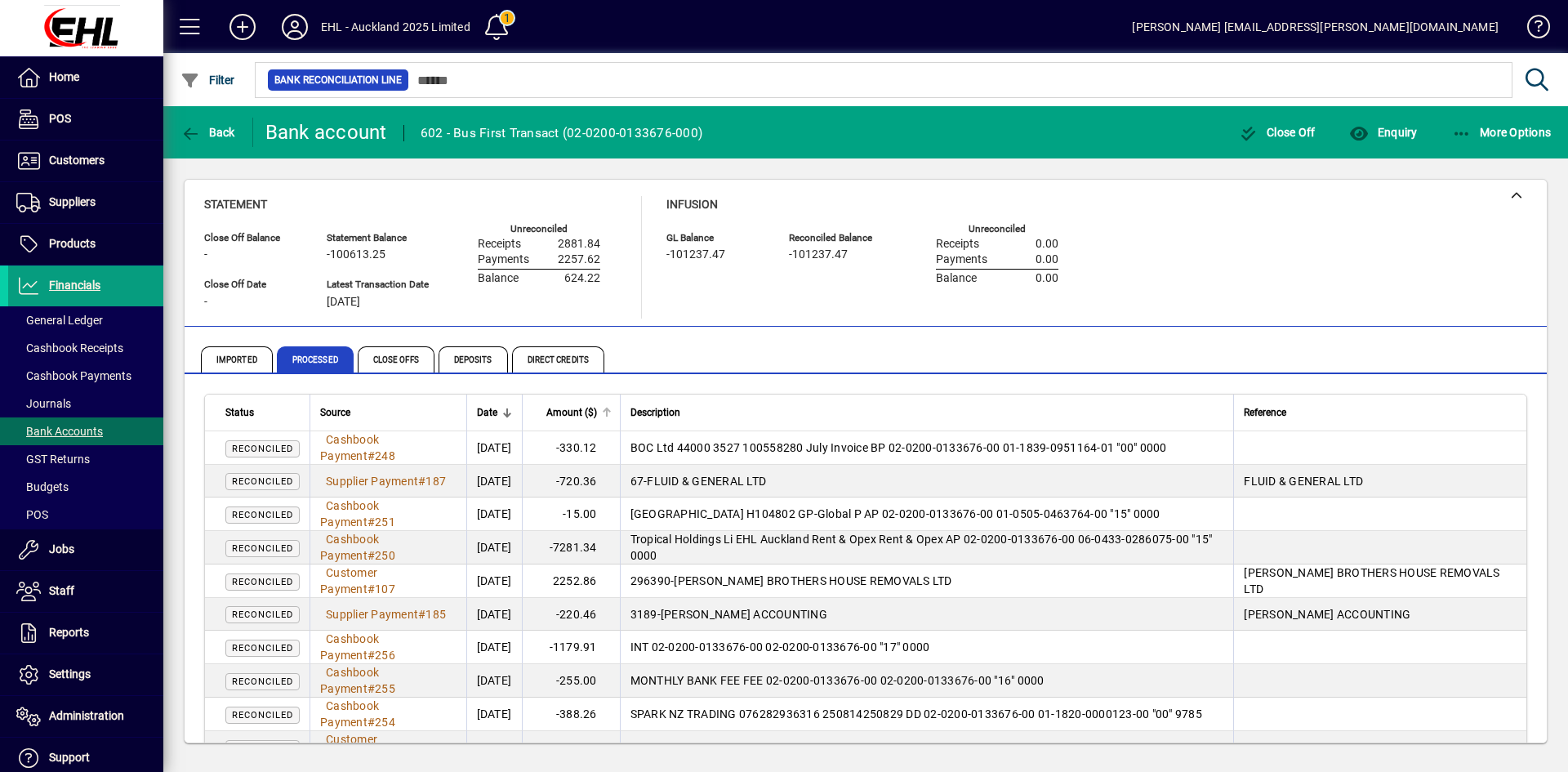
click at [597, 411] on span "Amount ($)" at bounding box center [571, 412] width 51 height 18
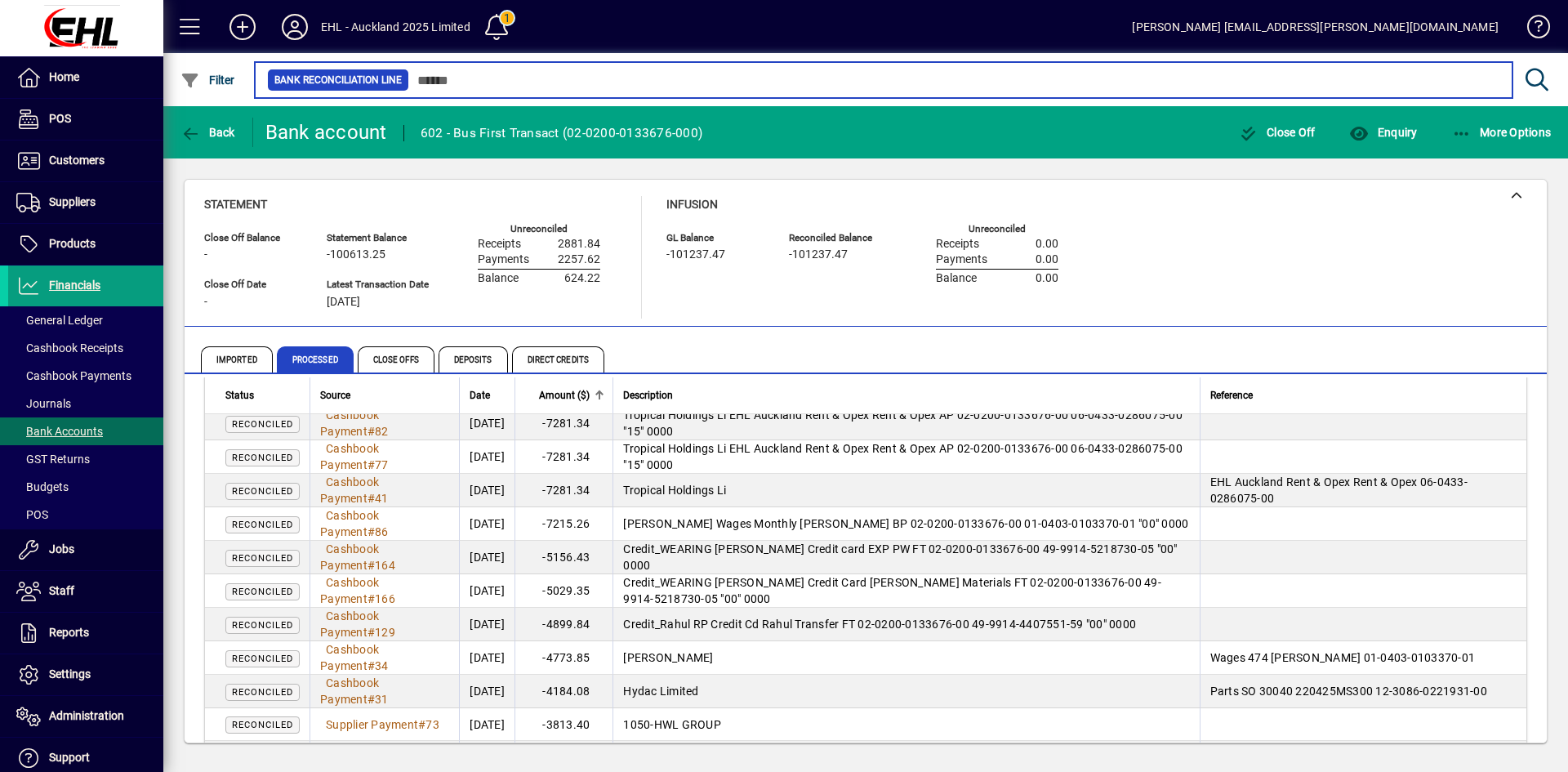
scroll to position [490, 0]
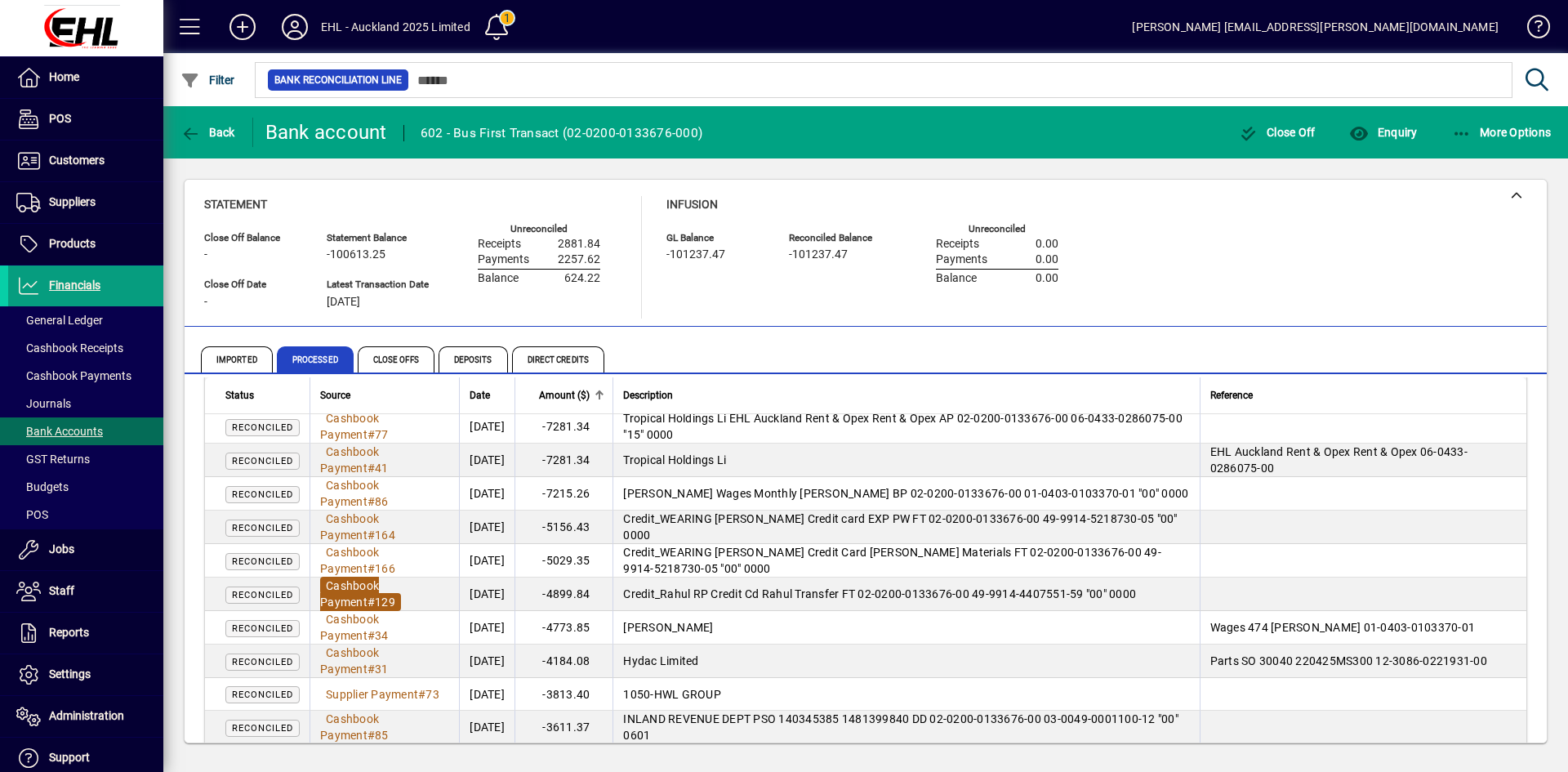
click at [339, 588] on span "Cashbook Payment" at bounding box center [349, 593] width 59 height 30
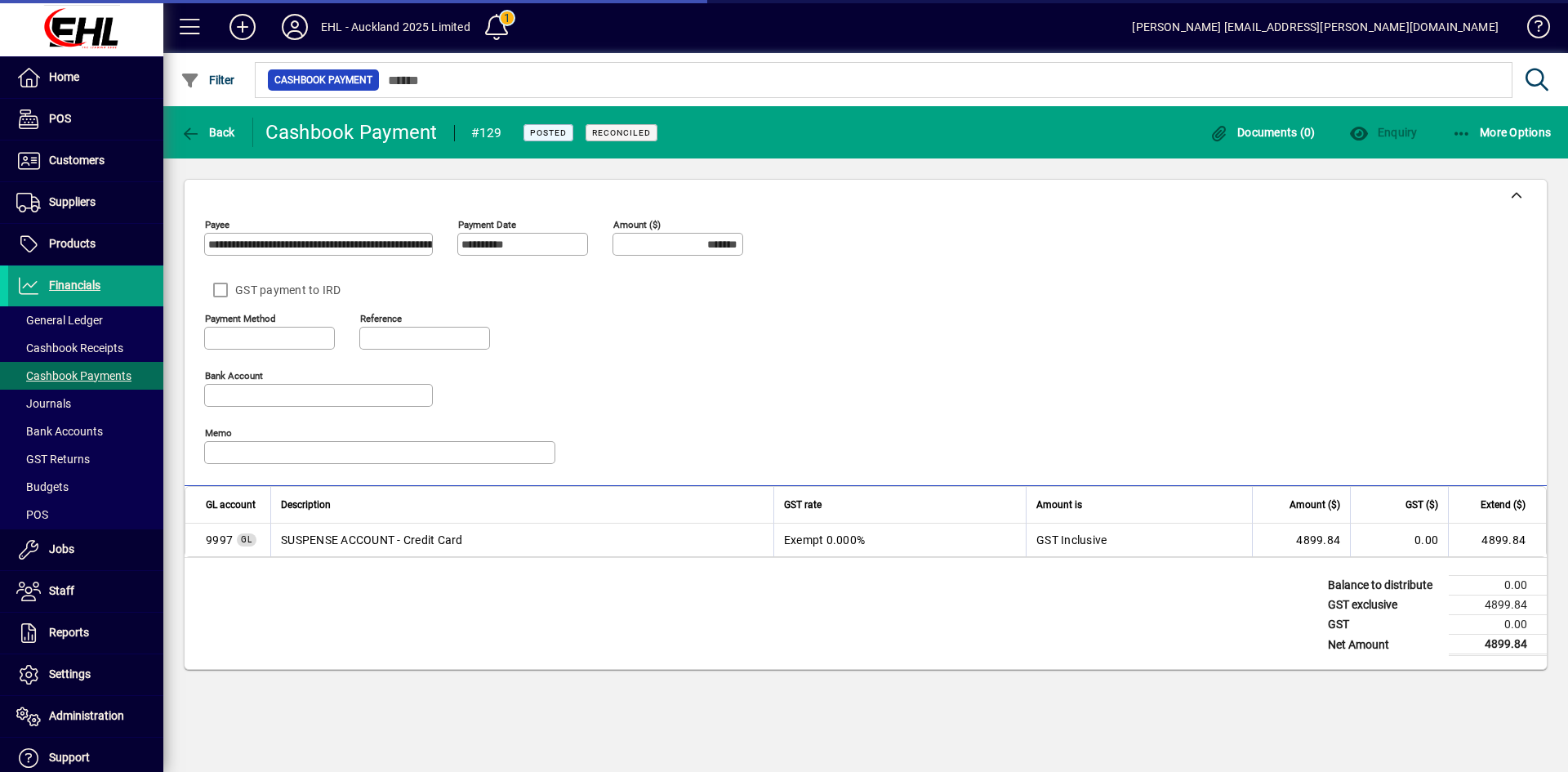
type input "**********"
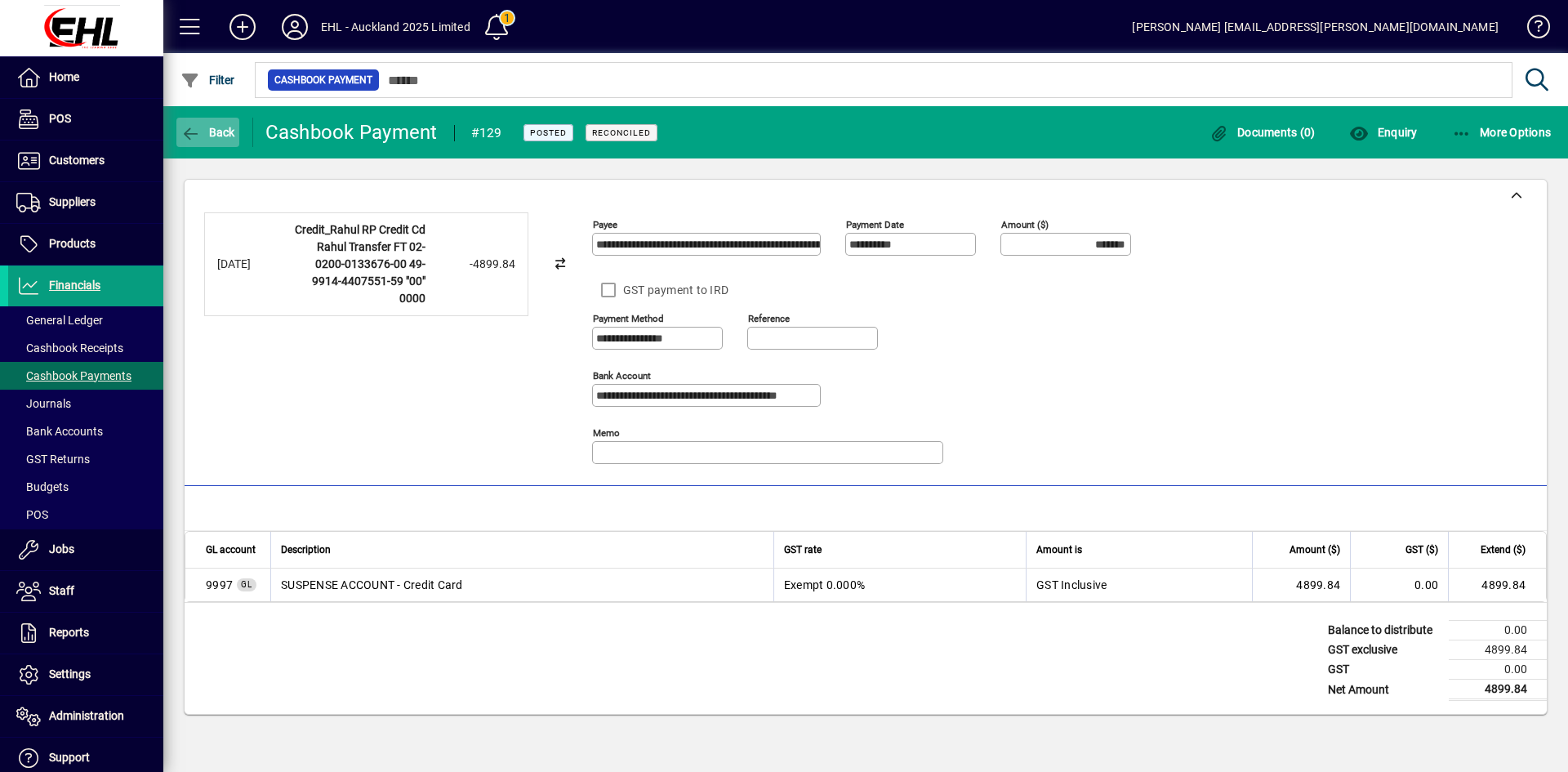
click at [210, 127] on span "Back" at bounding box center [208, 133] width 55 height 13
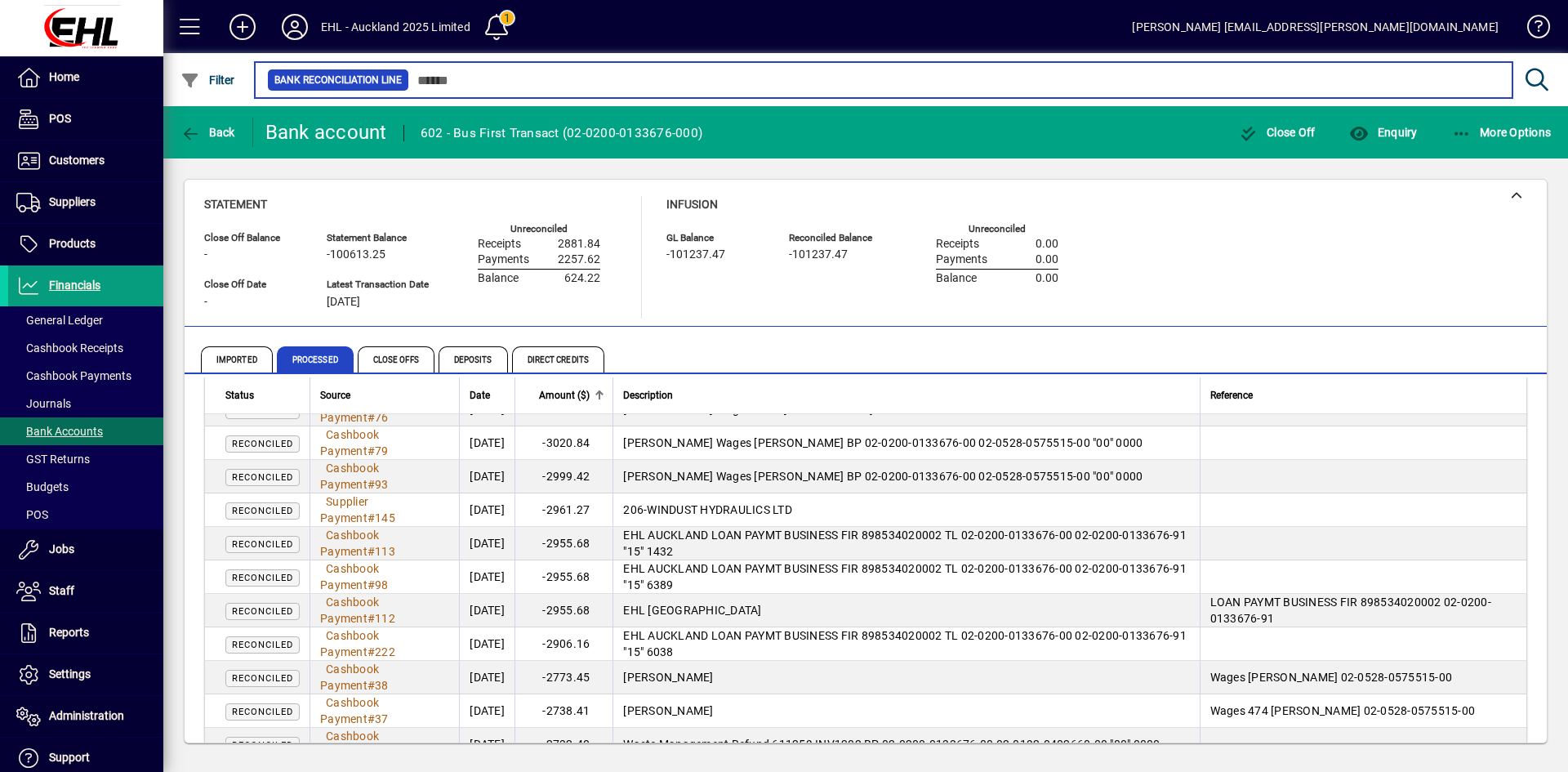
scroll to position [817, 0]
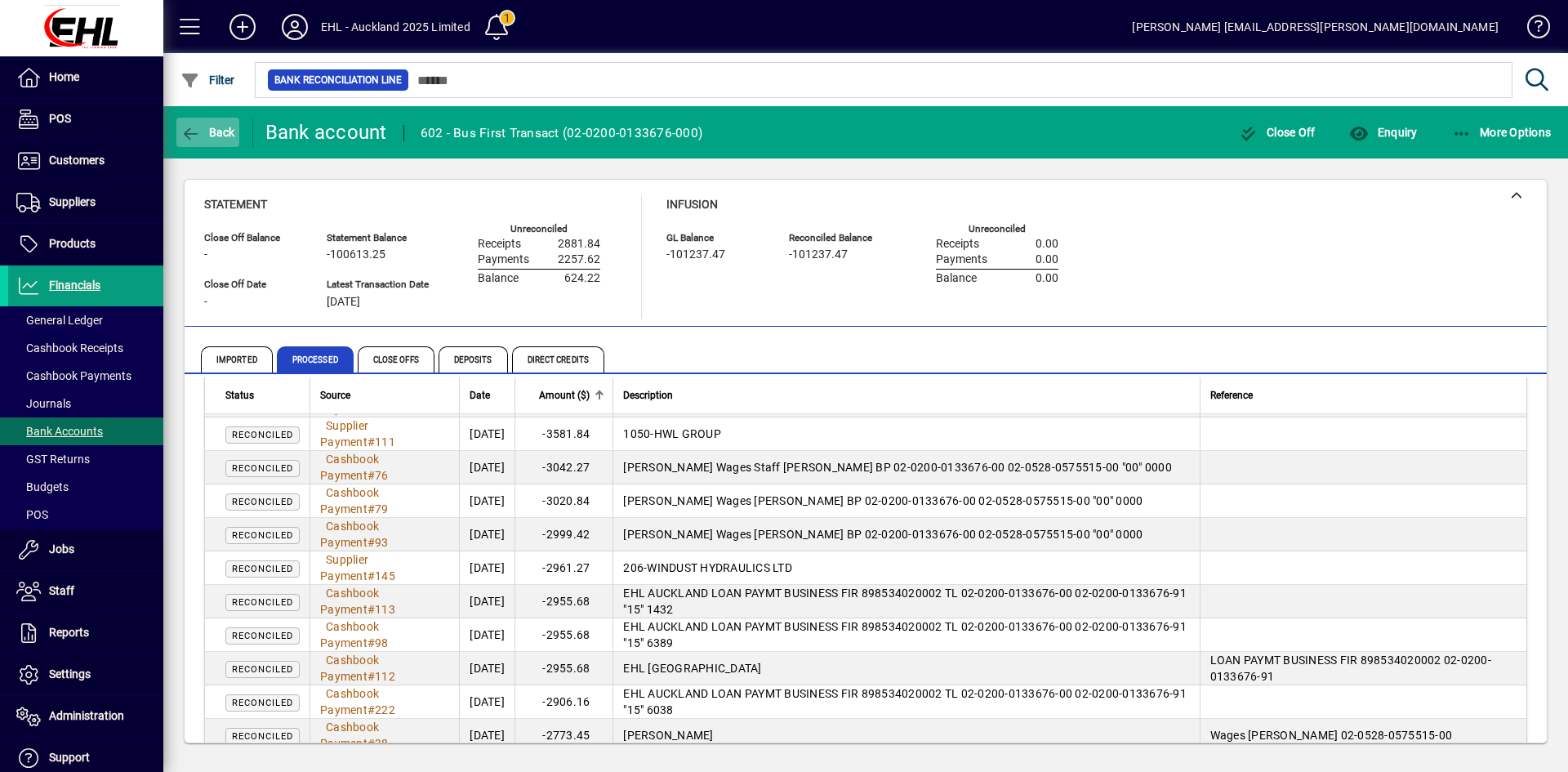
click at [212, 130] on span "Back" at bounding box center [208, 133] width 55 height 13
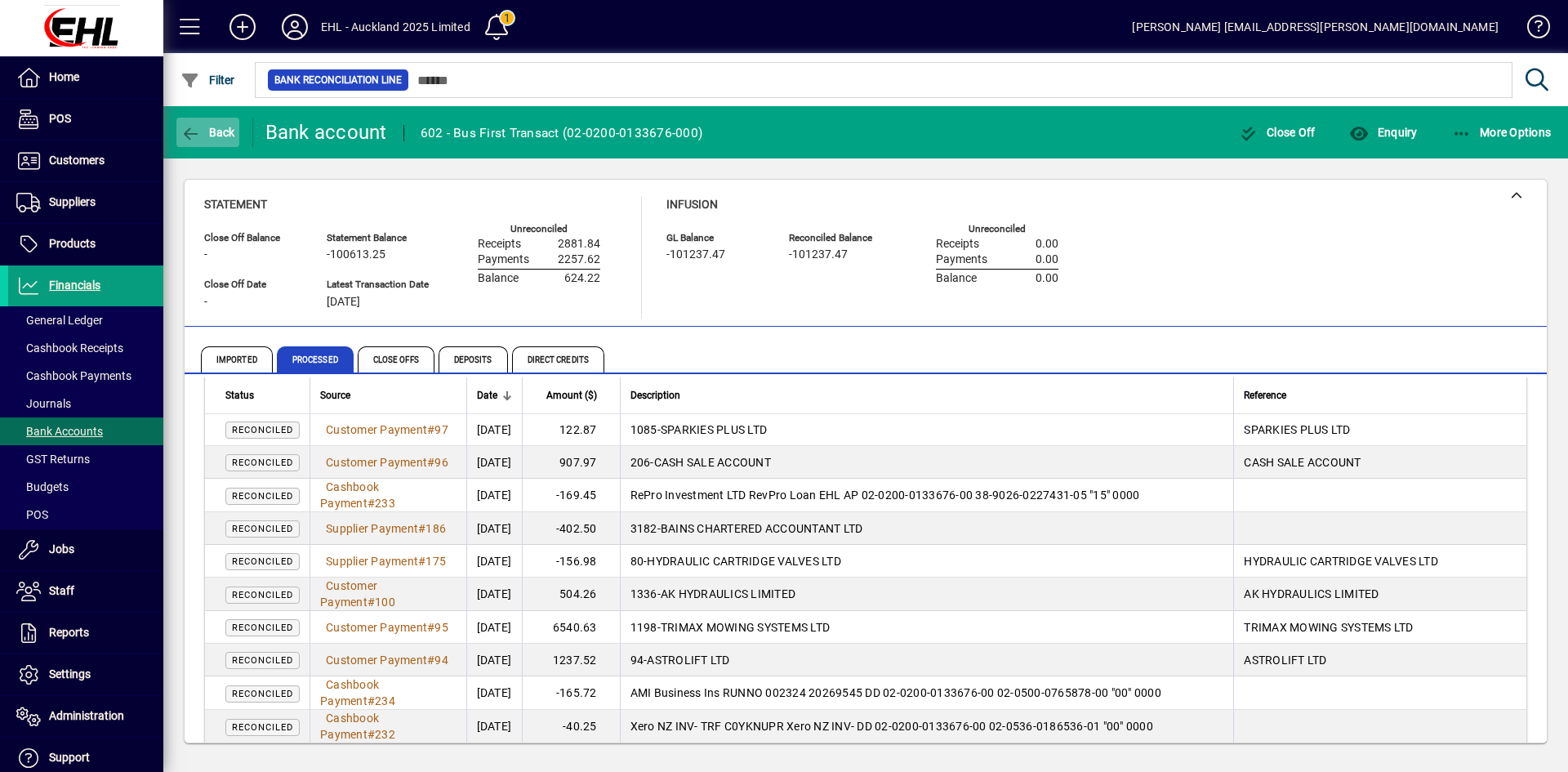
click at [212, 130] on span "Back" at bounding box center [208, 133] width 55 height 13
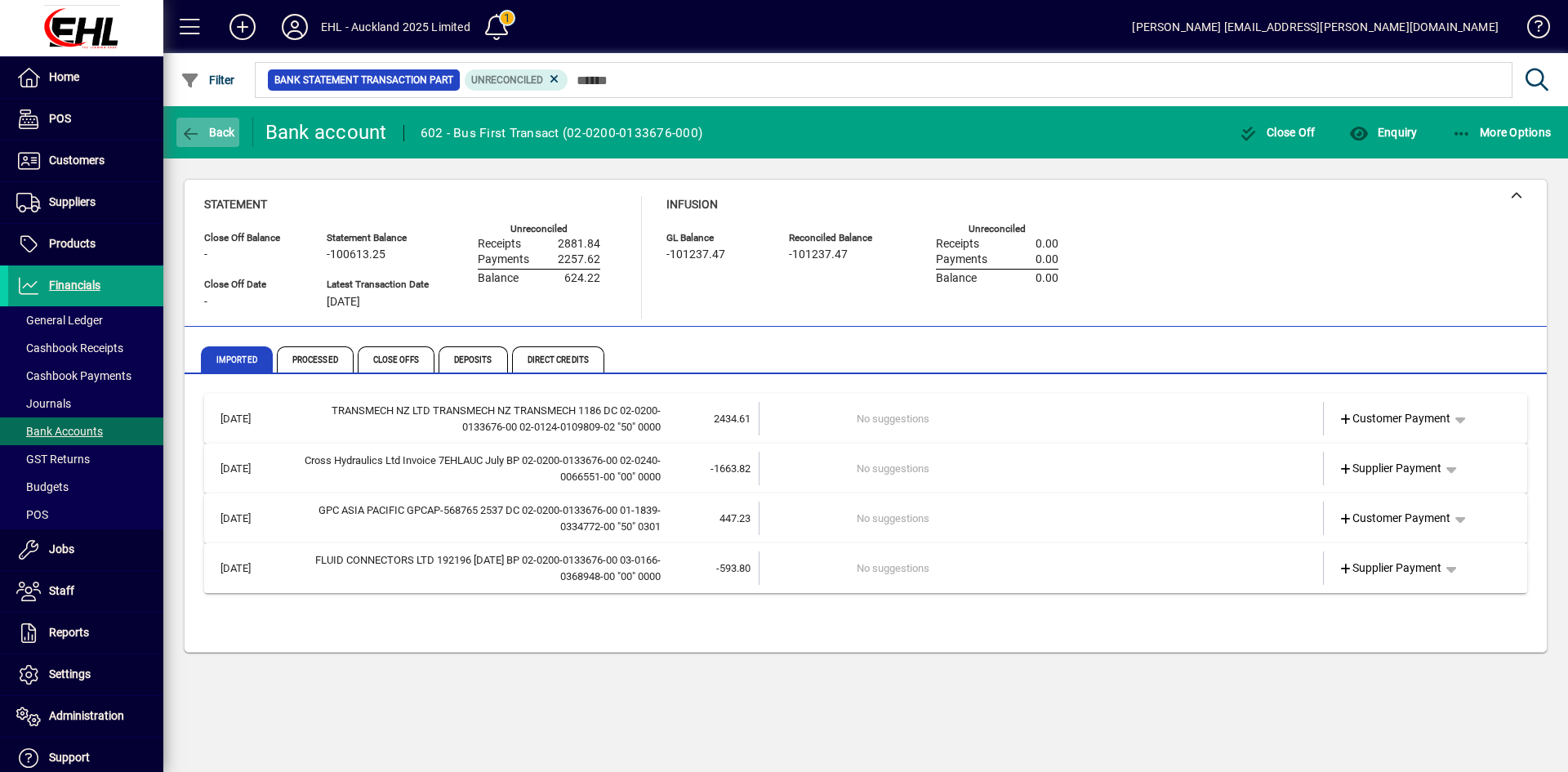
click at [206, 130] on span "Back" at bounding box center [208, 133] width 55 height 13
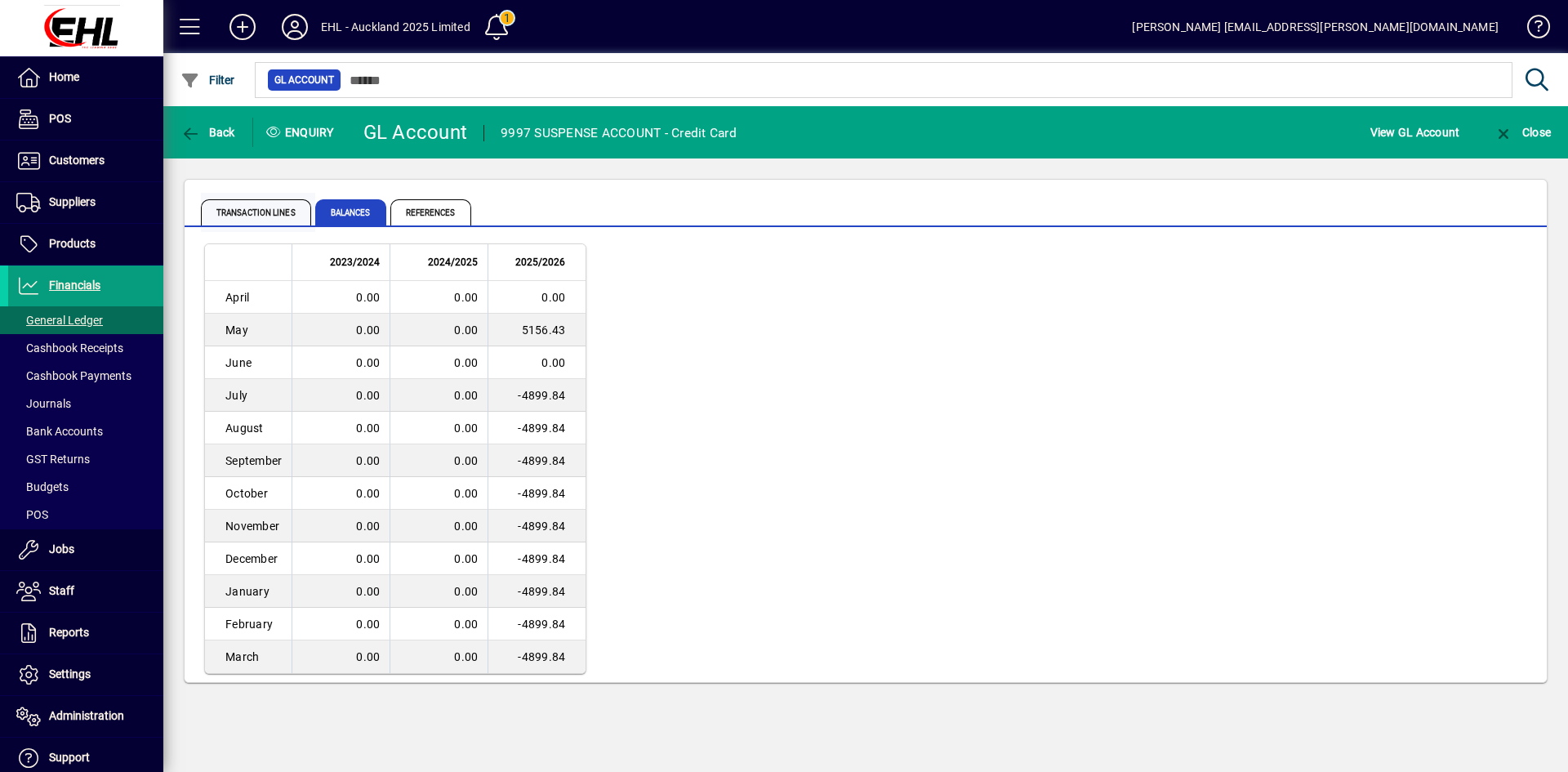
click at [263, 209] on span "Transaction lines" at bounding box center [256, 212] width 111 height 26
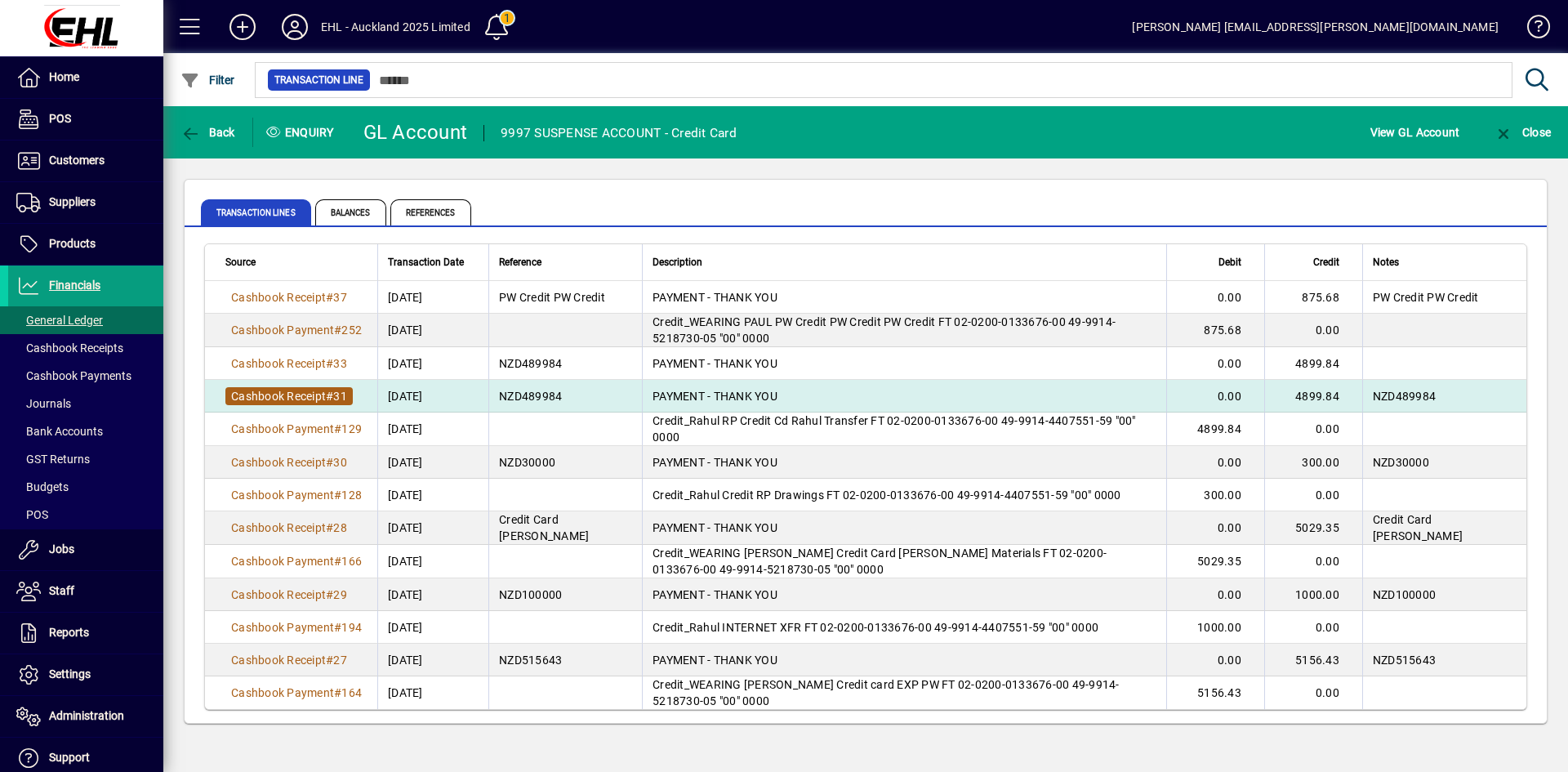
click at [342, 394] on span "31" at bounding box center [340, 396] width 13 height 13
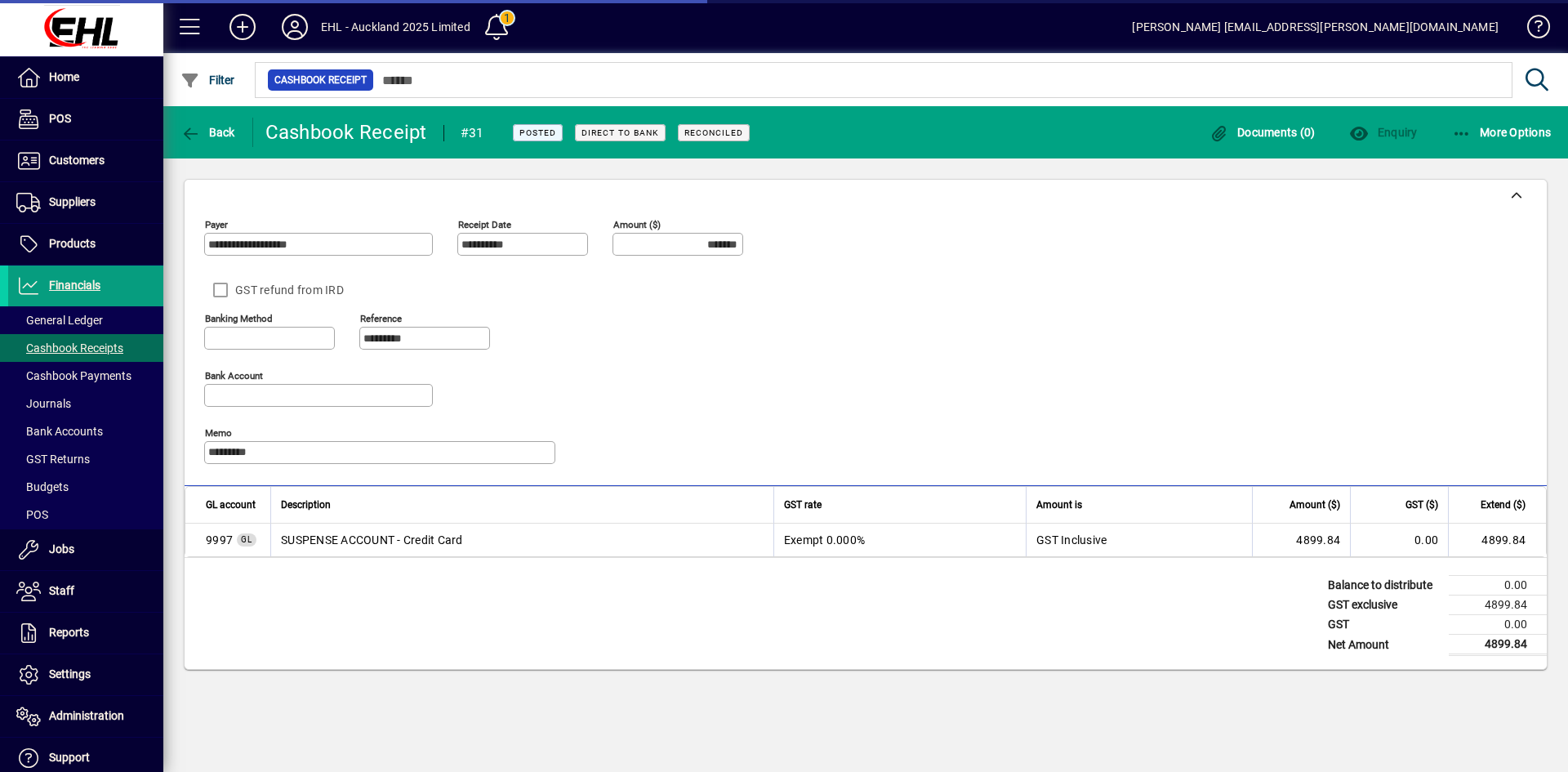
type input "**********"
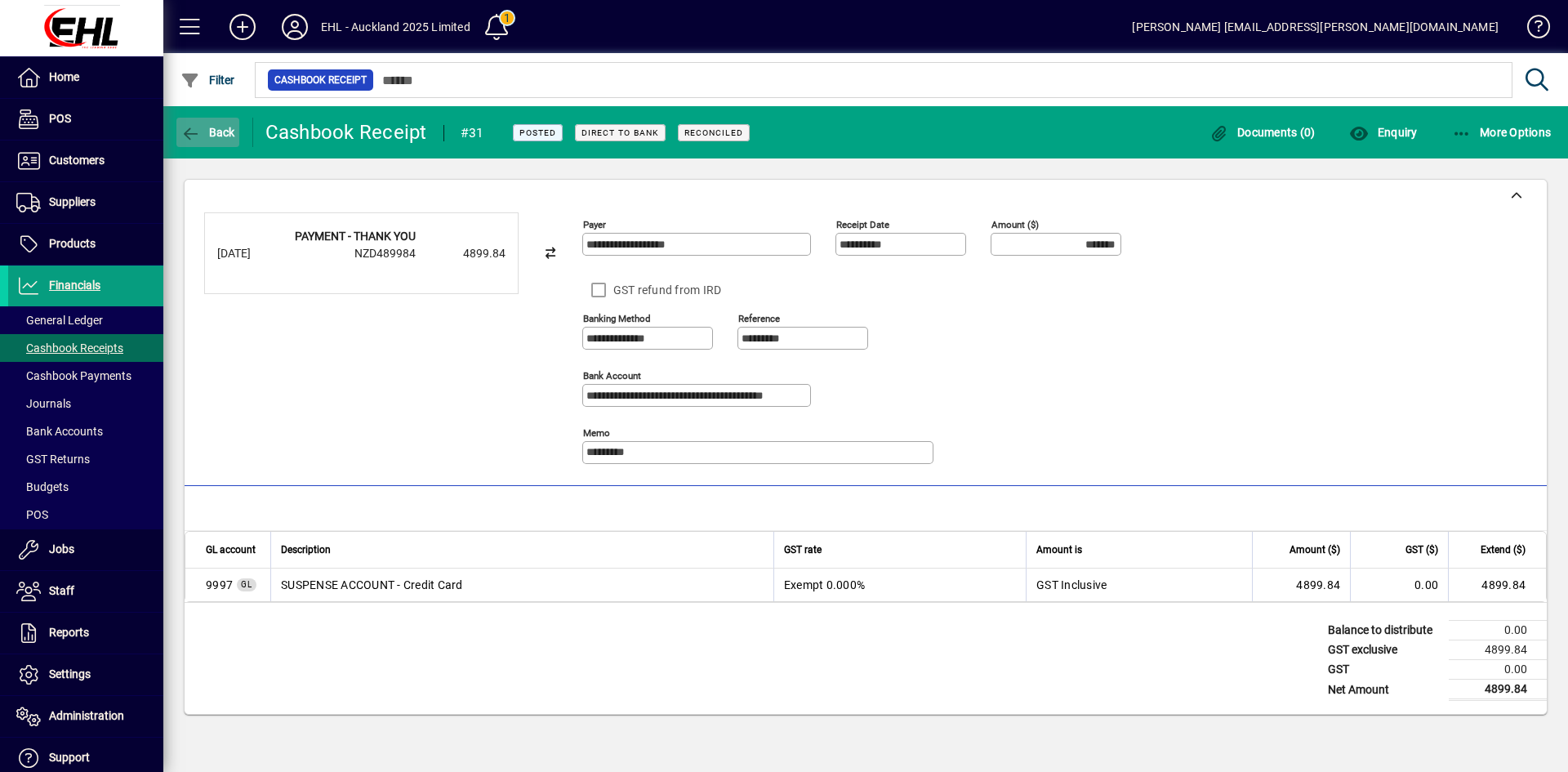
click at [218, 131] on span "Back" at bounding box center [208, 133] width 55 height 13
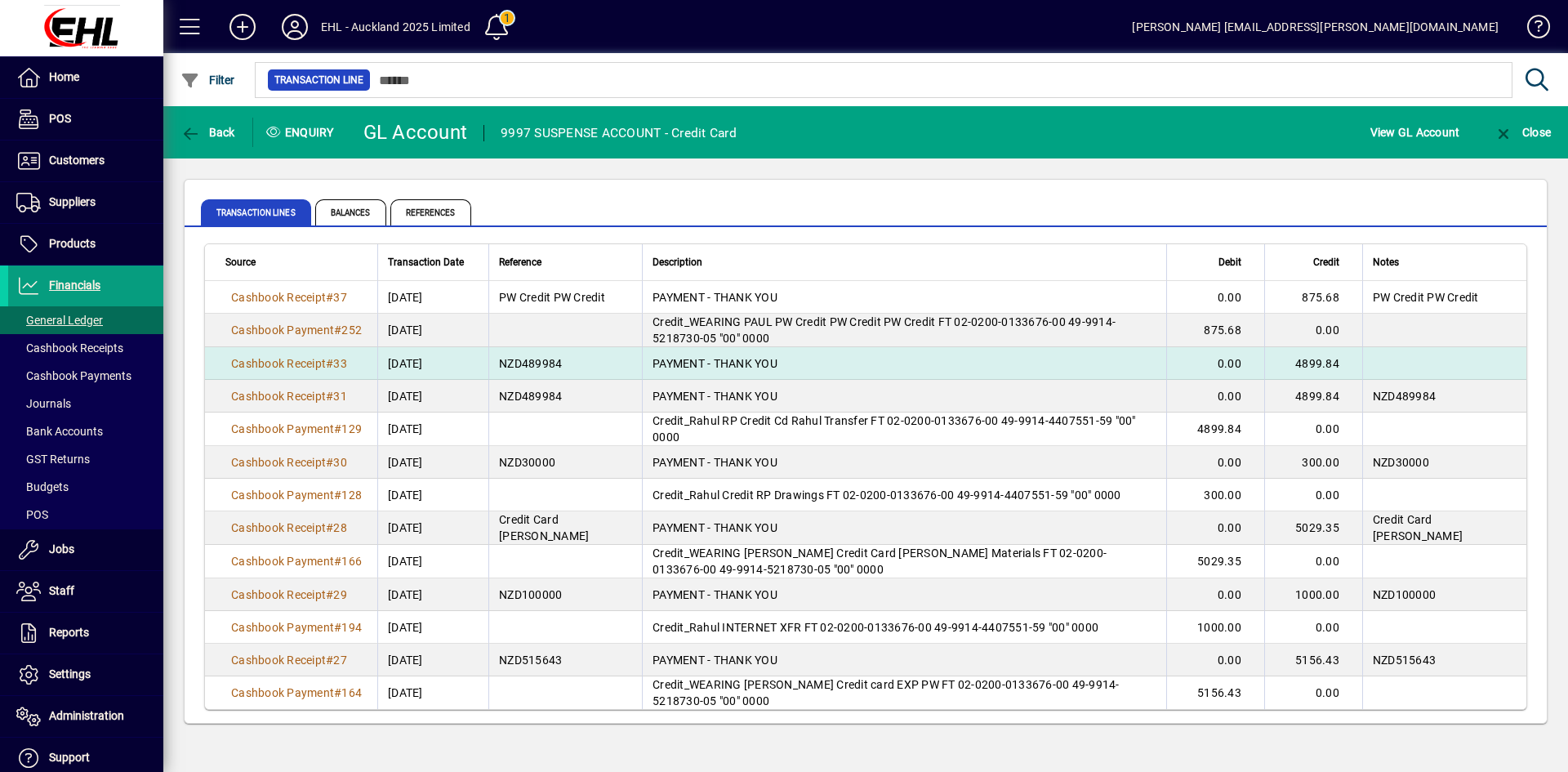
click at [421, 360] on span "[DATE]" at bounding box center [406, 363] width 36 height 16
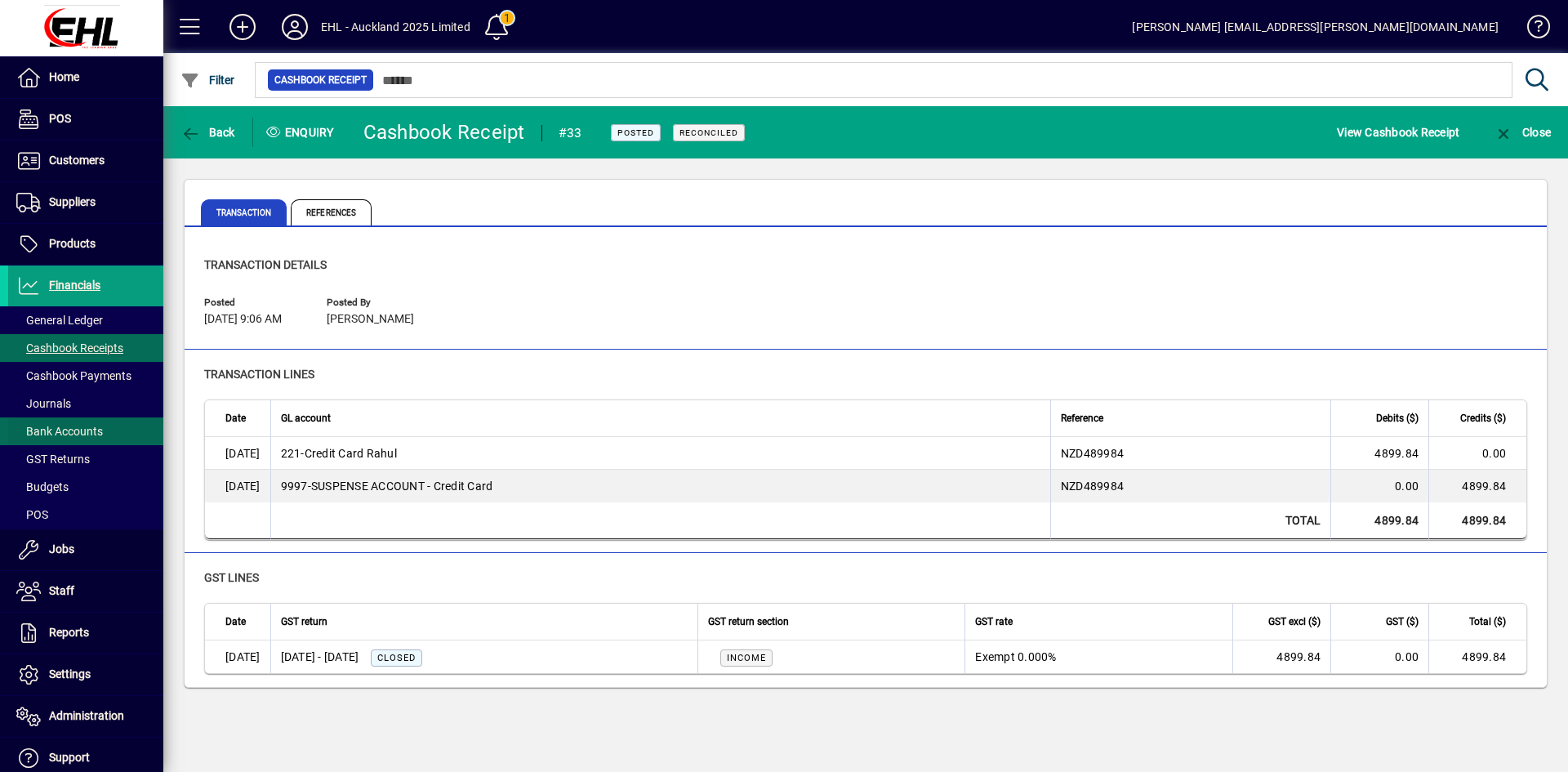
click at [79, 432] on span "Bank Accounts" at bounding box center [60, 432] width 87 height 13
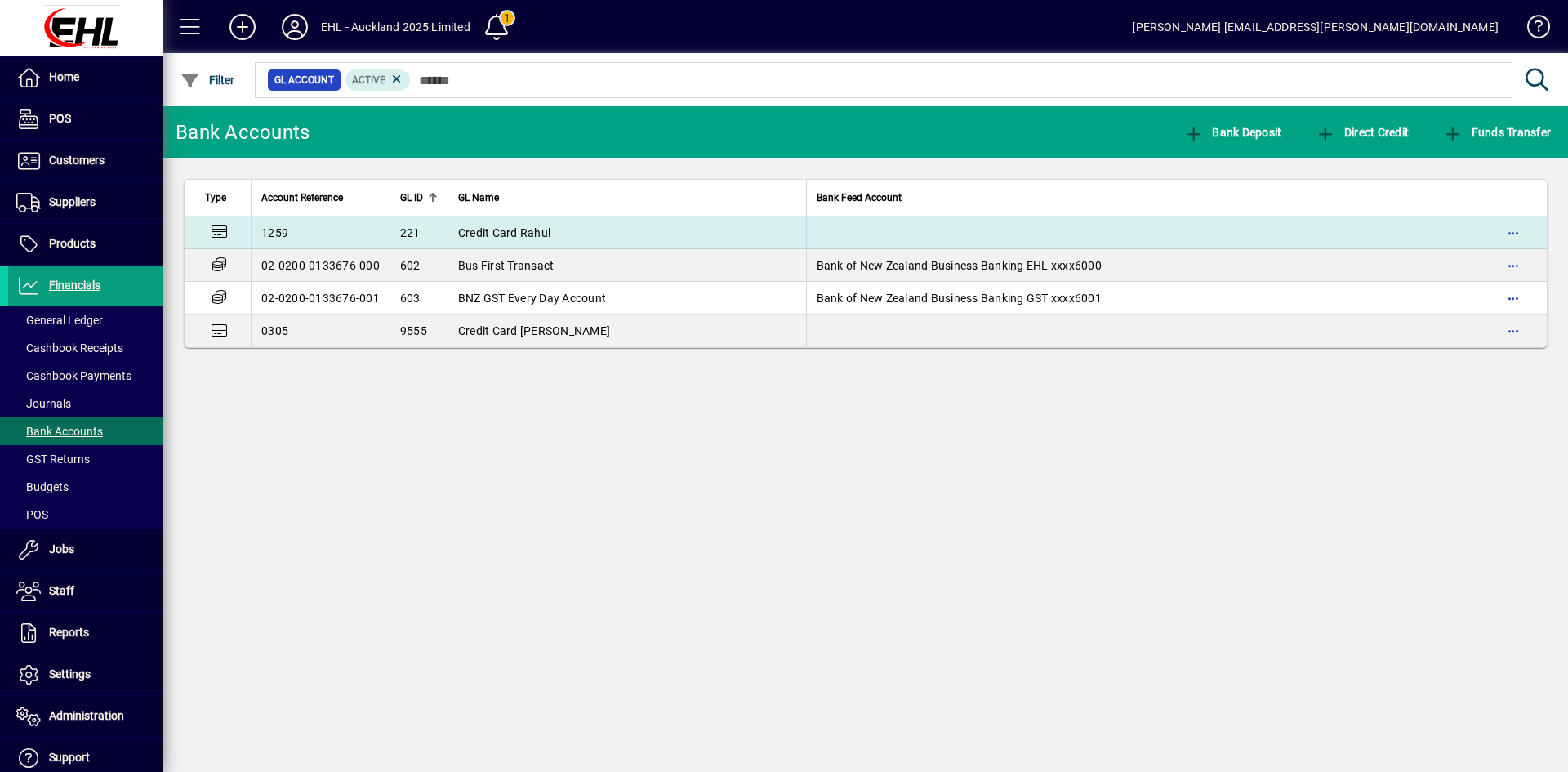
click at [514, 226] on span "Credit Card Rahul" at bounding box center [505, 233] width 92 height 13
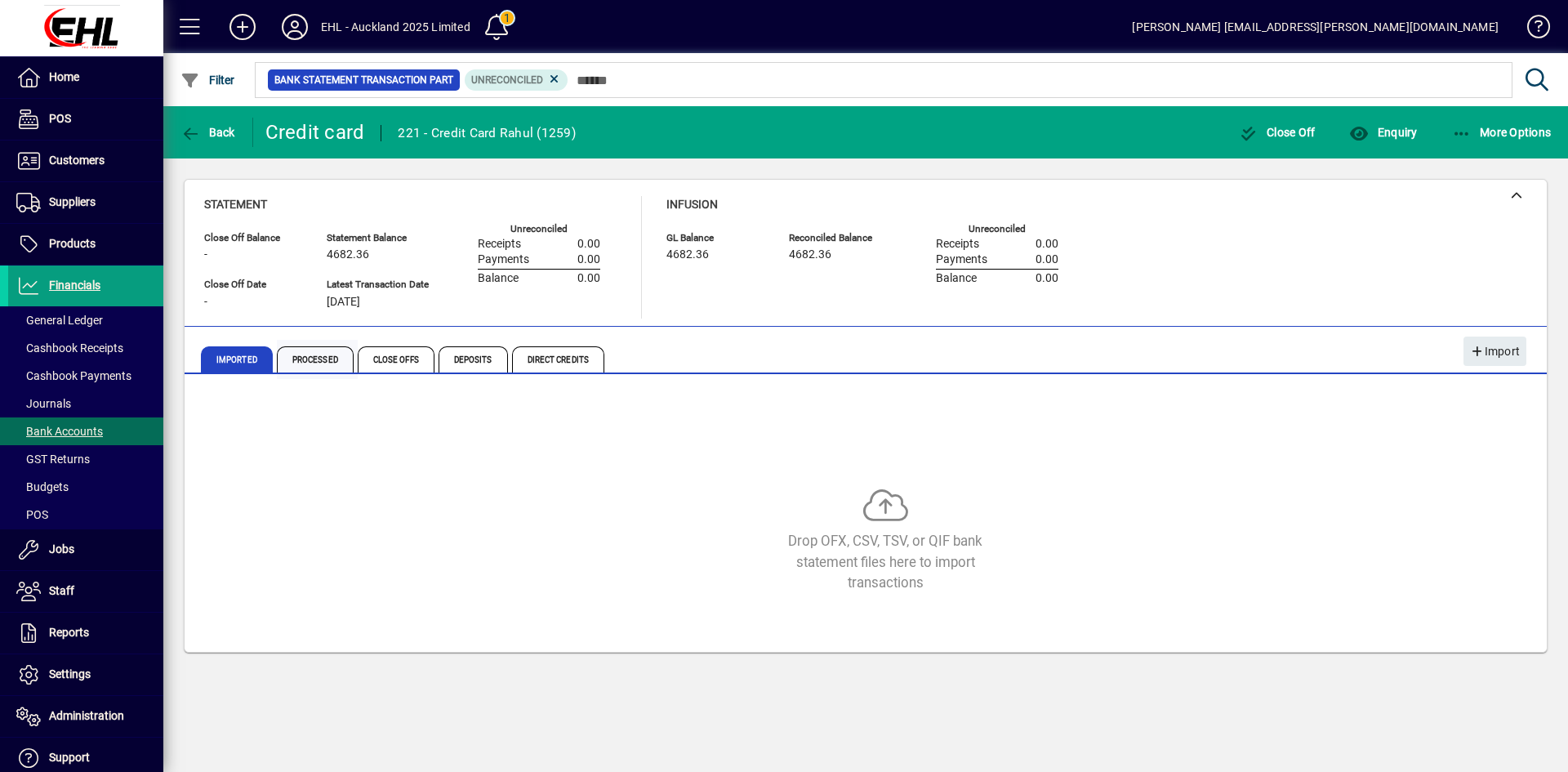
click at [311, 357] on span "Processed" at bounding box center [315, 359] width 77 height 26
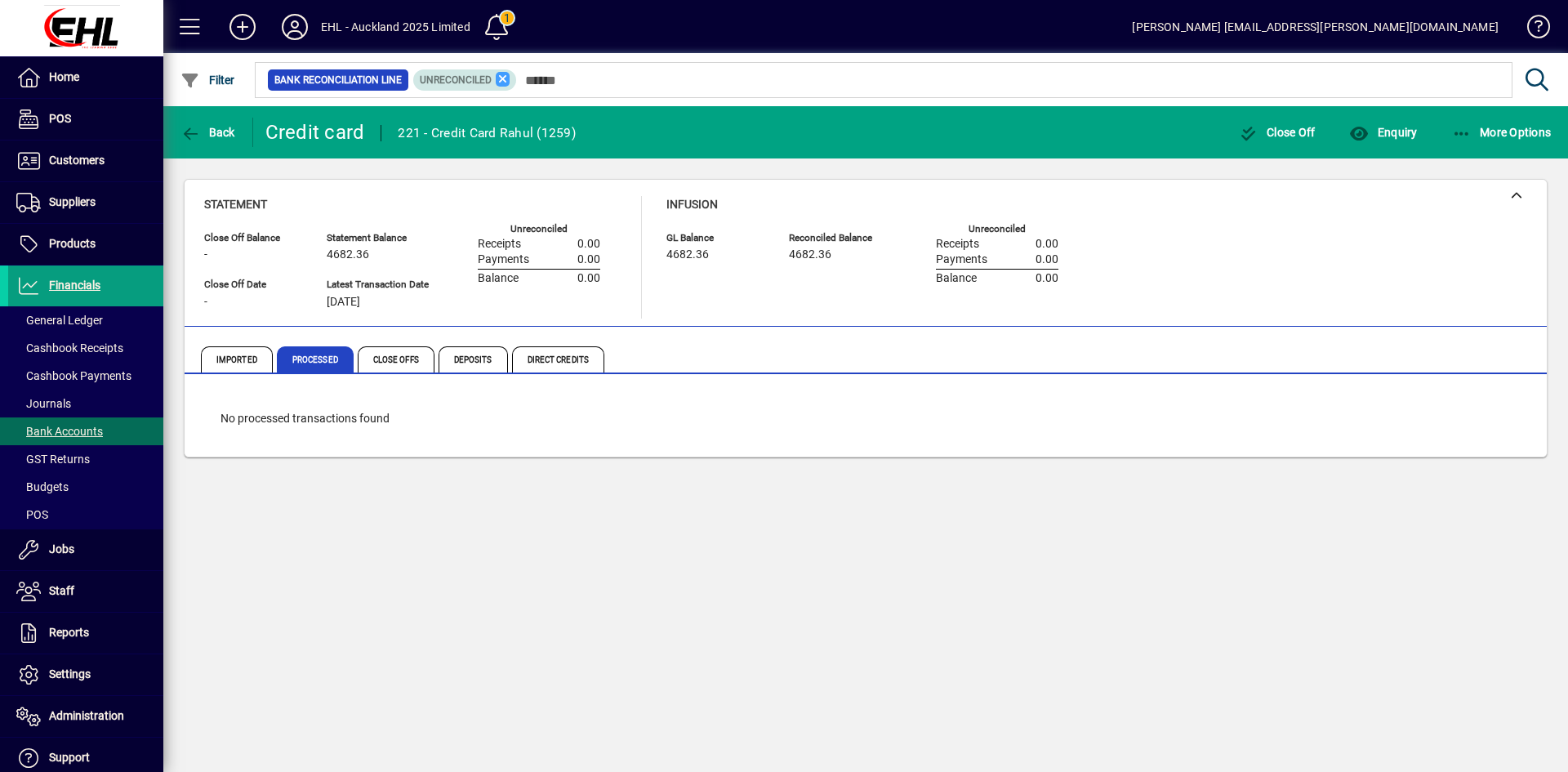
click at [503, 78] on icon at bounding box center [503, 79] width 14 height 14
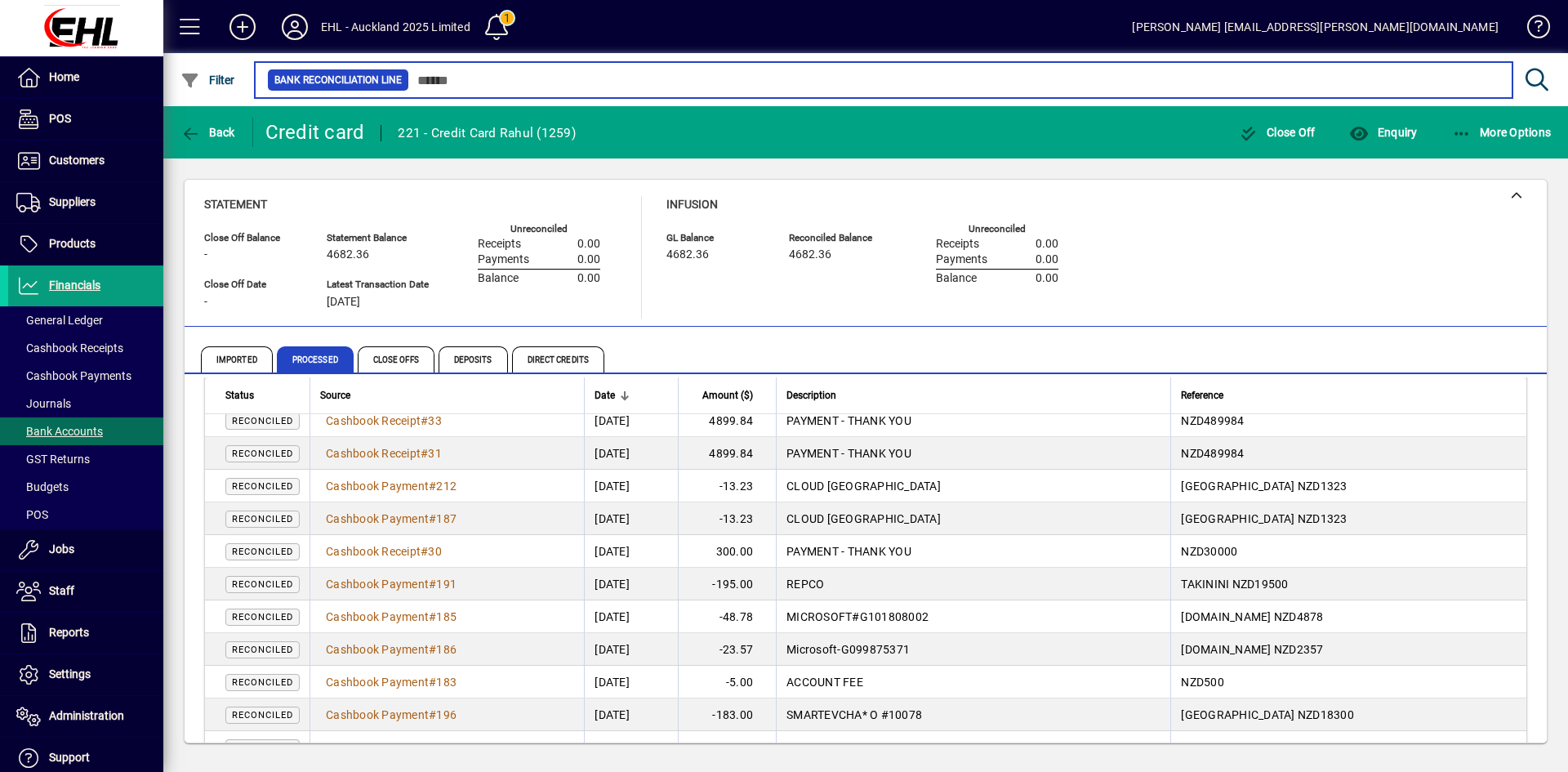
scroll to position [327, 0]
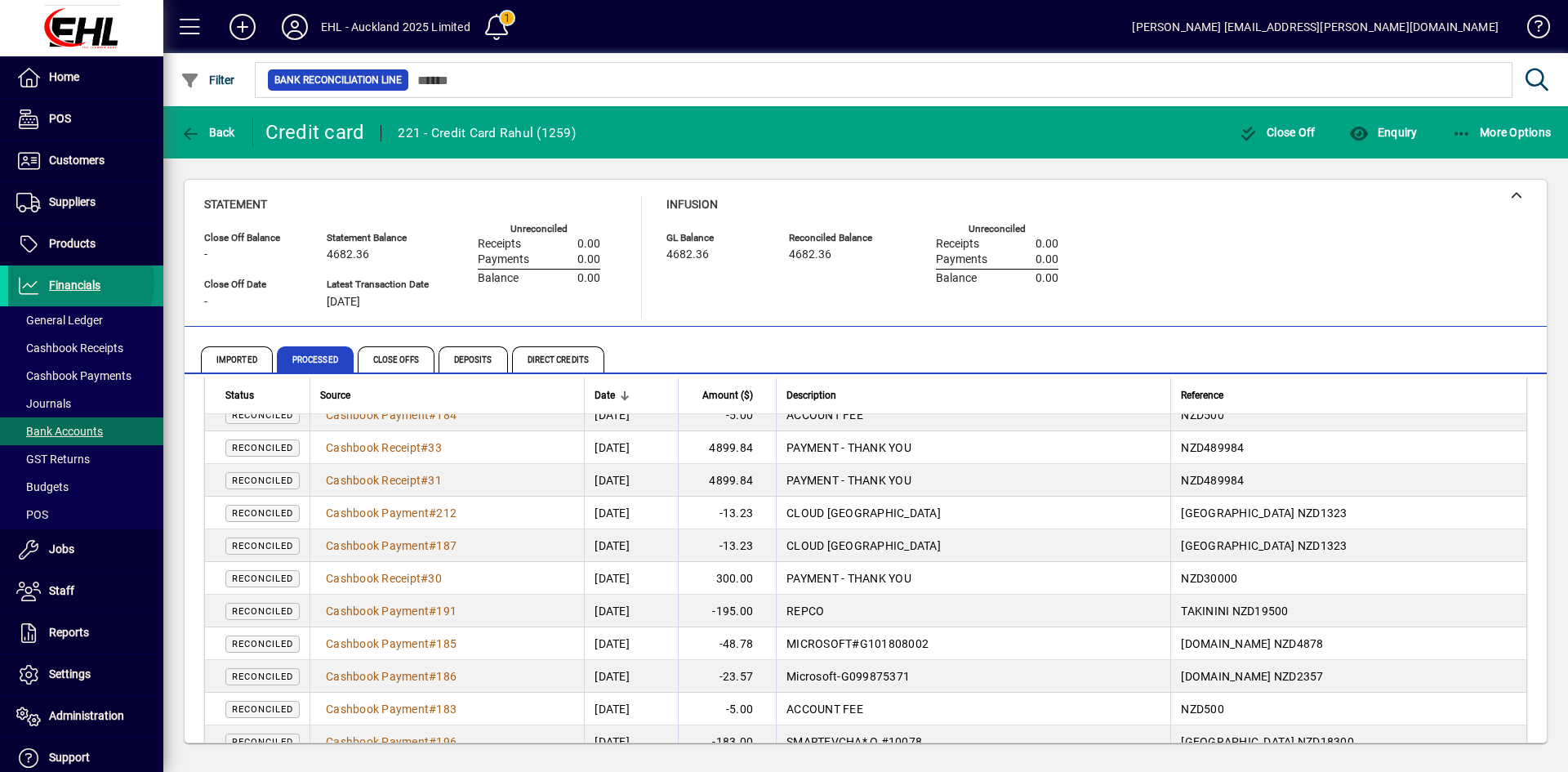
click at [75, 283] on span "Financials" at bounding box center [75, 286] width 52 height 13
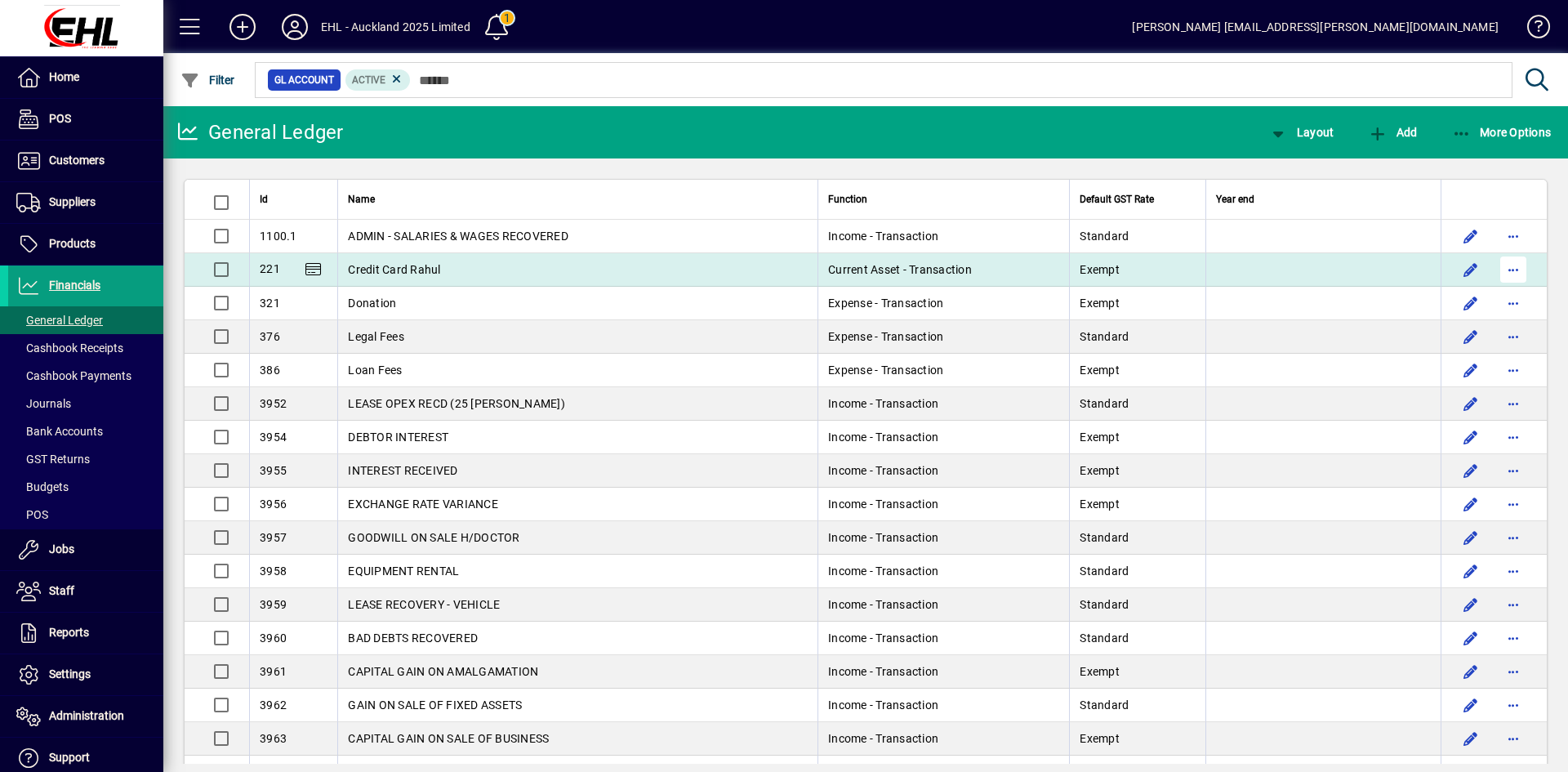
click at [1501, 266] on span "button" at bounding box center [1513, 269] width 39 height 39
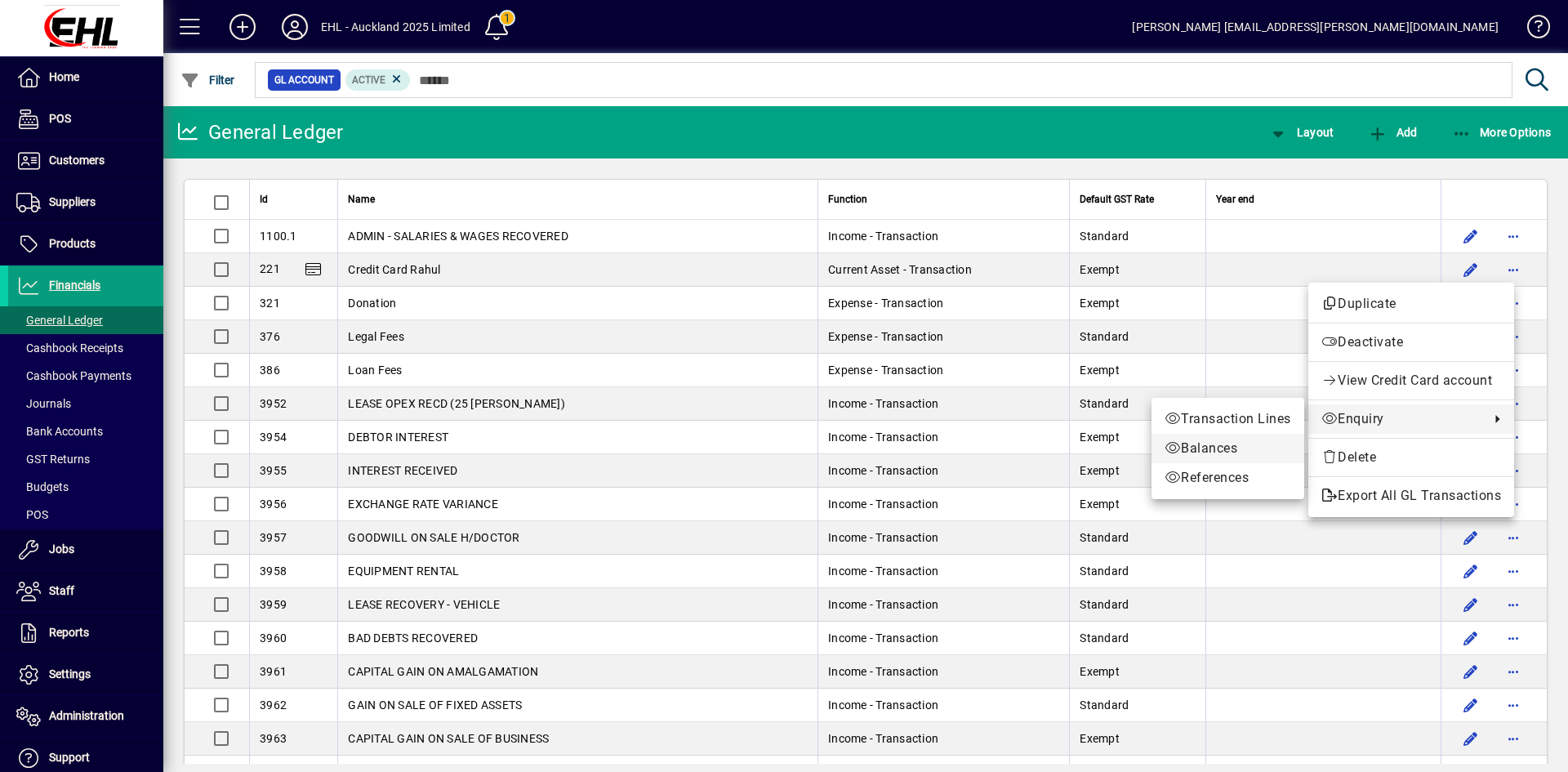
click at [1232, 442] on span "Balances" at bounding box center [1229, 448] width 127 height 19
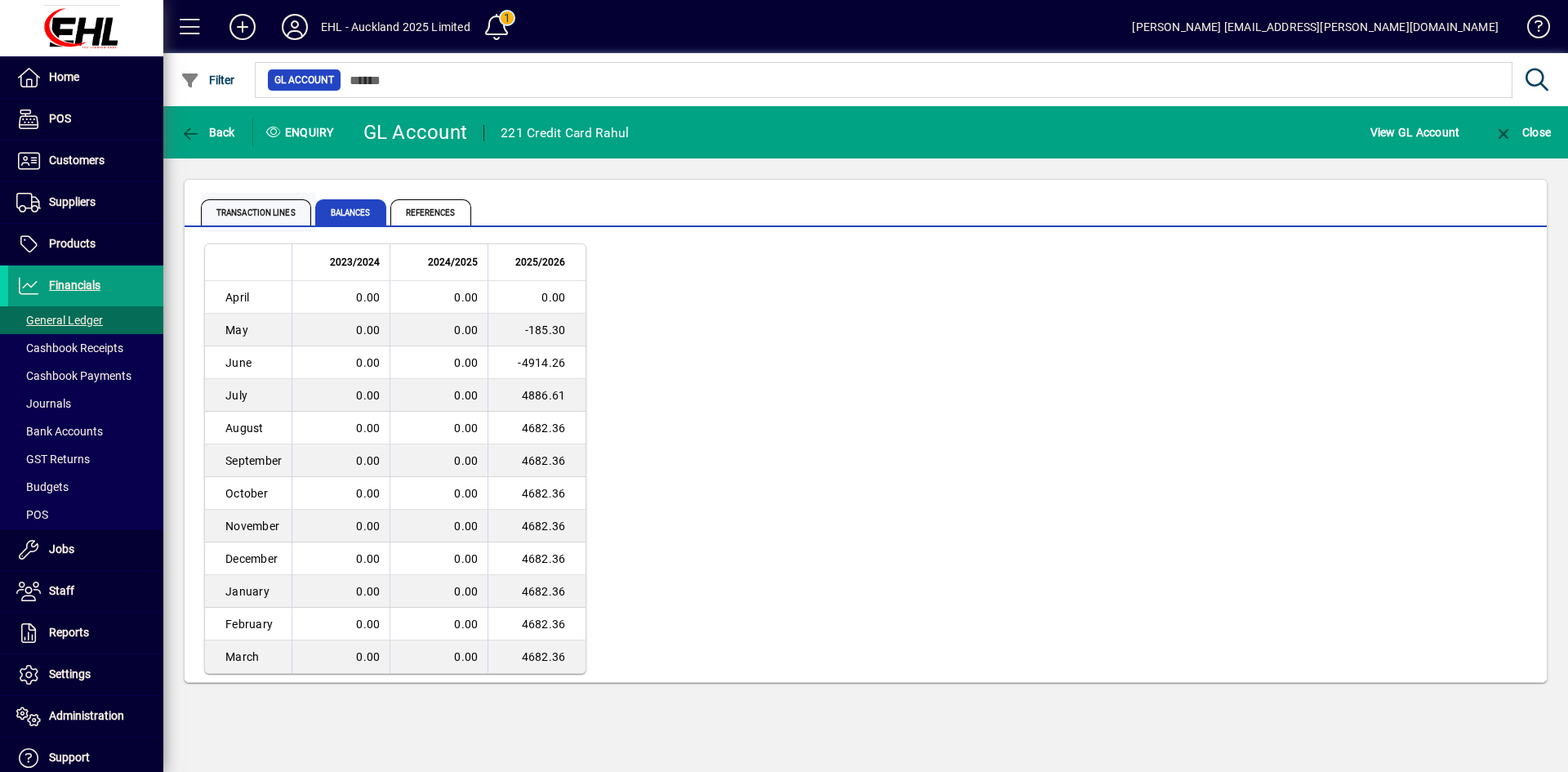
click at [279, 214] on span "Transaction lines" at bounding box center [256, 212] width 111 height 26
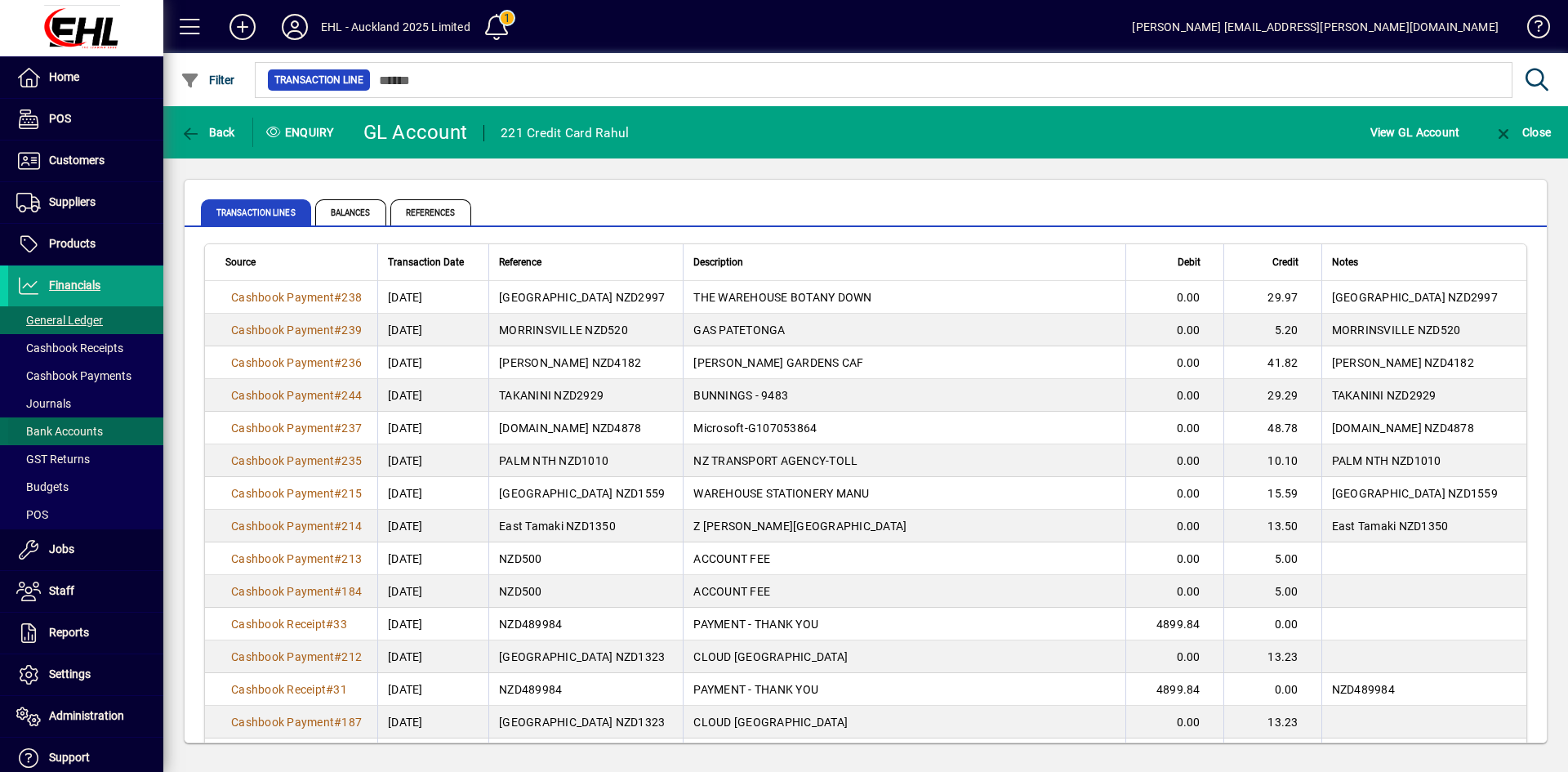
click at [89, 435] on span "Bank Accounts" at bounding box center [60, 432] width 87 height 13
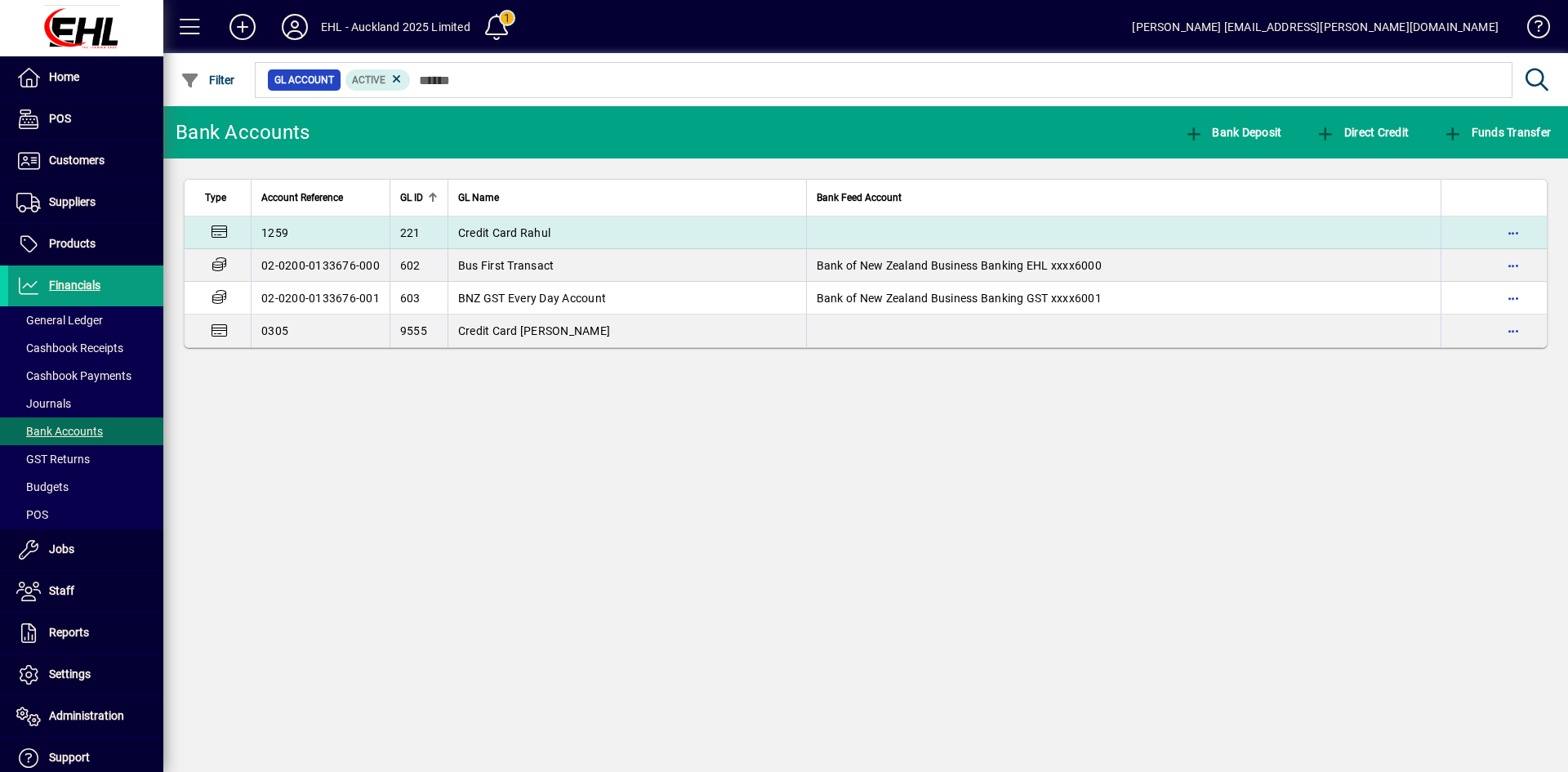
click at [518, 226] on span "Credit Card Rahul" at bounding box center [505, 233] width 92 height 13
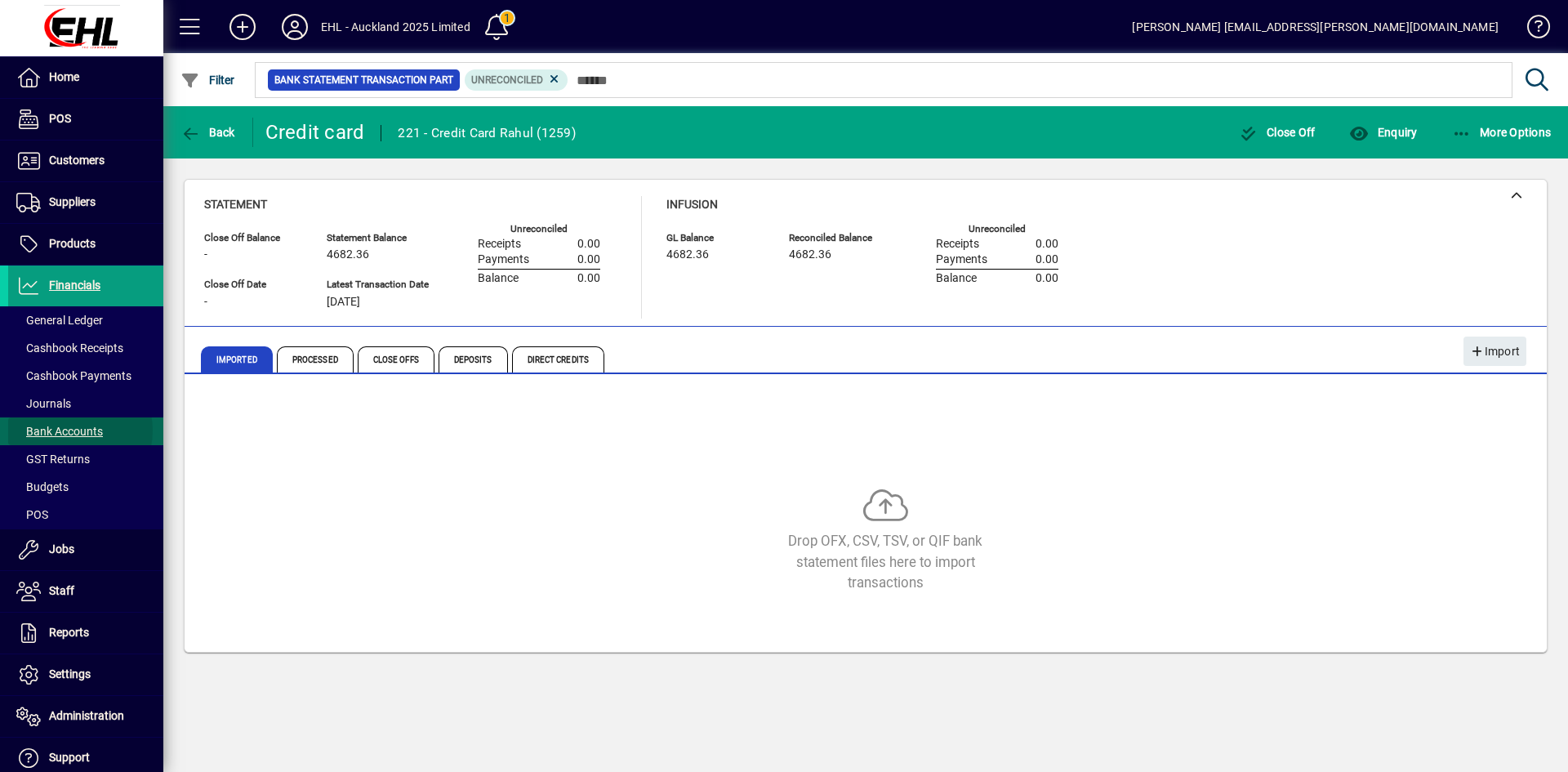
click at [71, 431] on span "Bank Accounts" at bounding box center [60, 432] width 87 height 13
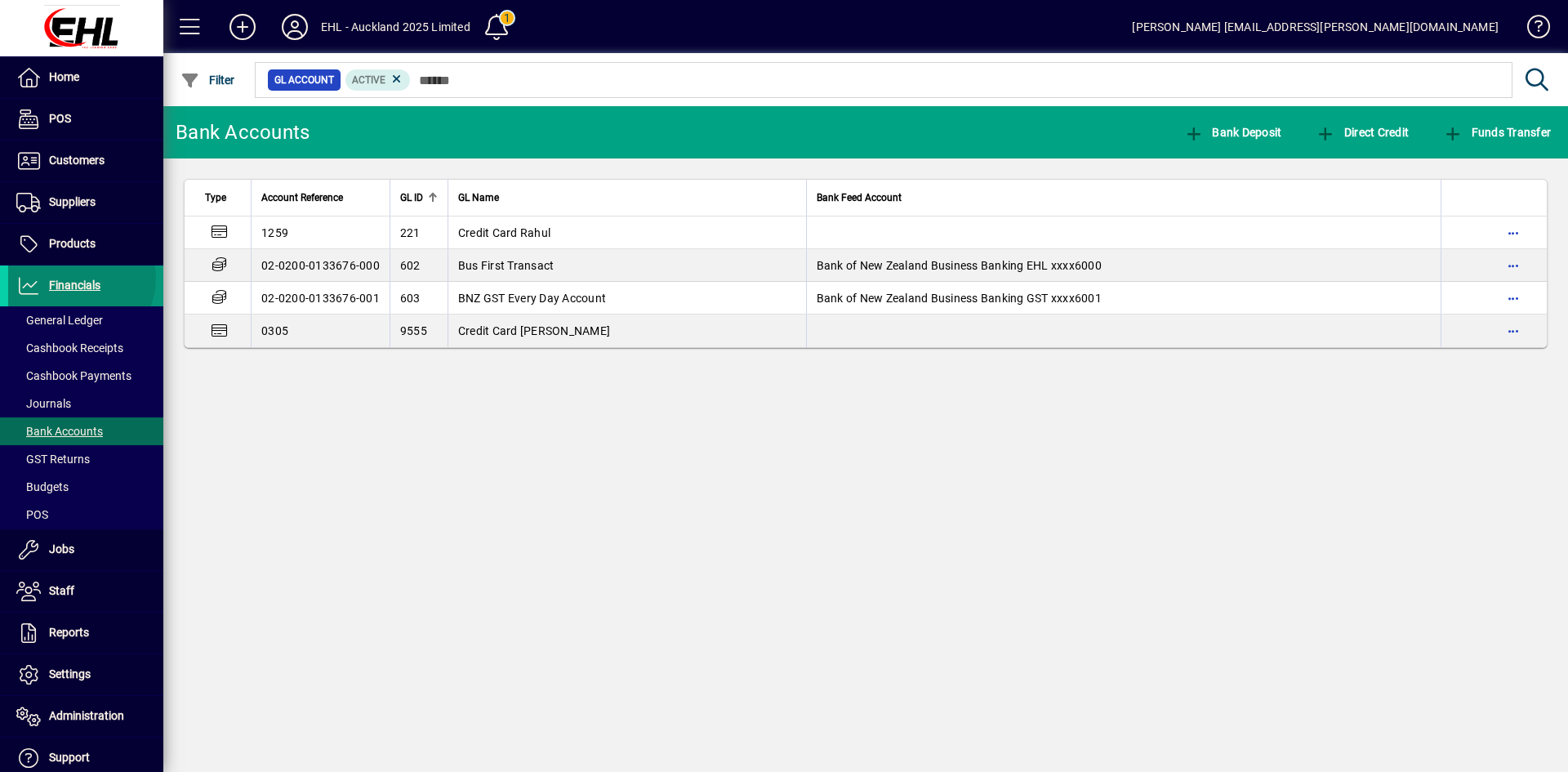
click at [73, 278] on span "Financials" at bounding box center [54, 286] width 92 height 19
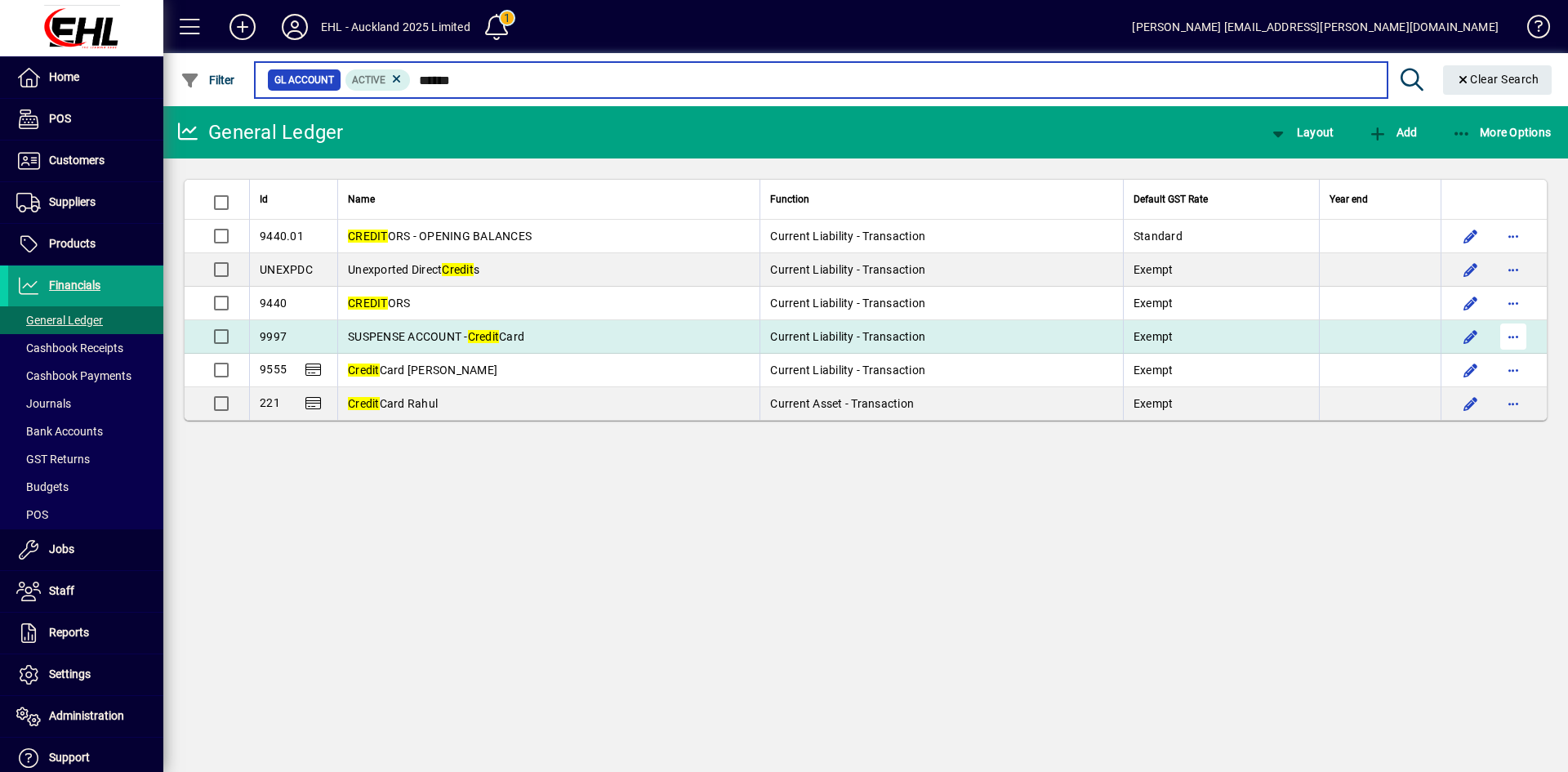
type input "******"
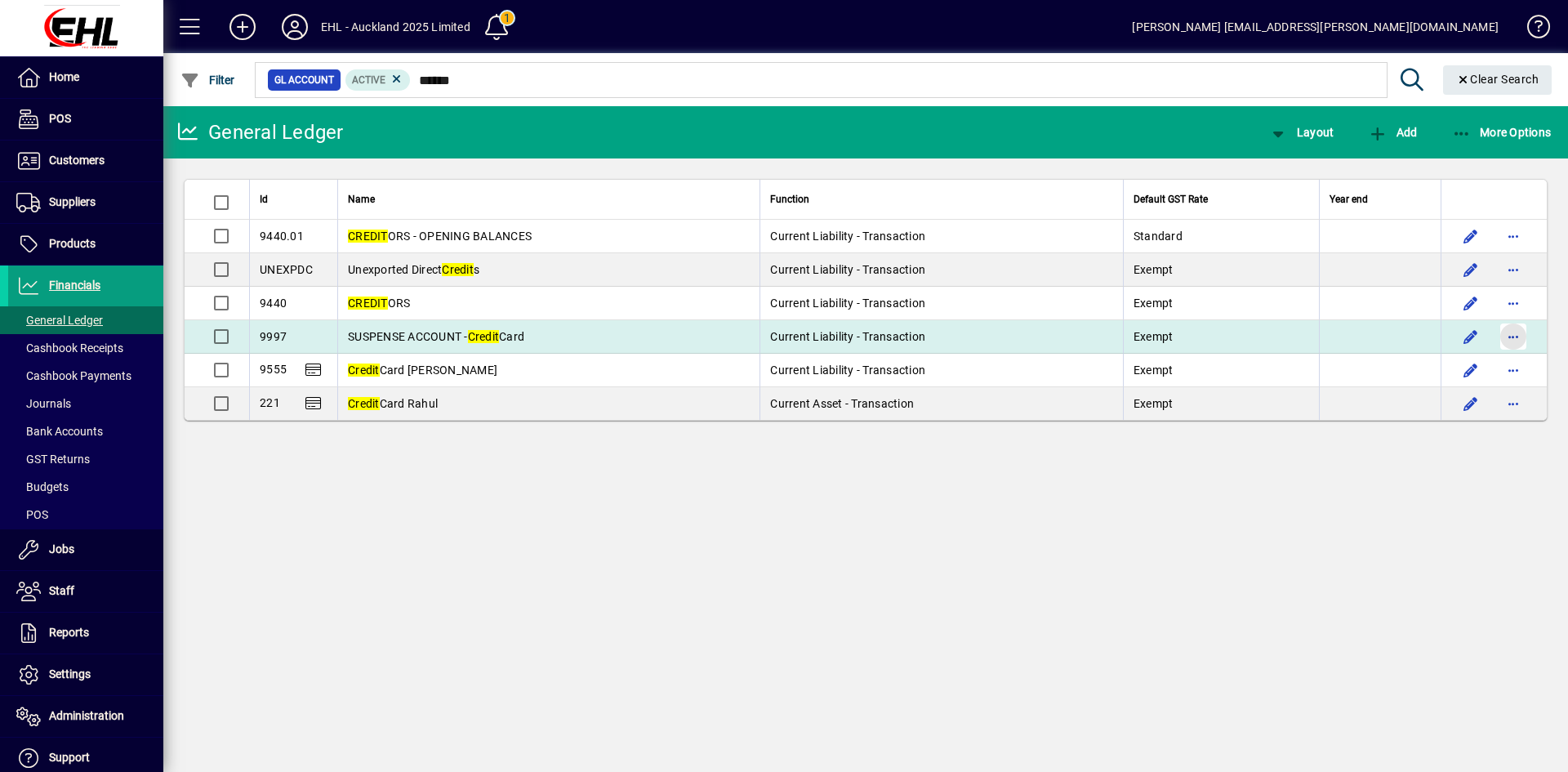
click at [1510, 333] on span "button" at bounding box center [1513, 336] width 39 height 39
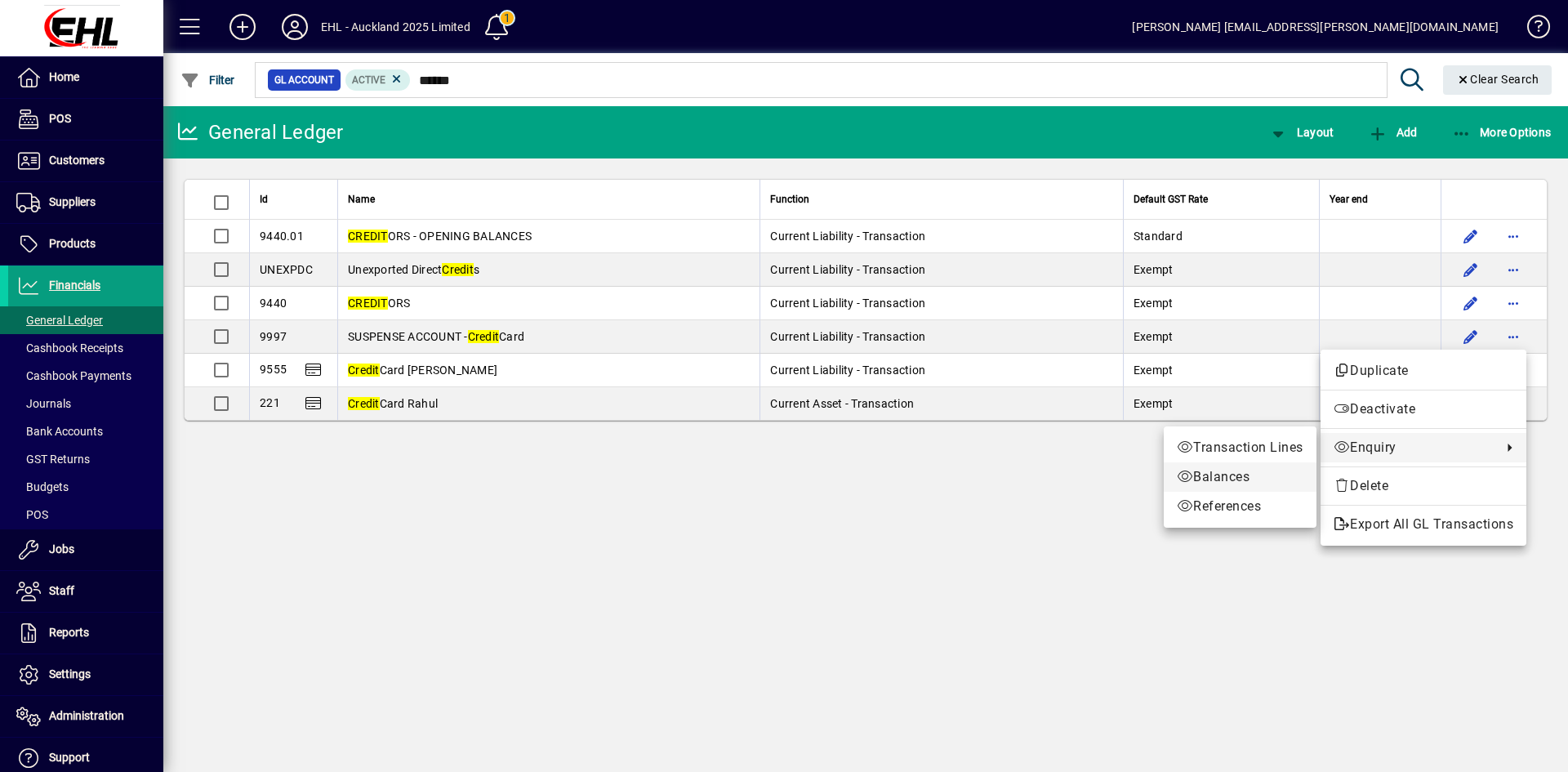
click at [1223, 470] on span "Balances" at bounding box center [1240, 477] width 127 height 19
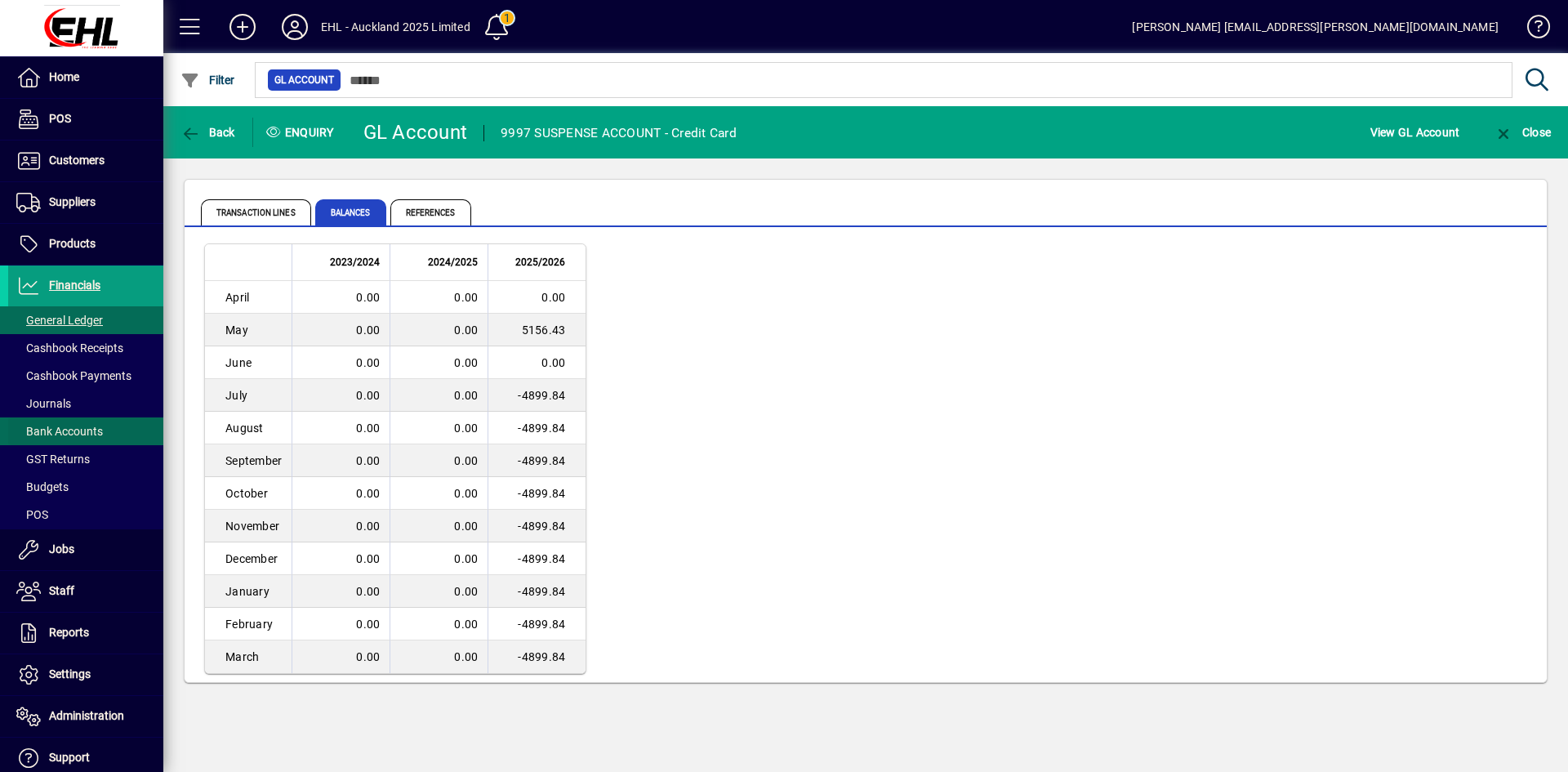
click at [101, 428] on span "Bank Accounts" at bounding box center [60, 432] width 87 height 13
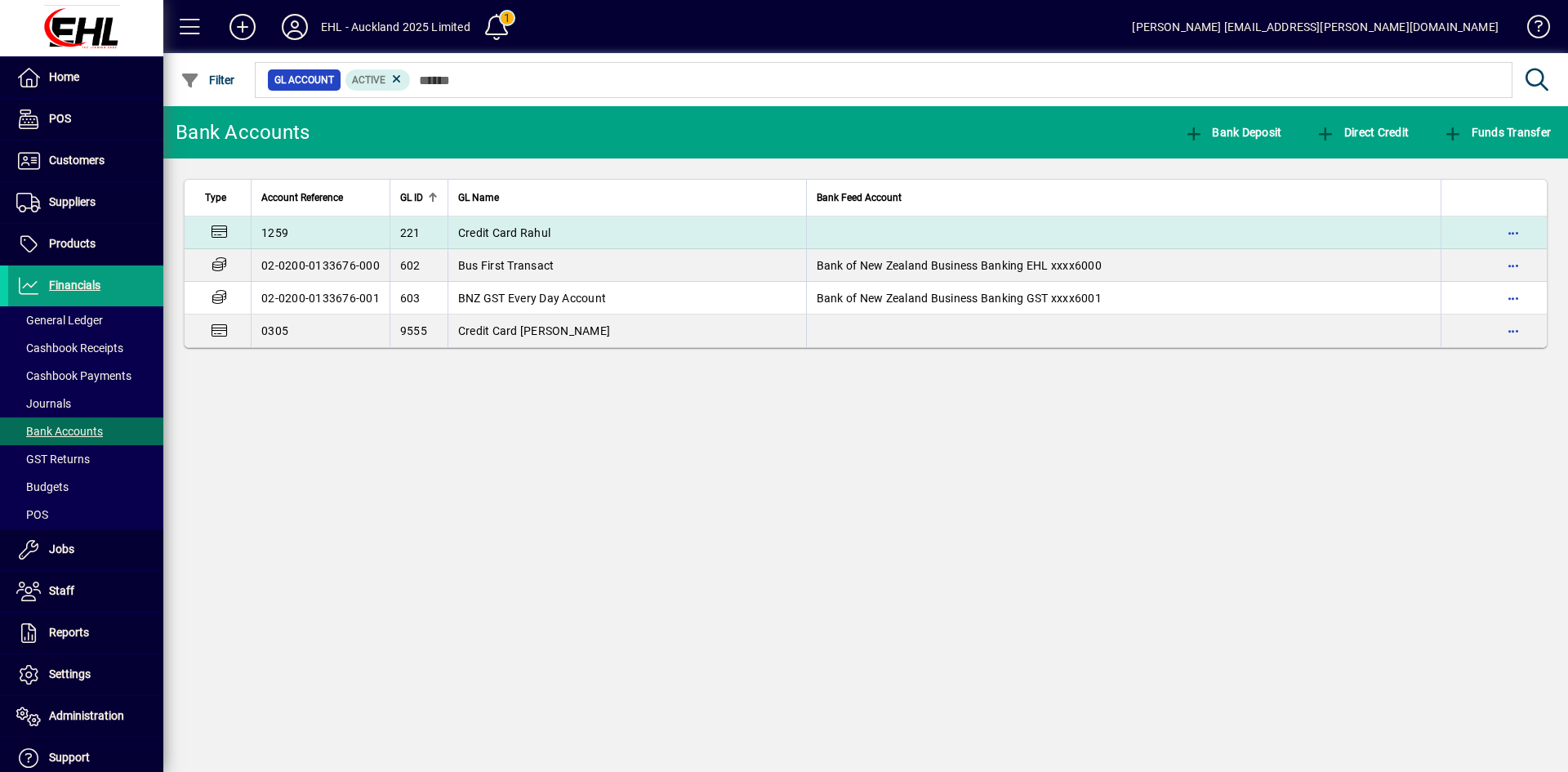
click at [523, 231] on span "Credit Card Rahul" at bounding box center [505, 233] width 92 height 13
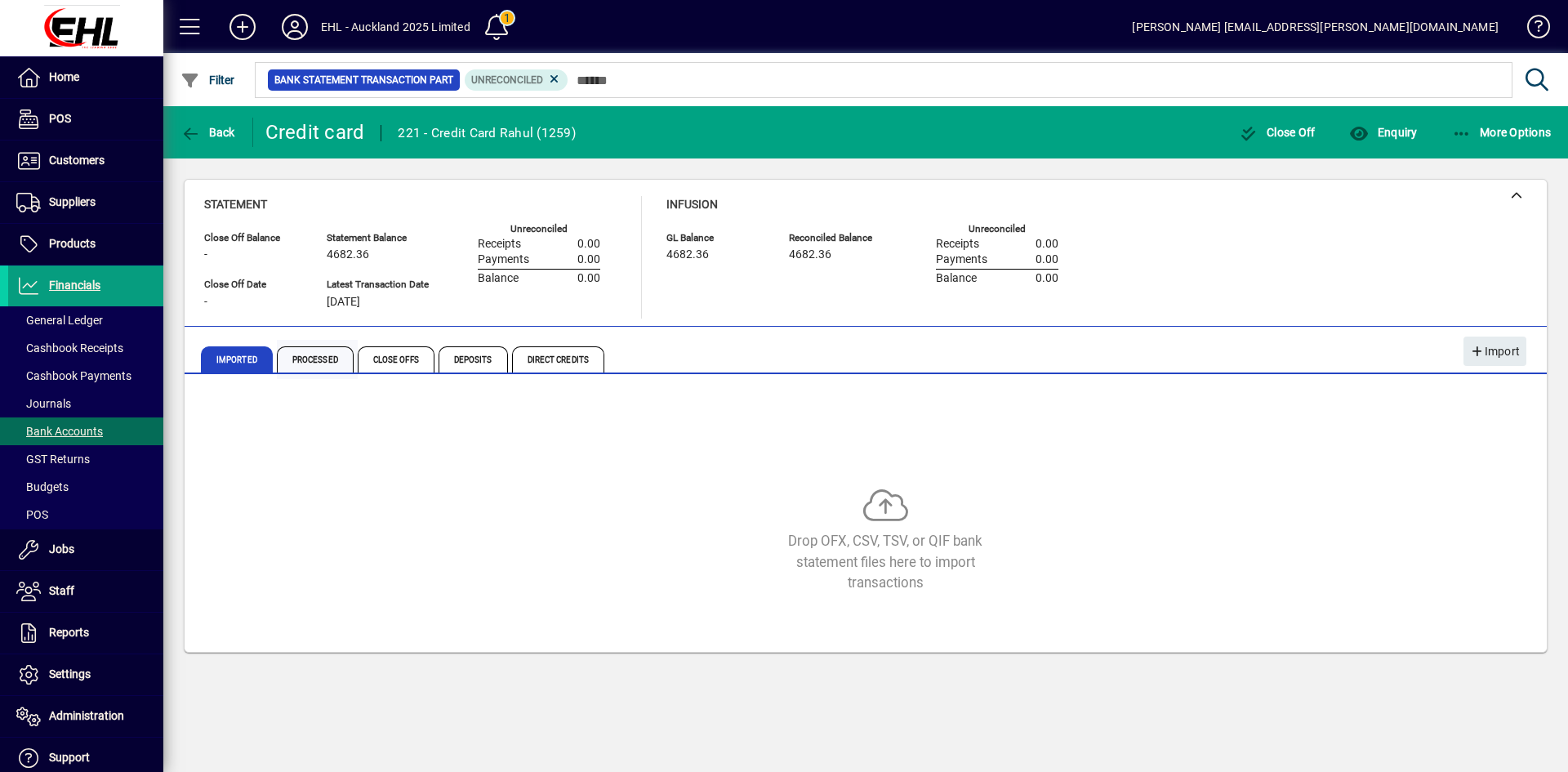
click at [299, 361] on span "Processed" at bounding box center [315, 359] width 77 height 26
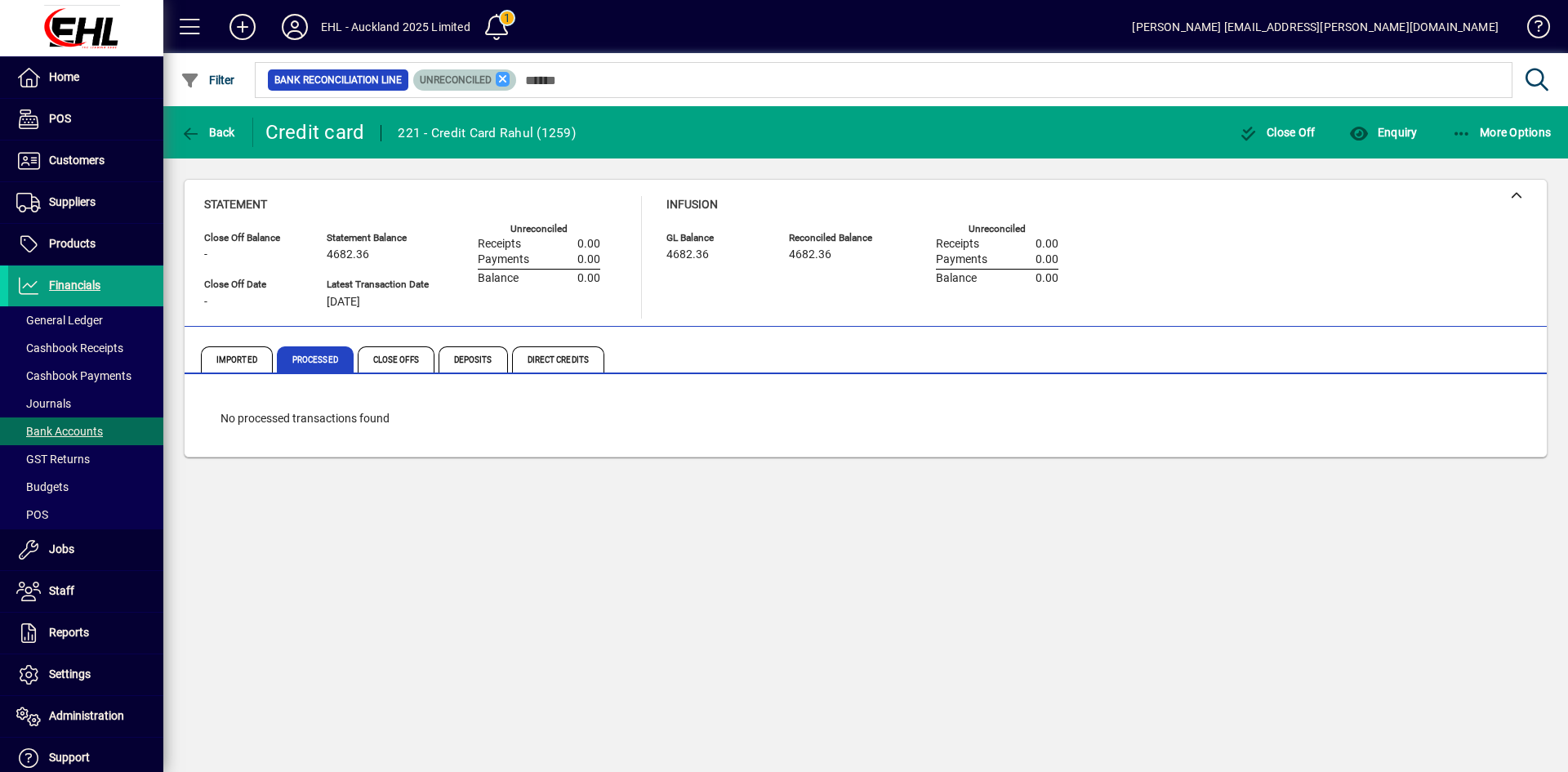
click at [502, 73] on icon at bounding box center [503, 79] width 14 height 14
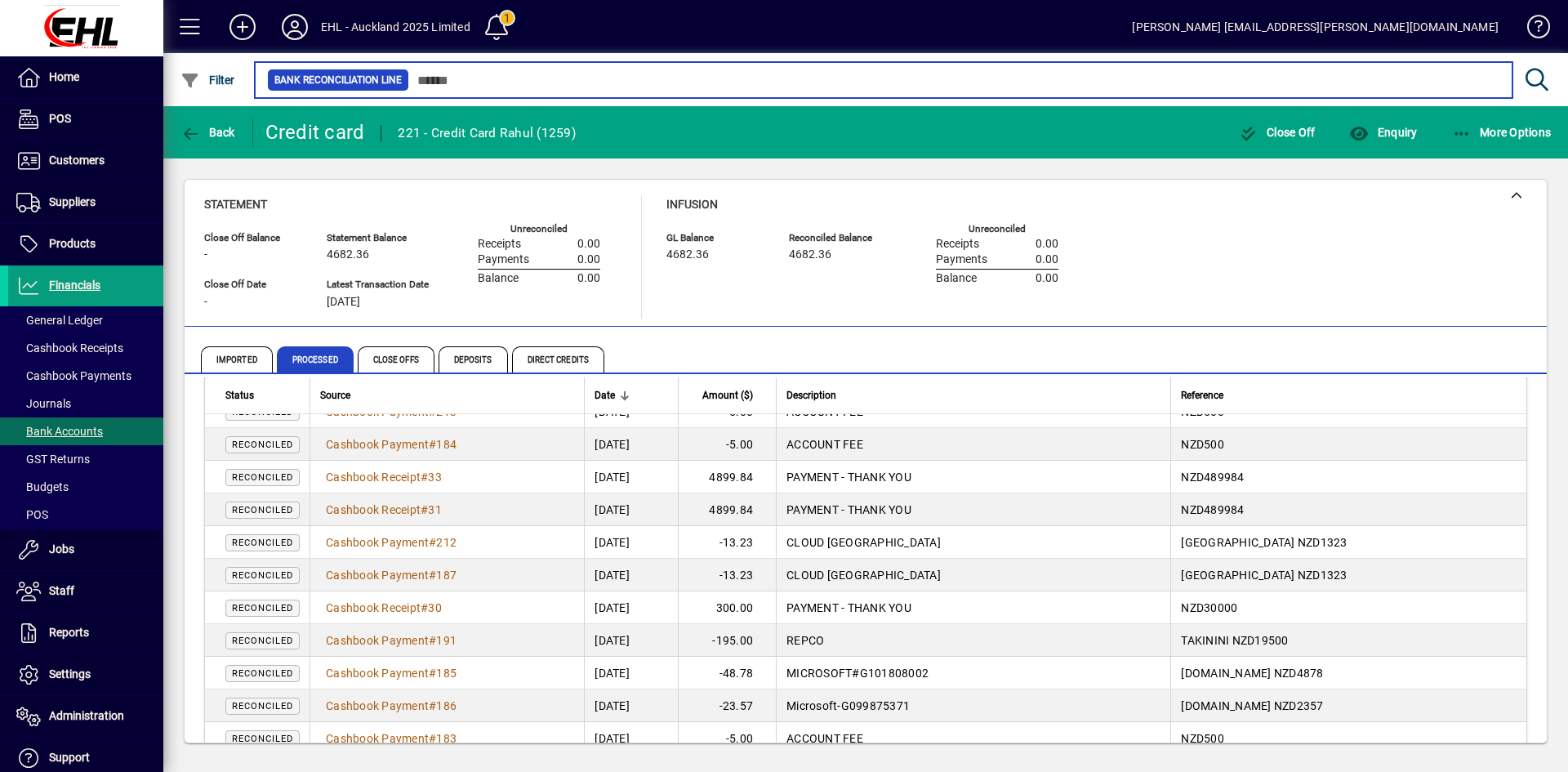
scroll to position [300, 0]
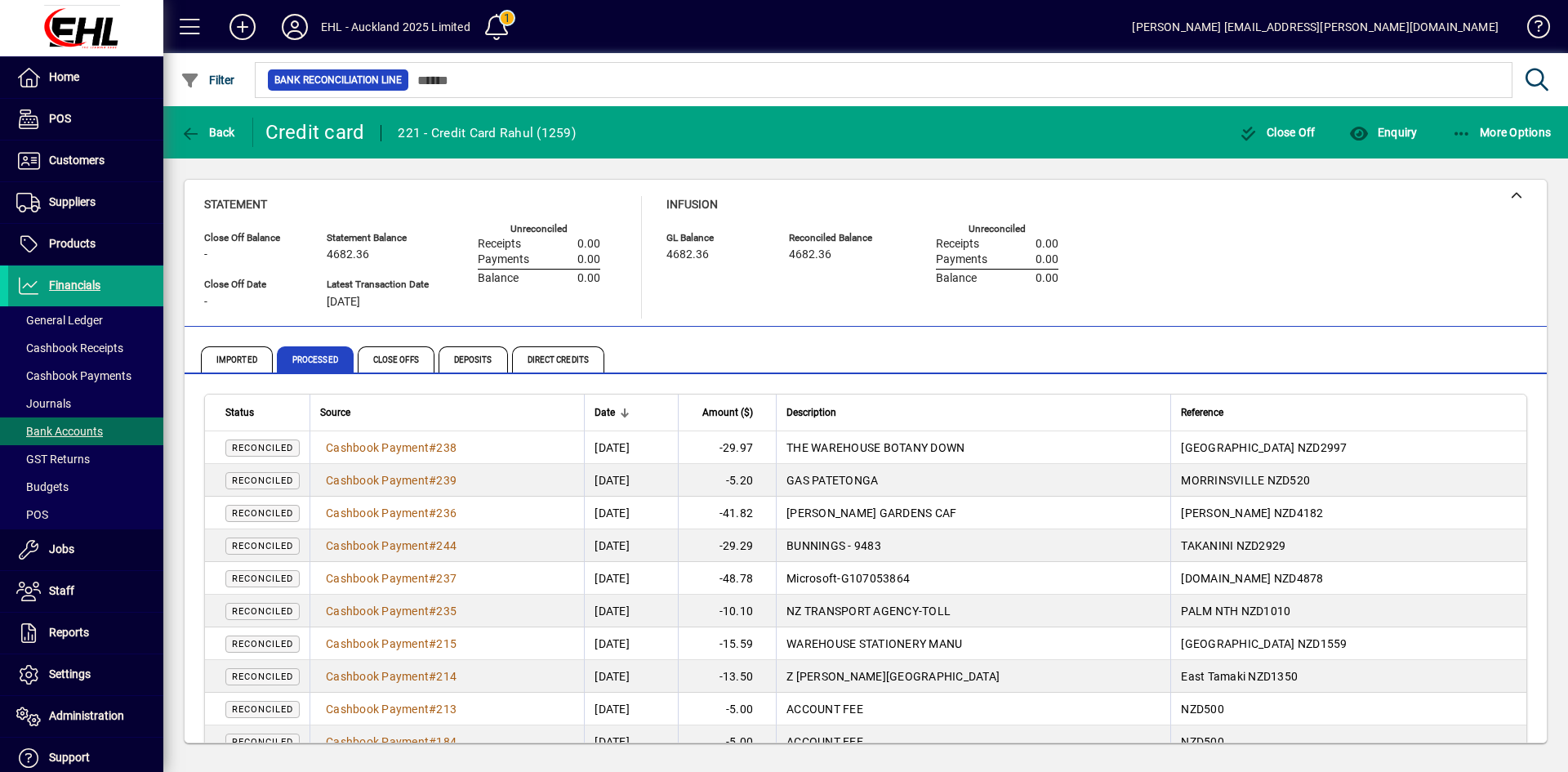
scroll to position [300, 0]
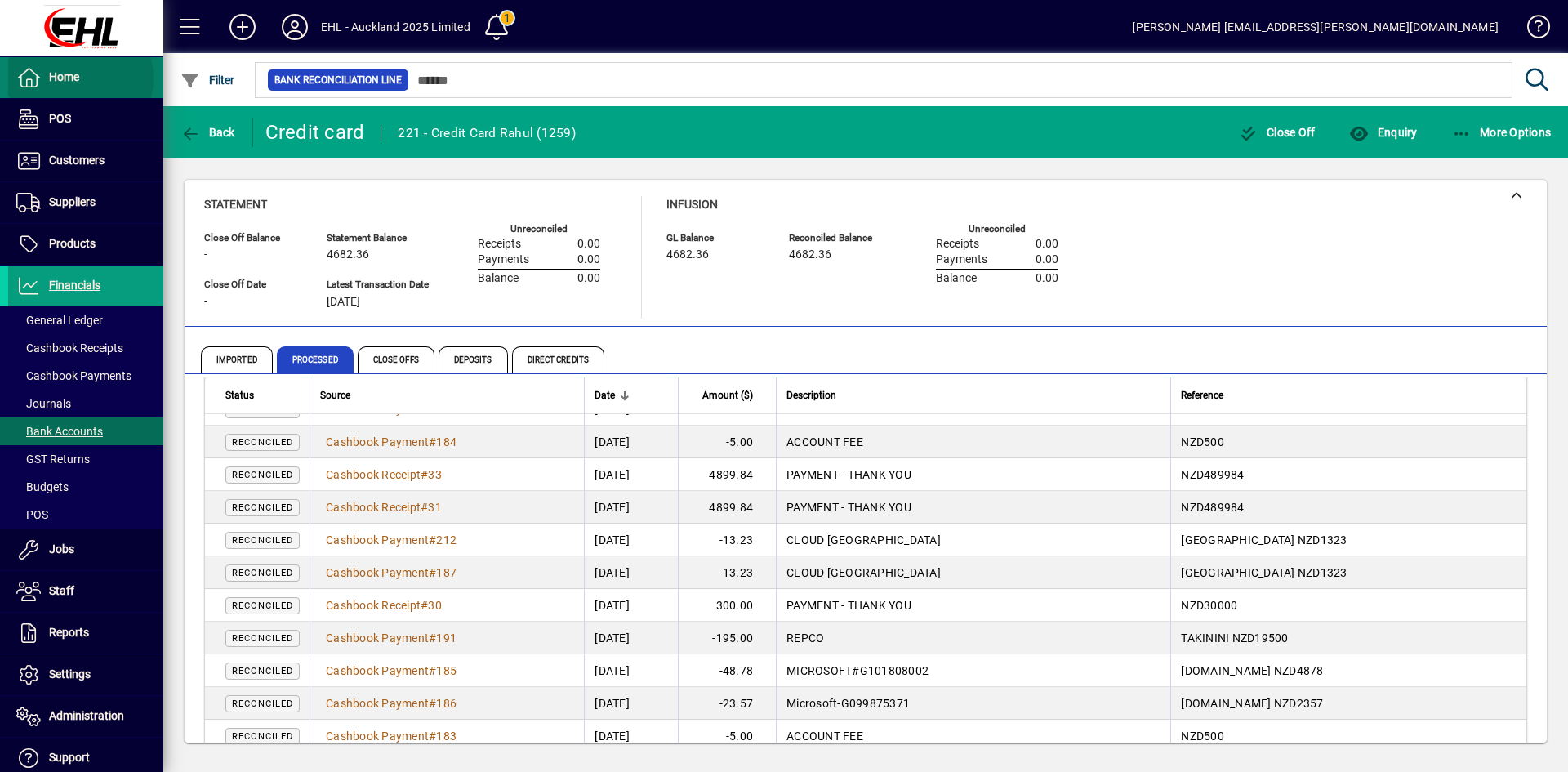
click at [71, 79] on span "Home" at bounding box center [63, 77] width 30 height 13
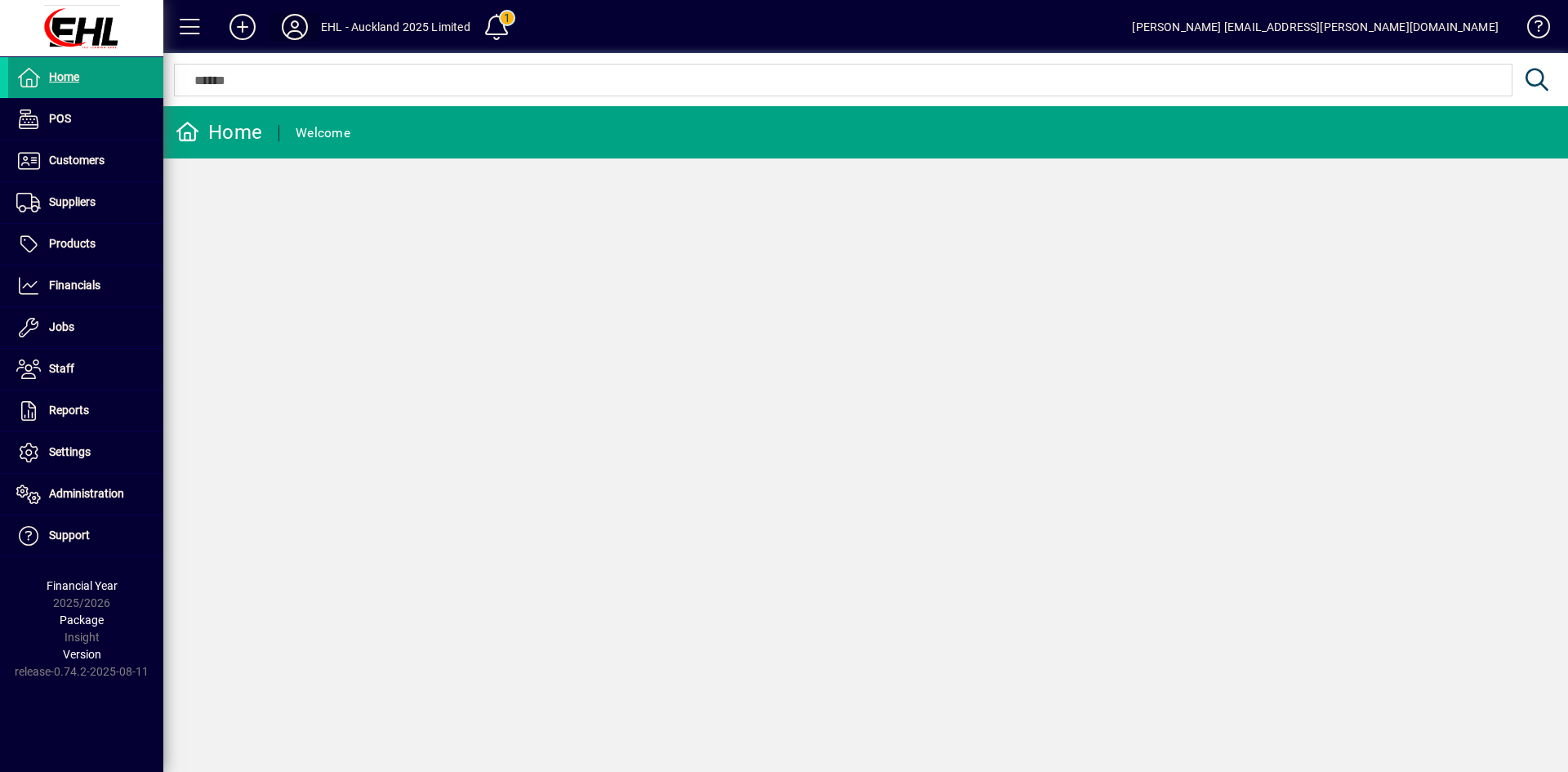
click at [286, 19] on icon at bounding box center [295, 26] width 33 height 26
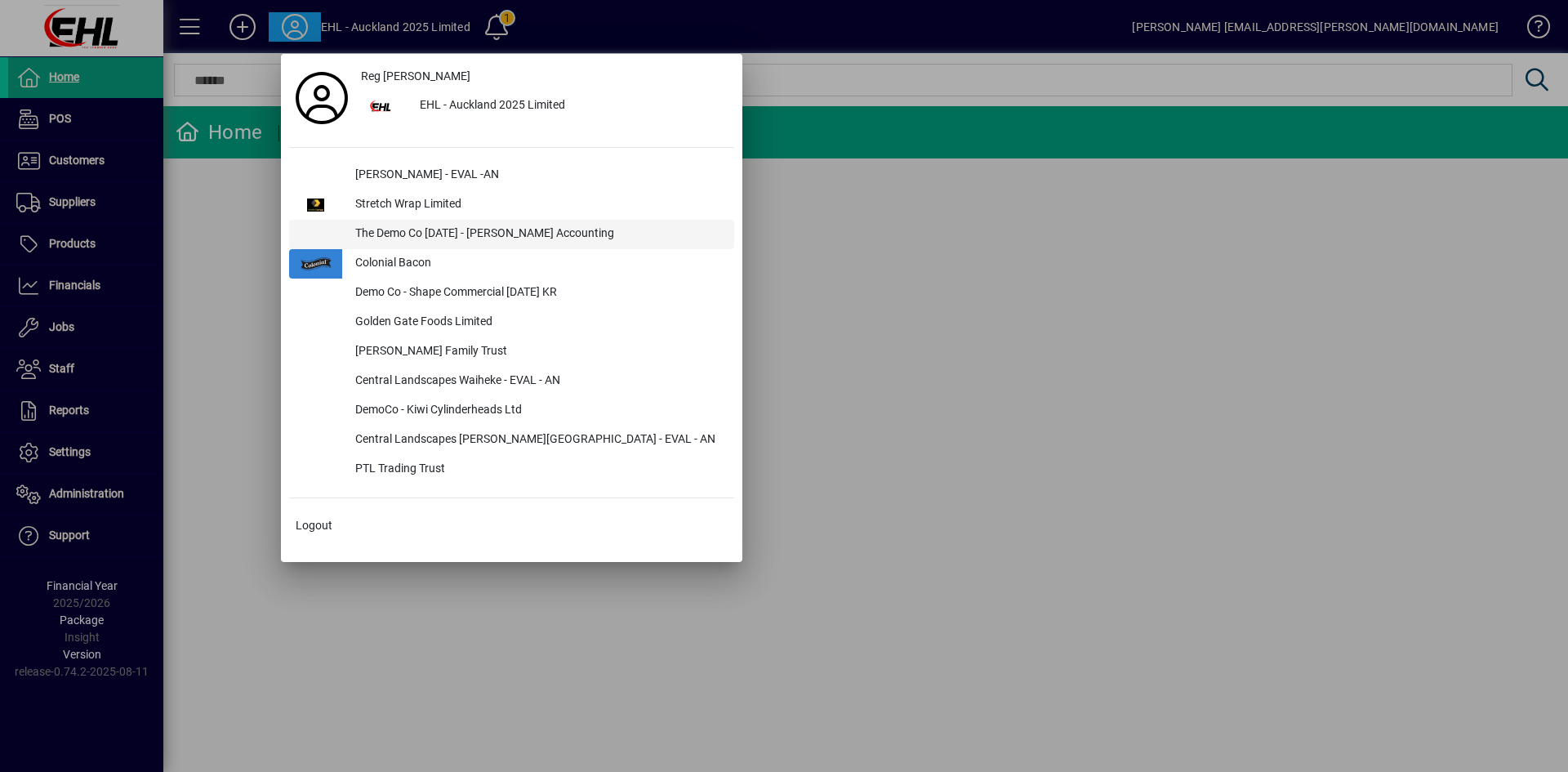
click at [431, 231] on div "The Demo Co Oct 2024 - Duncan Accounting" at bounding box center [538, 235] width 392 height 30
